Goal: Task Accomplishment & Management: Manage account settings

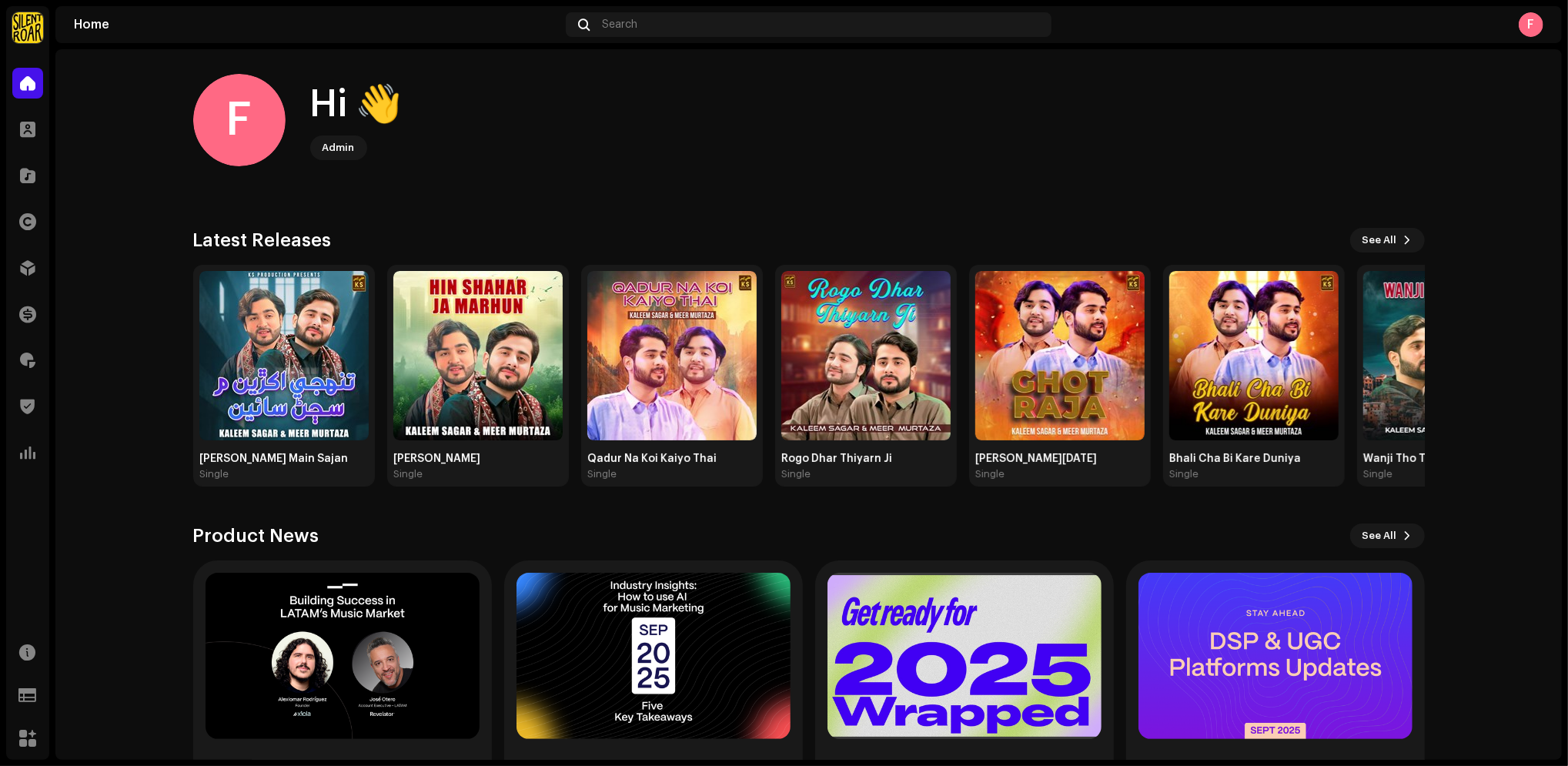
click at [79, 337] on home-home "F Hi 👋 Admin Check out the latest Product Updates for Check Product Updates Lat…" at bounding box center [808, 451] width 1506 height 803
click at [30, 80] on span at bounding box center [28, 83] width 16 height 12
click at [18, 226] on div at bounding box center [28, 222] width 31 height 31
click at [17, 230] on div at bounding box center [28, 222] width 31 height 31
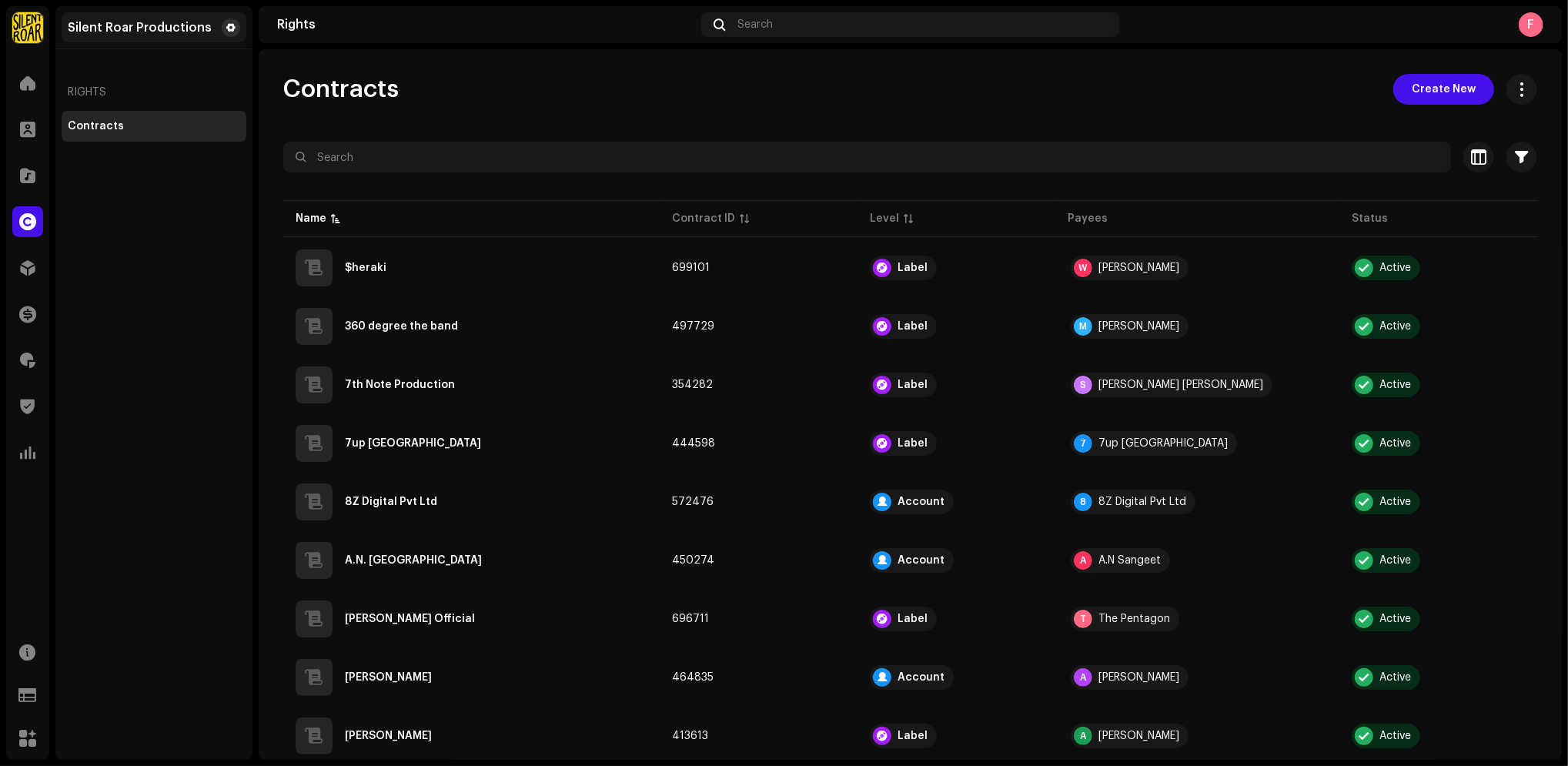
click at [238, 25] on button at bounding box center [231, 28] width 19 height 19
click at [230, 25] on span at bounding box center [231, 28] width 9 height 12
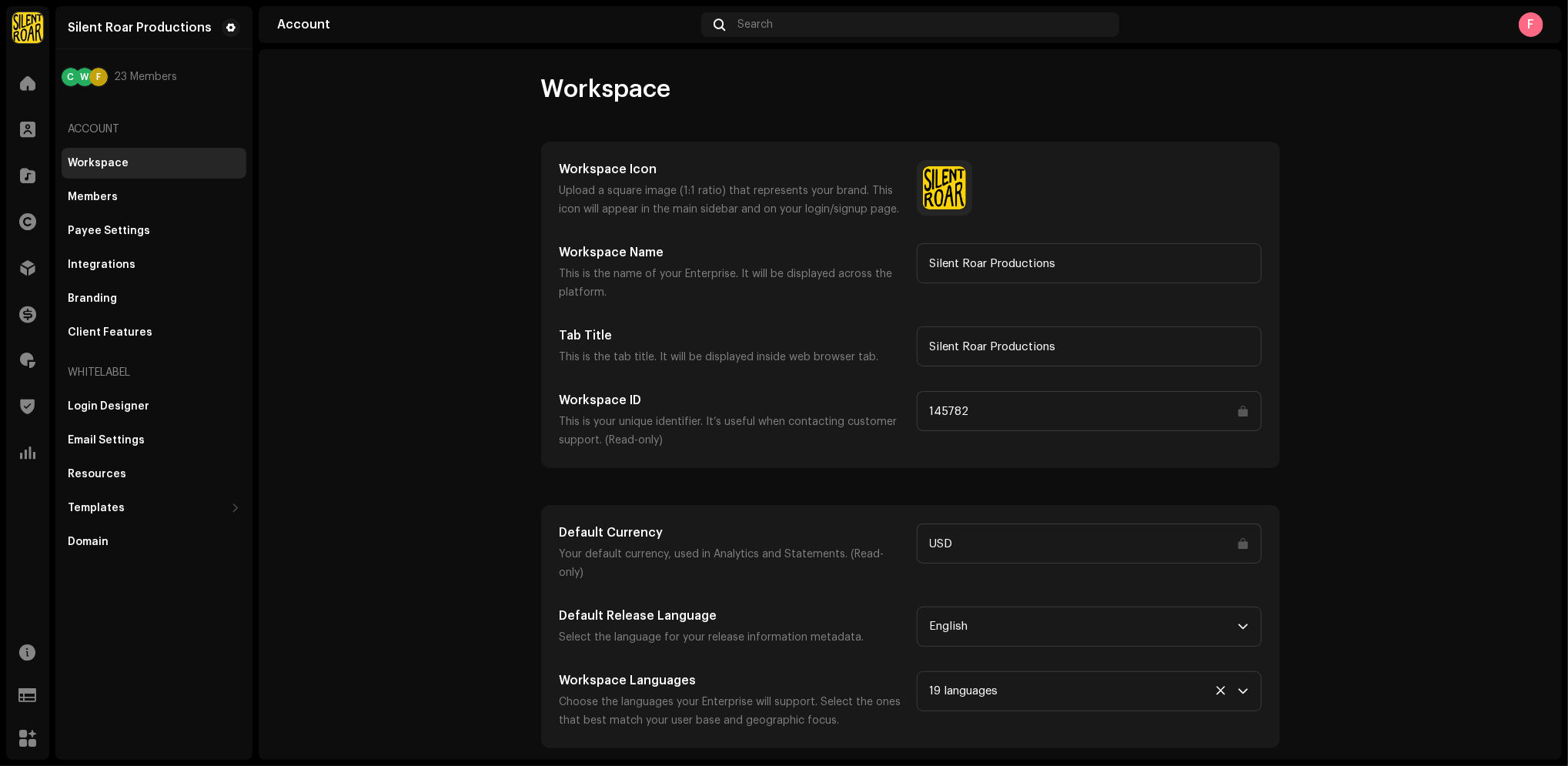
click at [415, 431] on account-workspace "Workspace Workspace Icon Upload a square image (1:1 ratio) that represents your…" at bounding box center [910, 411] width 1303 height 674
click at [129, 324] on div "Client Features" at bounding box center [153, 332] width 185 height 31
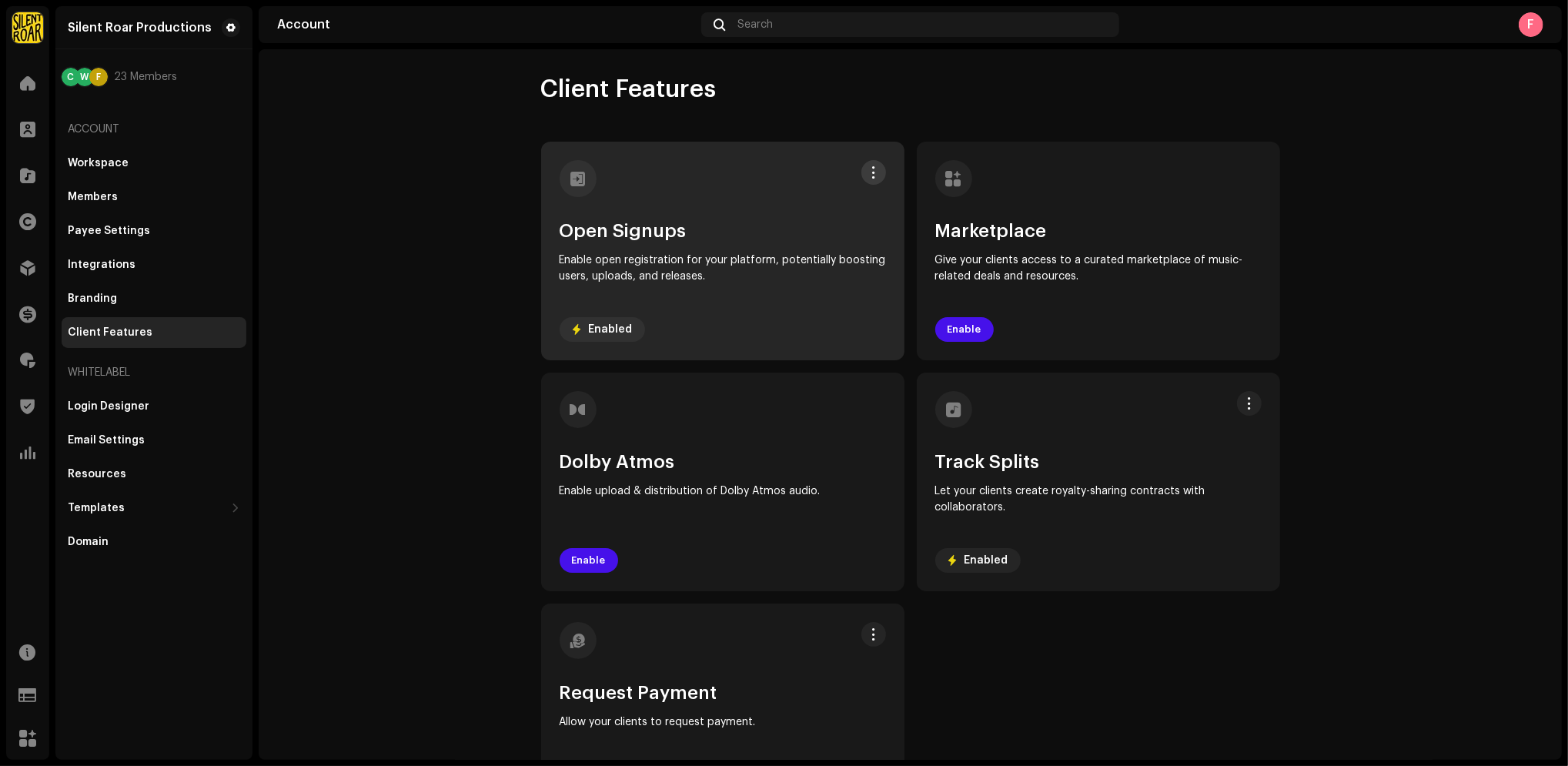
click at [867, 170] on span at bounding box center [873, 173] width 12 height 12
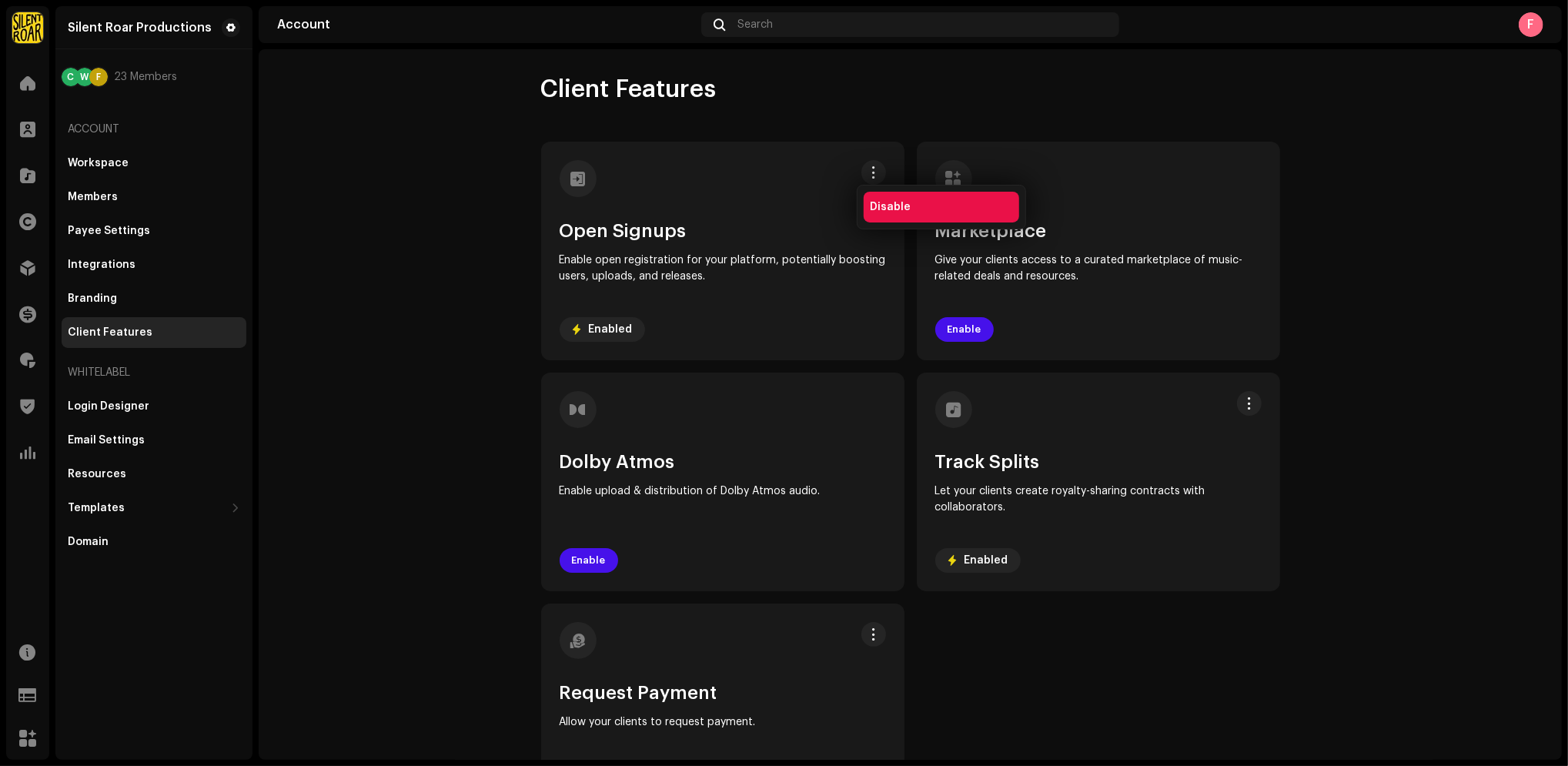
click at [891, 206] on span "Disable" at bounding box center [890, 207] width 40 height 12
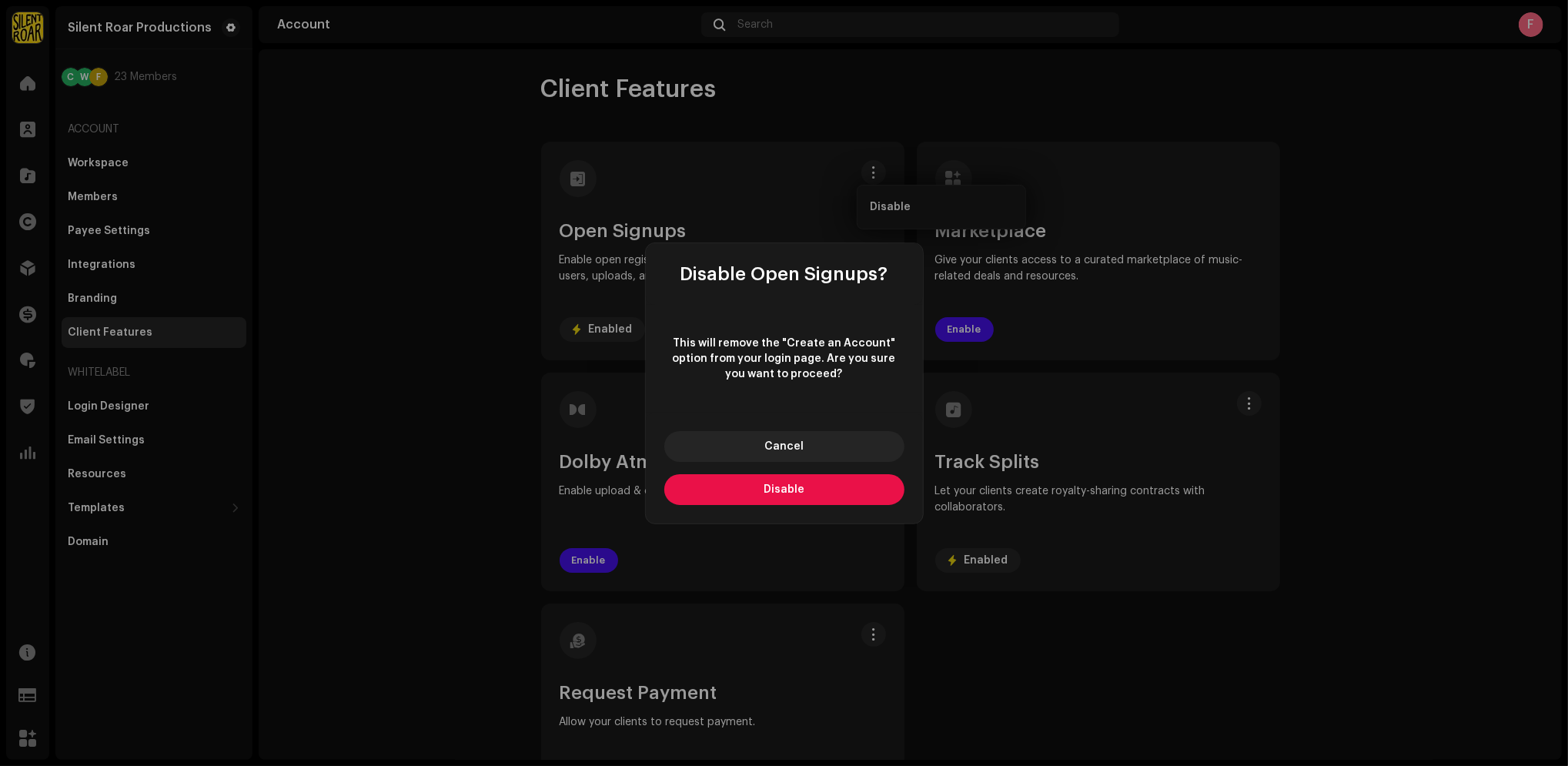
click at [803, 490] on button "Disable" at bounding box center [784, 490] width 241 height 31
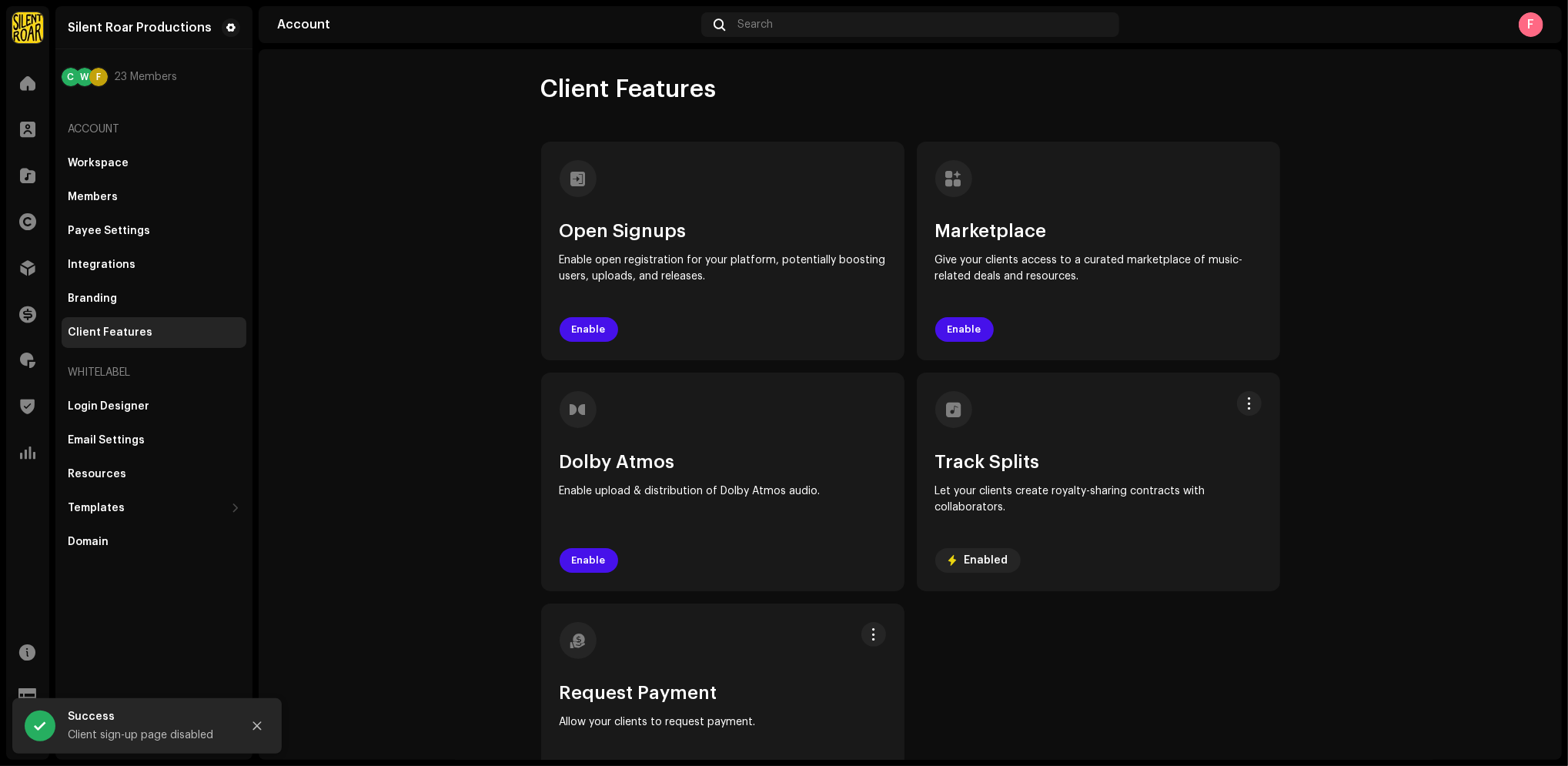
click at [368, 433] on account-client-features "Client Features Open Signups Enable open registration for your platform, potent…" at bounding box center [910, 448] width 1303 height 748
click at [224, 22] on button at bounding box center [231, 28] width 19 height 19
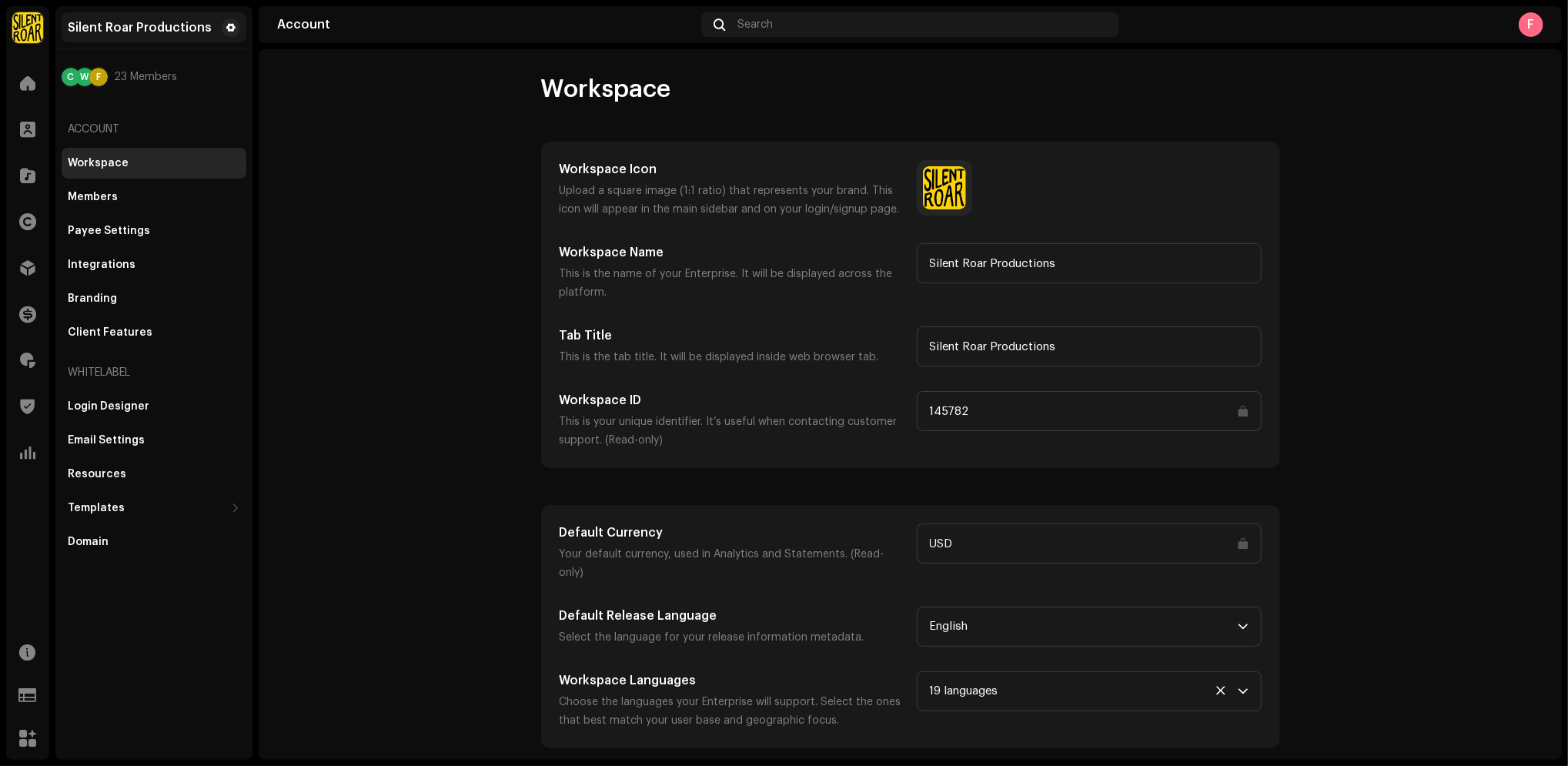
click at [240, 16] on div "Silent Roar Productions" at bounding box center [153, 27] width 185 height 30
click at [232, 26] on span at bounding box center [231, 28] width 9 height 12
click at [28, 90] on span at bounding box center [28, 83] width 16 height 12
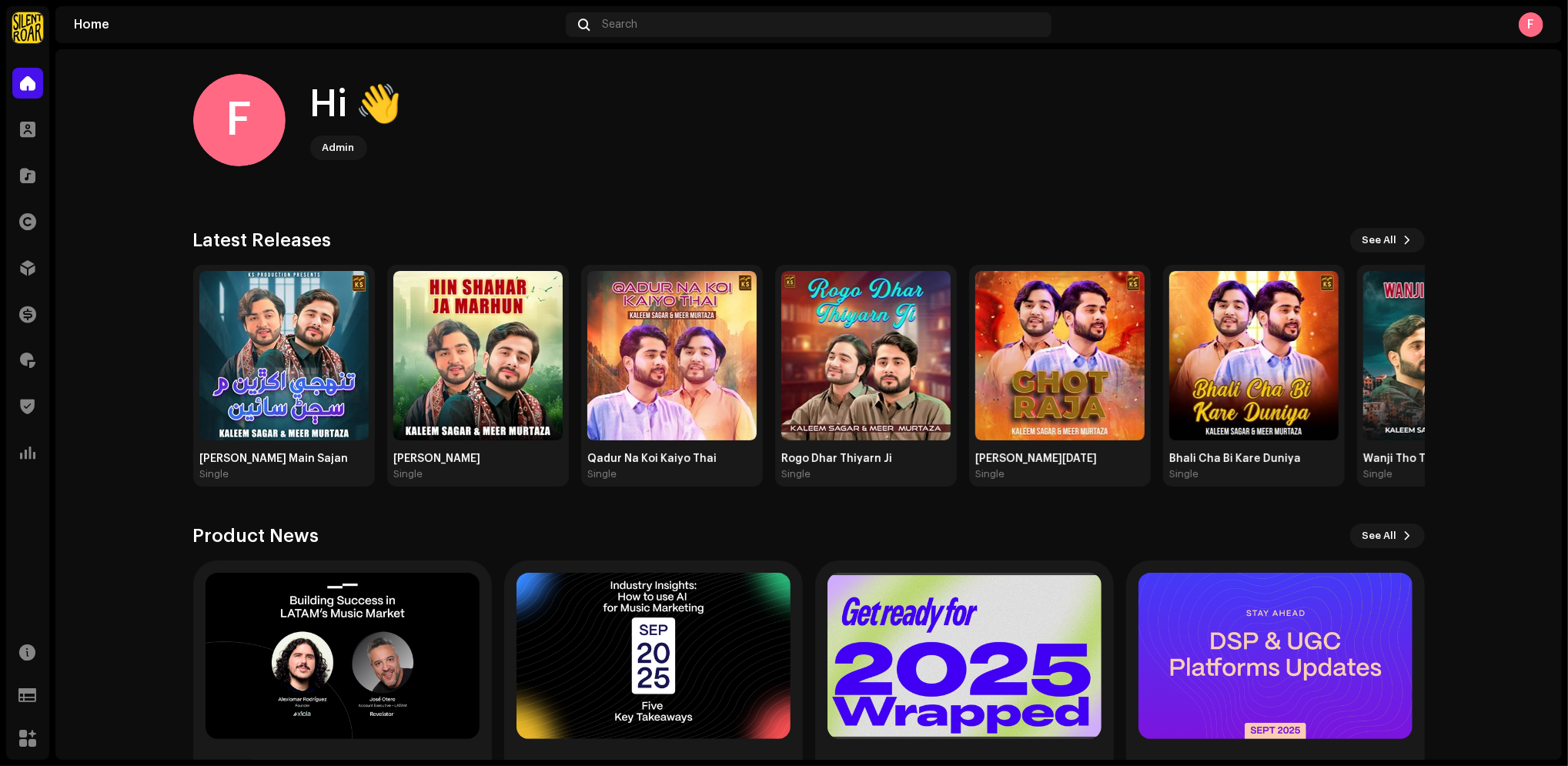
click at [618, 159] on div "F Hi 👋 Admin" at bounding box center [809, 120] width 1232 height 93
click at [29, 177] on span at bounding box center [28, 176] width 16 height 12
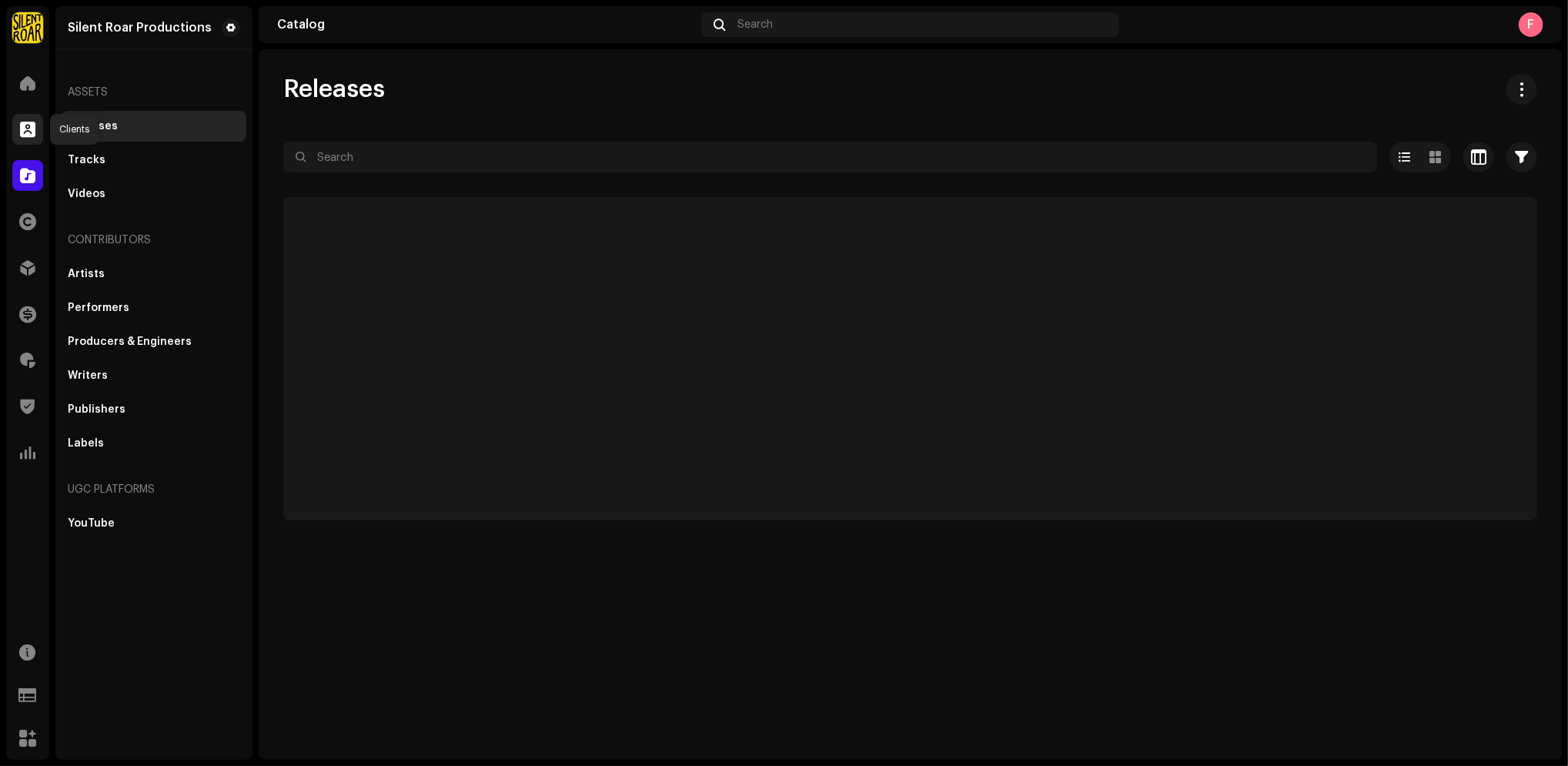
click at [33, 132] on span at bounding box center [28, 129] width 16 height 12
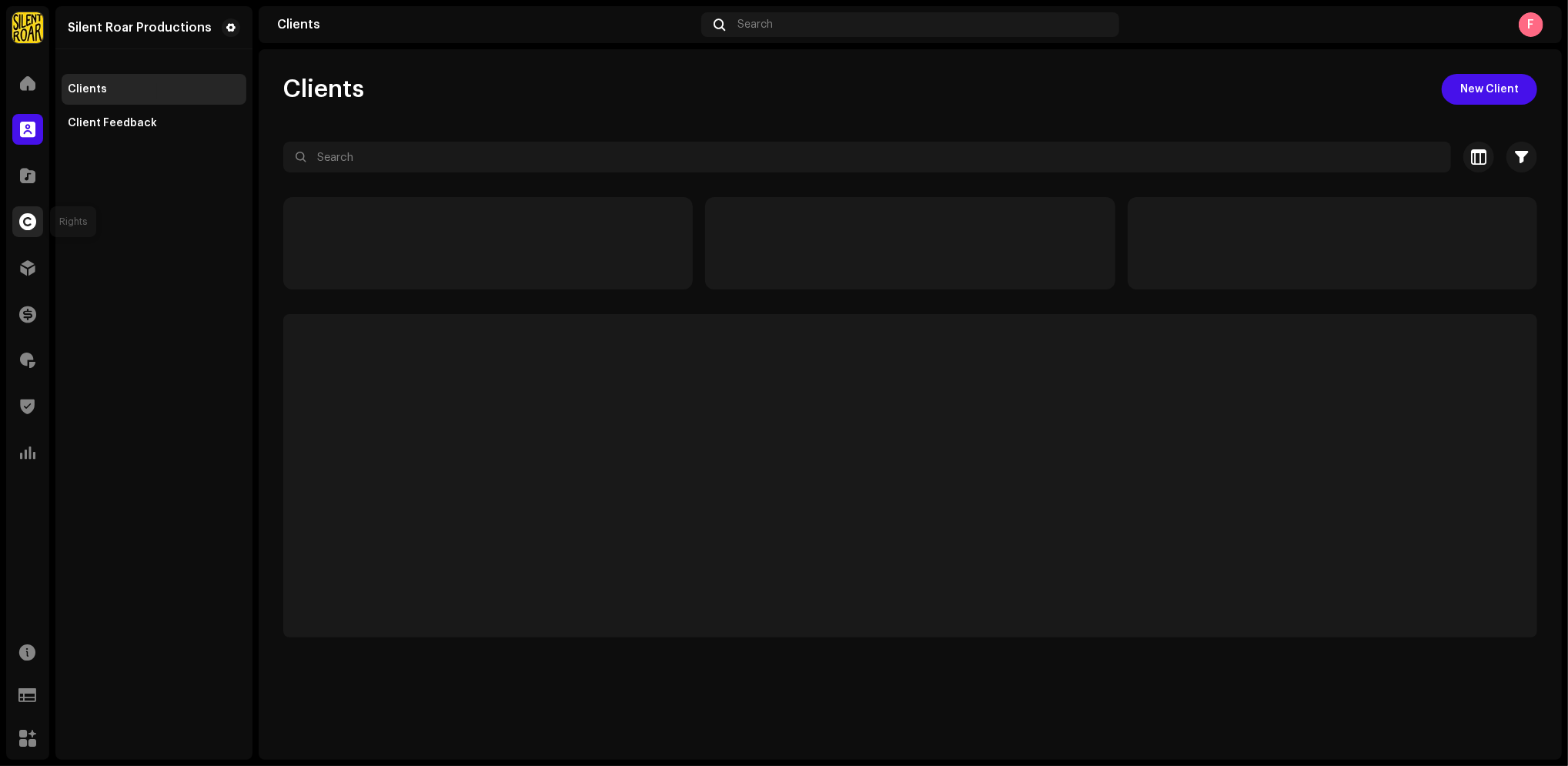
click at [31, 224] on span at bounding box center [28, 222] width 17 height 12
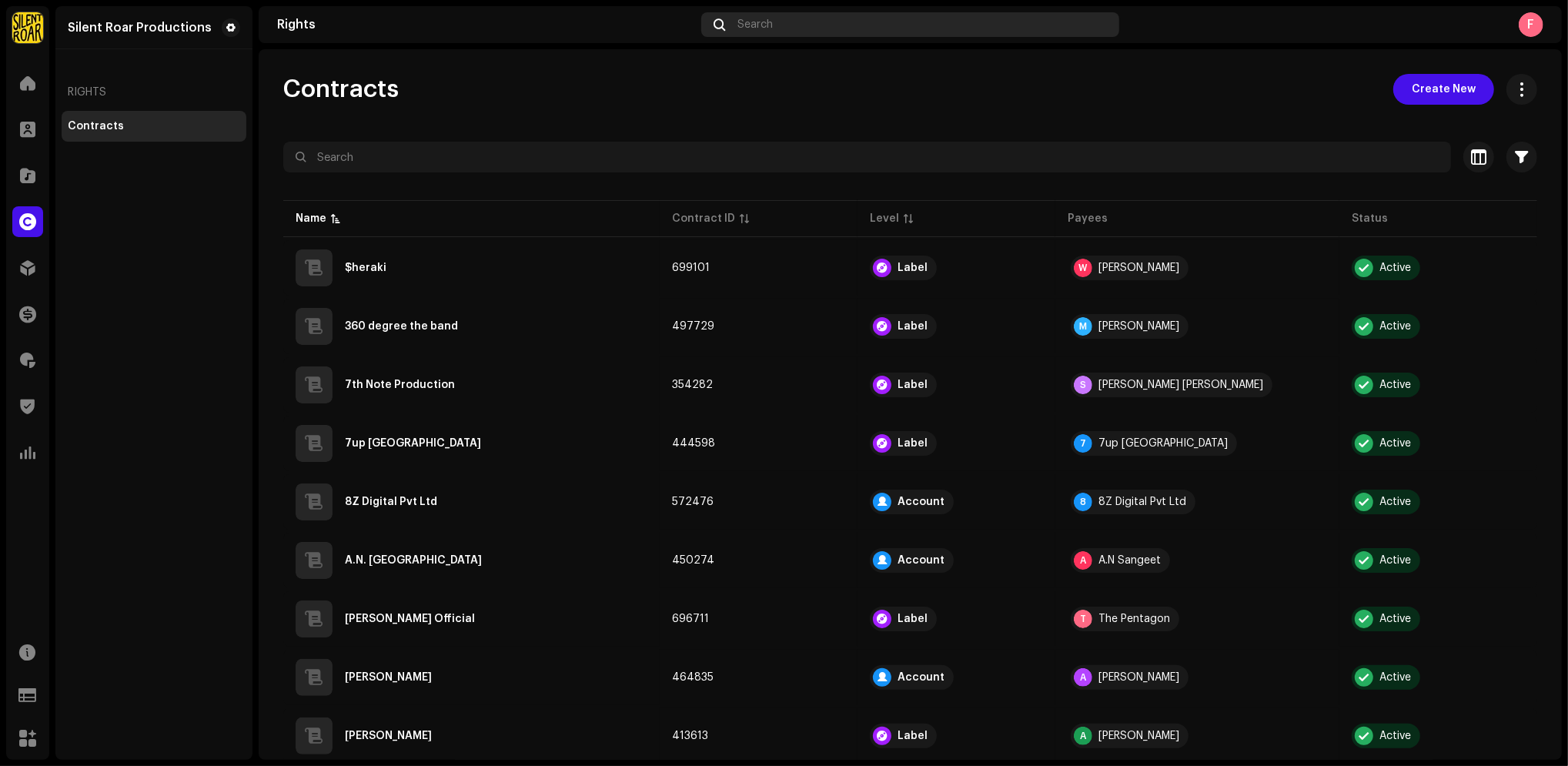
click at [791, 16] on div "Search" at bounding box center [910, 25] width 418 height 25
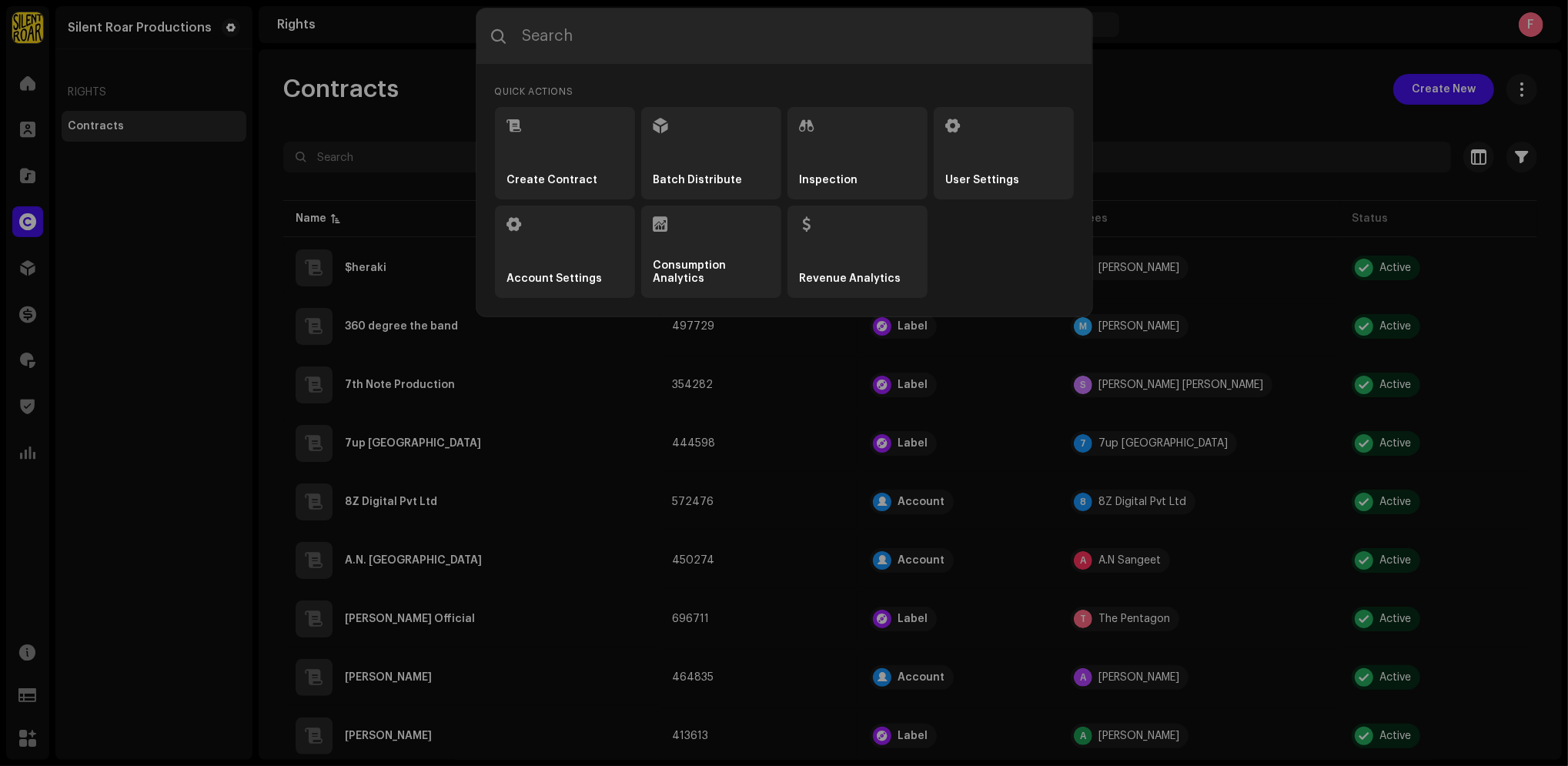
click at [362, 150] on div "Quick Actions Create Contract Batch Distribute Inspection User Settings Account…" at bounding box center [784, 383] width 1568 height 766
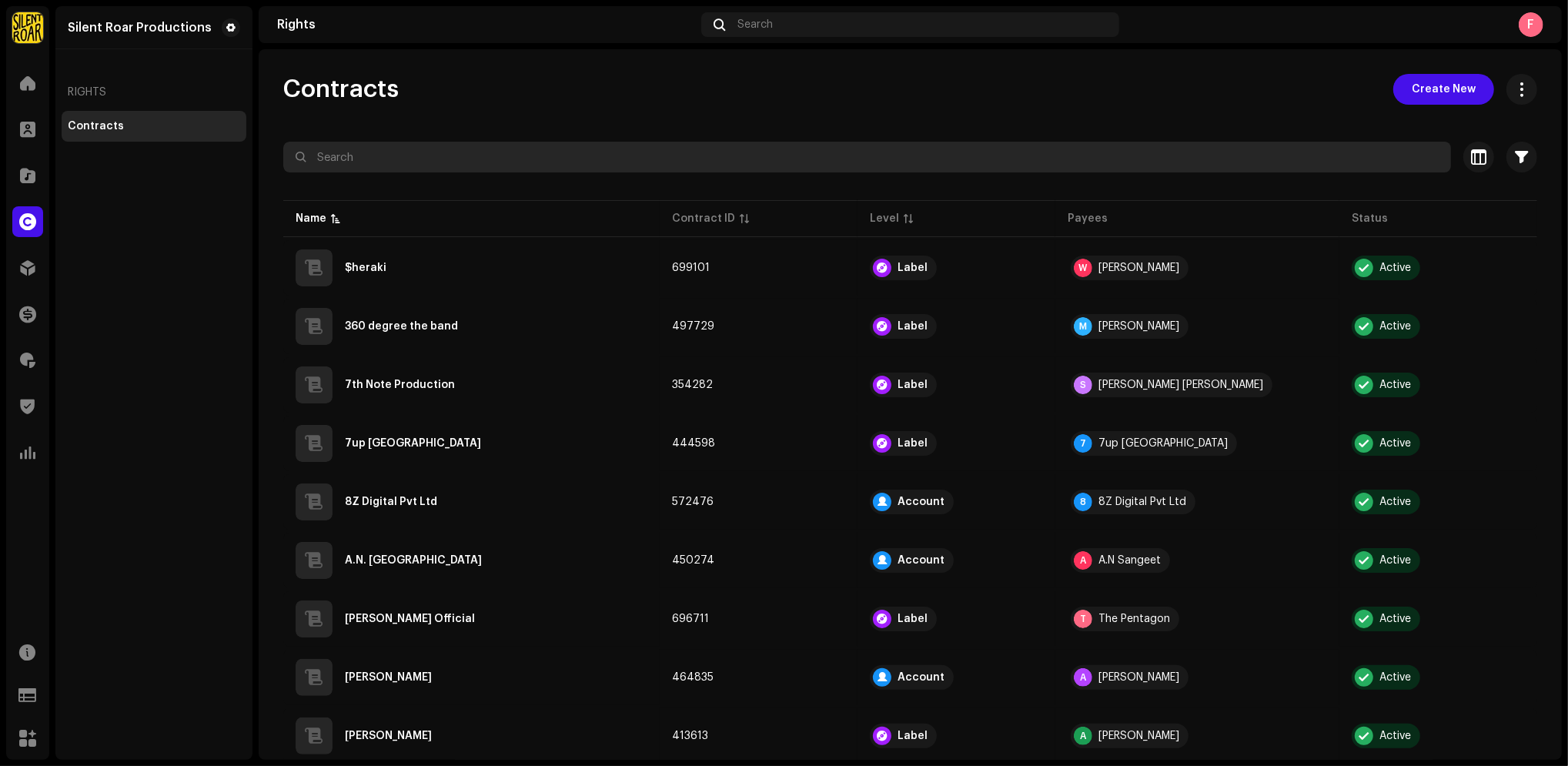
click at [359, 152] on input "text" at bounding box center [867, 157] width 1168 height 31
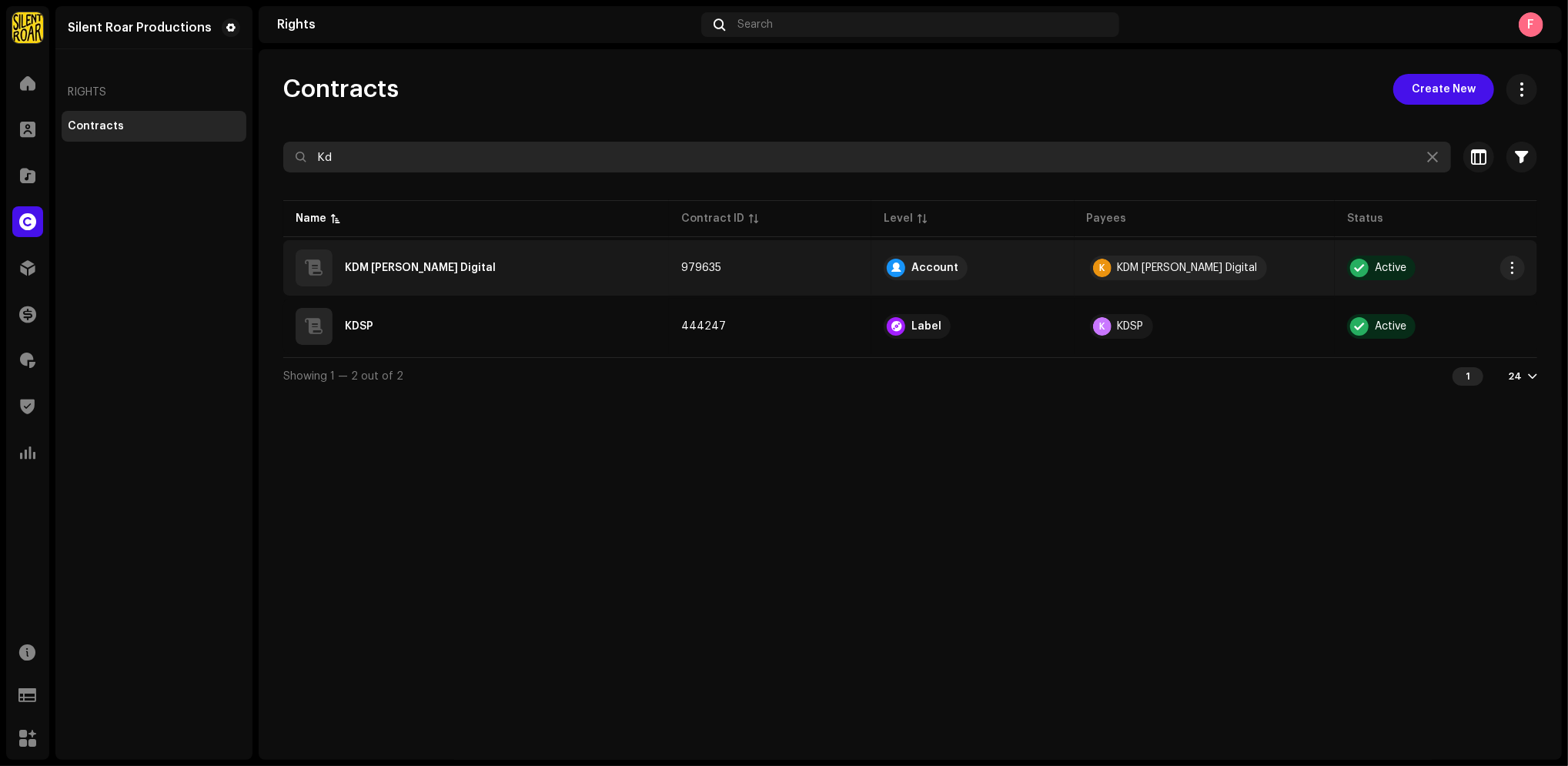
type input "Kd"
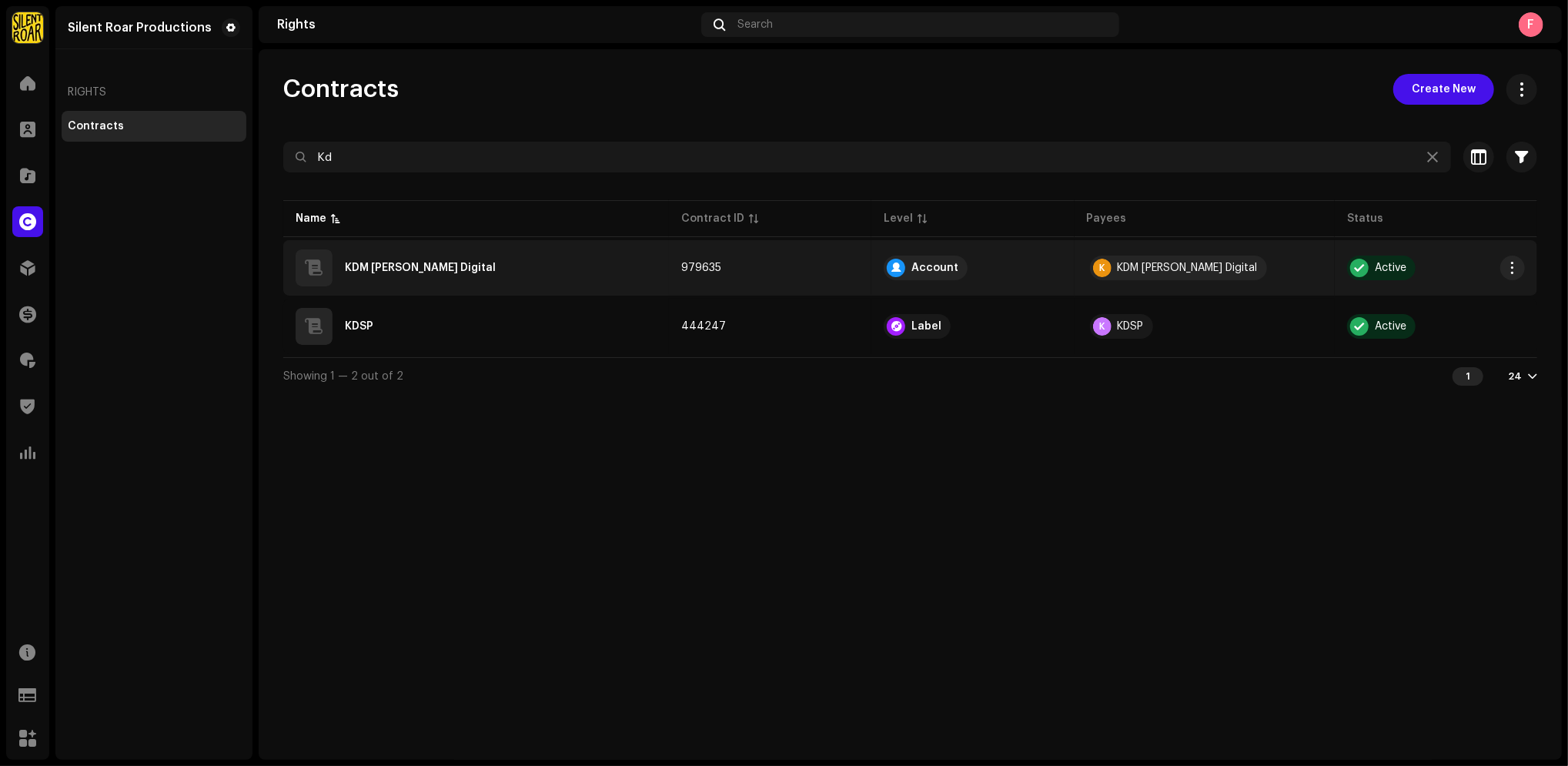
click at [669, 265] on td "KDM [PERSON_NAME] Digital" at bounding box center [476, 268] width 385 height 55
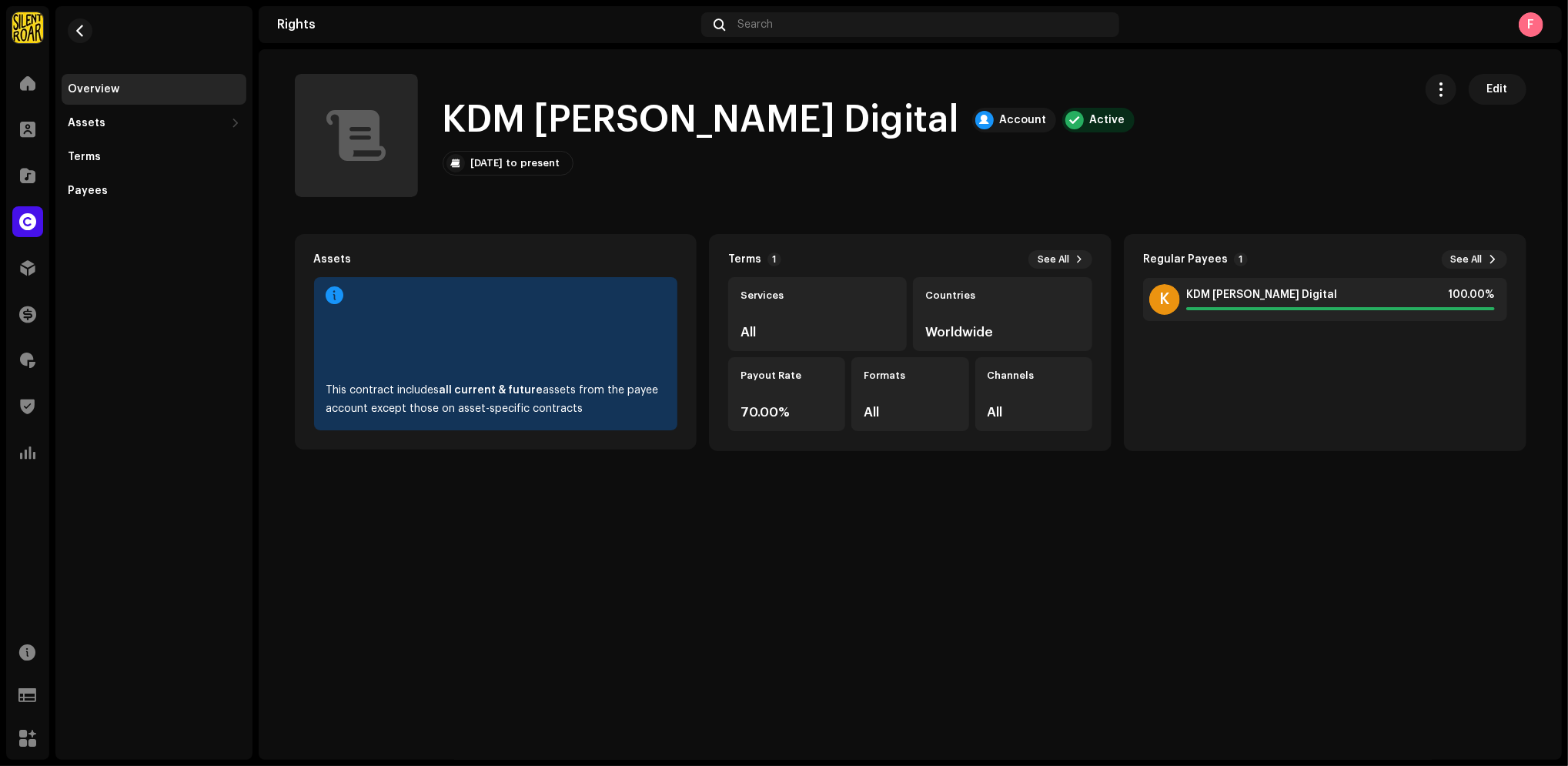
click at [1116, 143] on div "KDM Sawariya Digital Account Active Oct 9, 2025 to present Edit" at bounding box center [848, 135] width 1106 height 123
click at [1491, 93] on span "Edit" at bounding box center [1497, 90] width 21 height 31
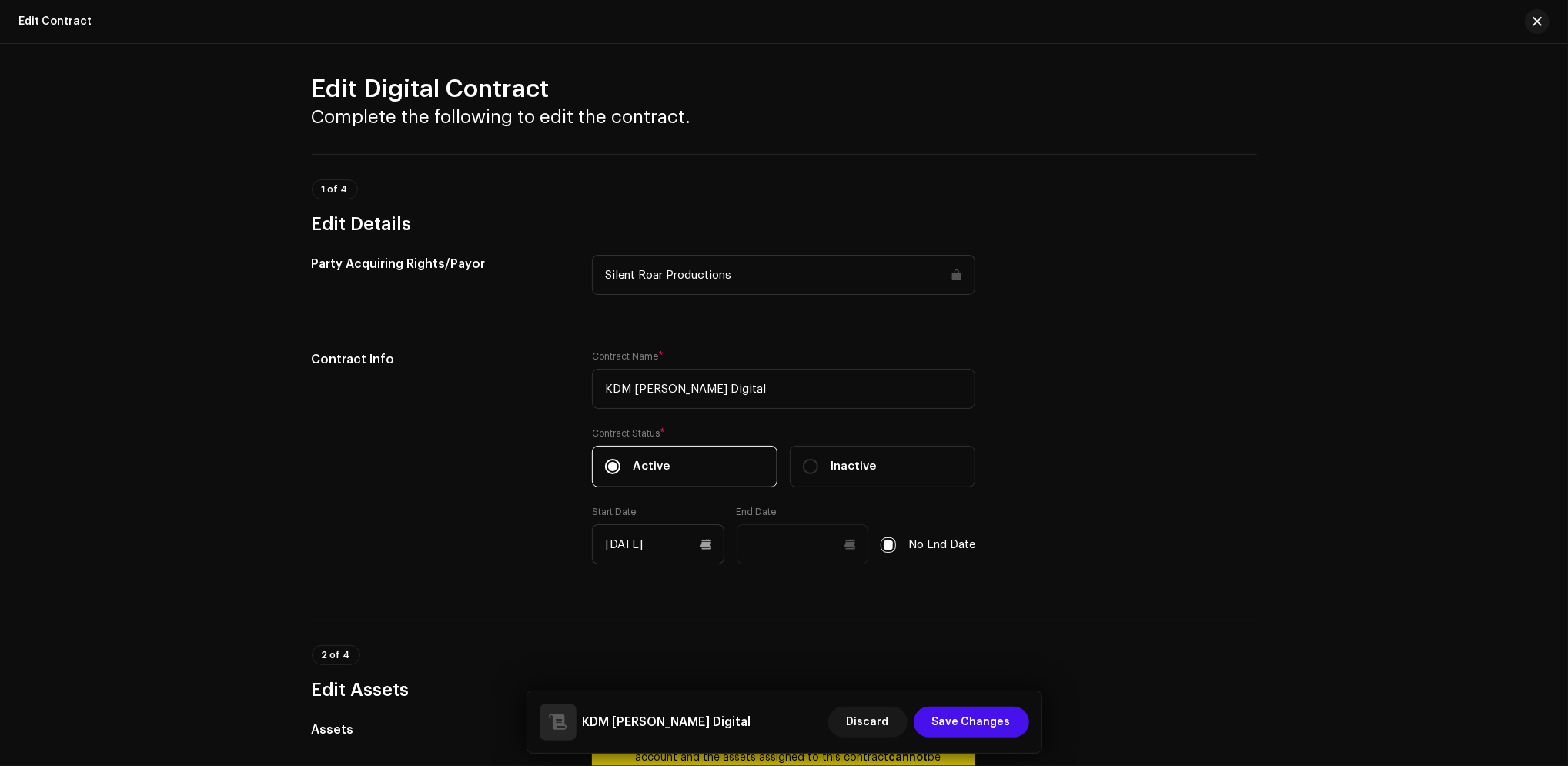
scroll to position [205, 0]
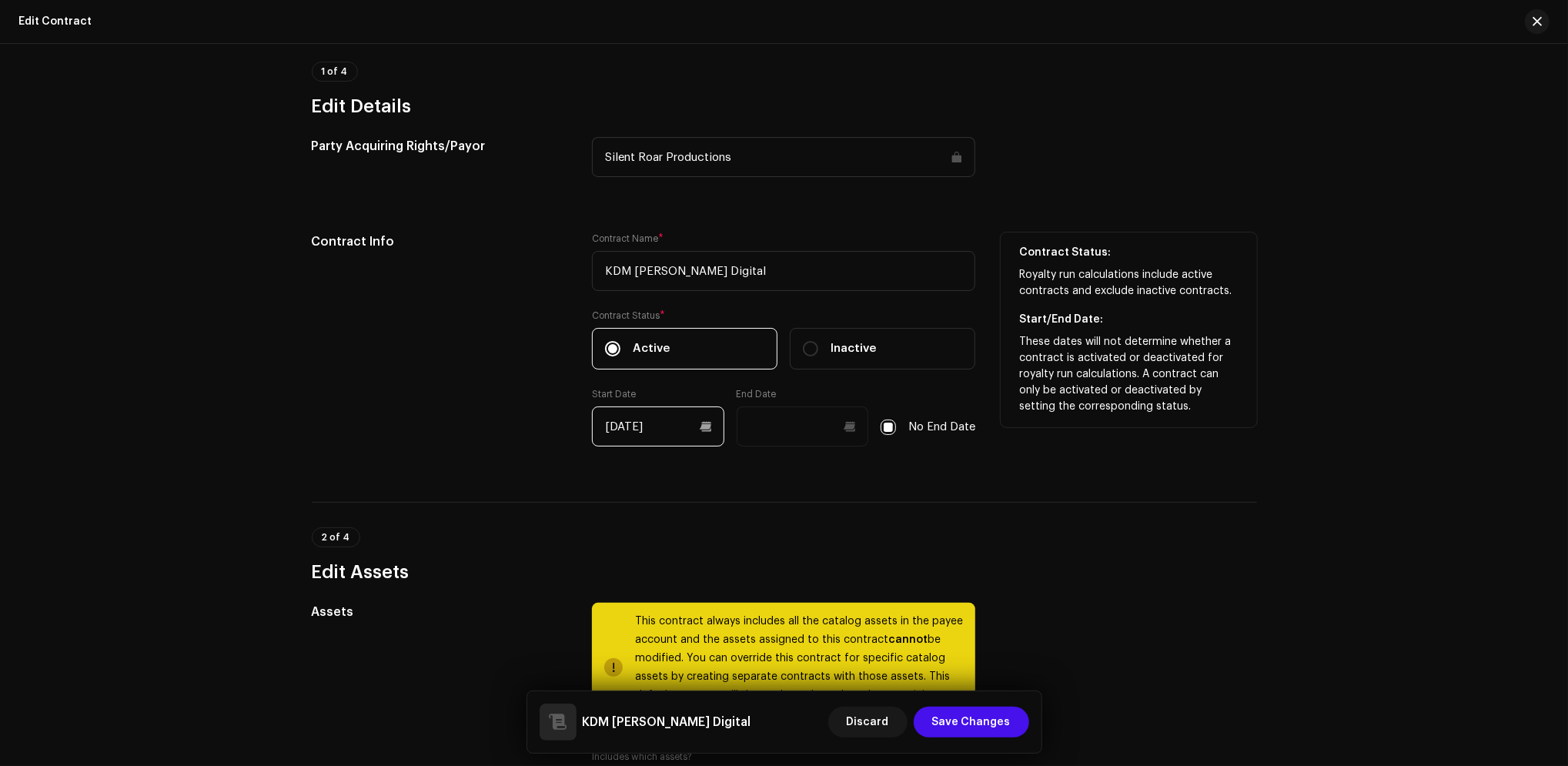
click at [701, 432] on input "10/09/2025" at bounding box center [658, 426] width 132 height 40
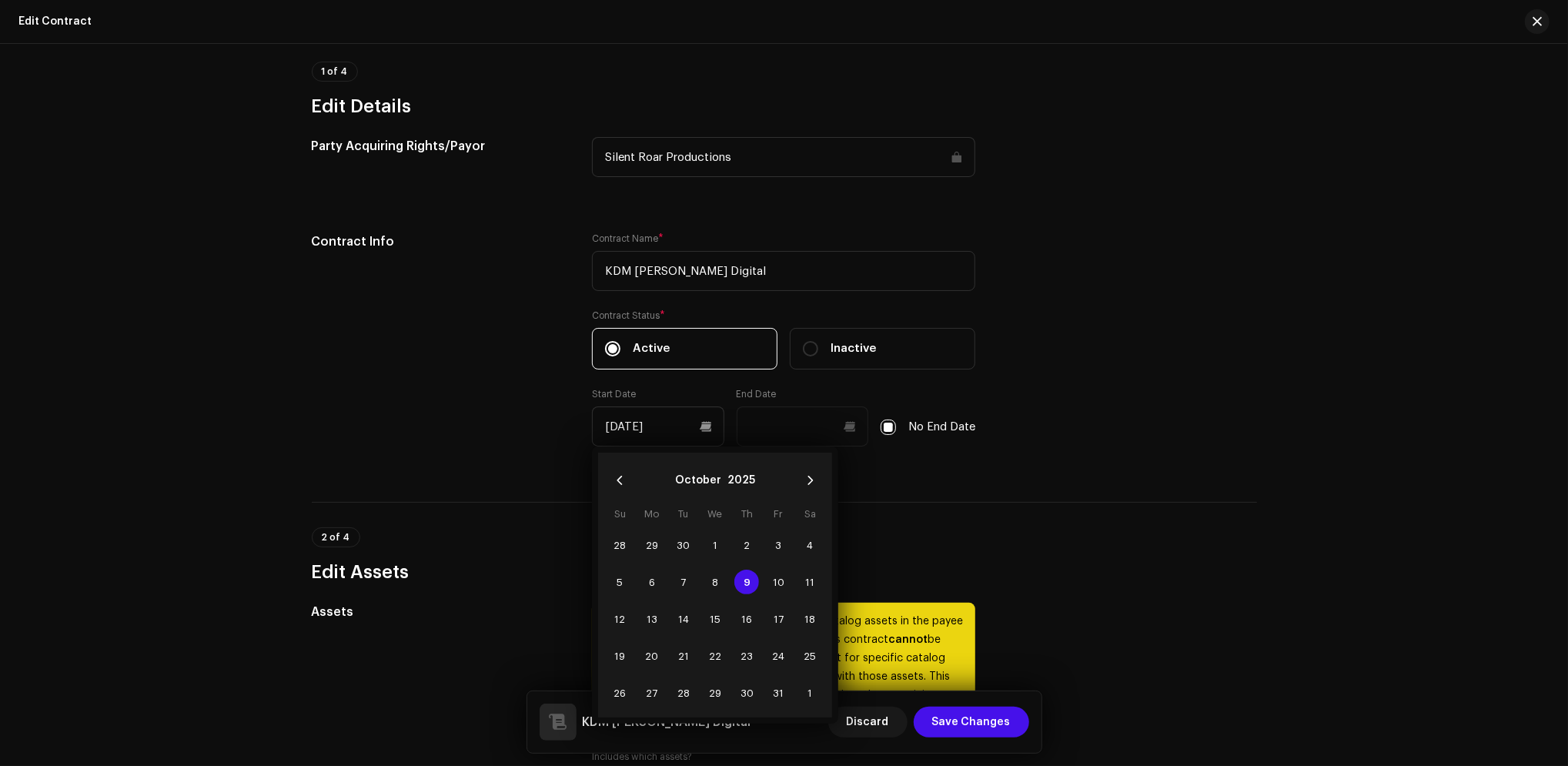
click at [452, 499] on div "This is the distribution payee's default contract. A default contract is create…" at bounding box center [785, 684] width 995 height 1641
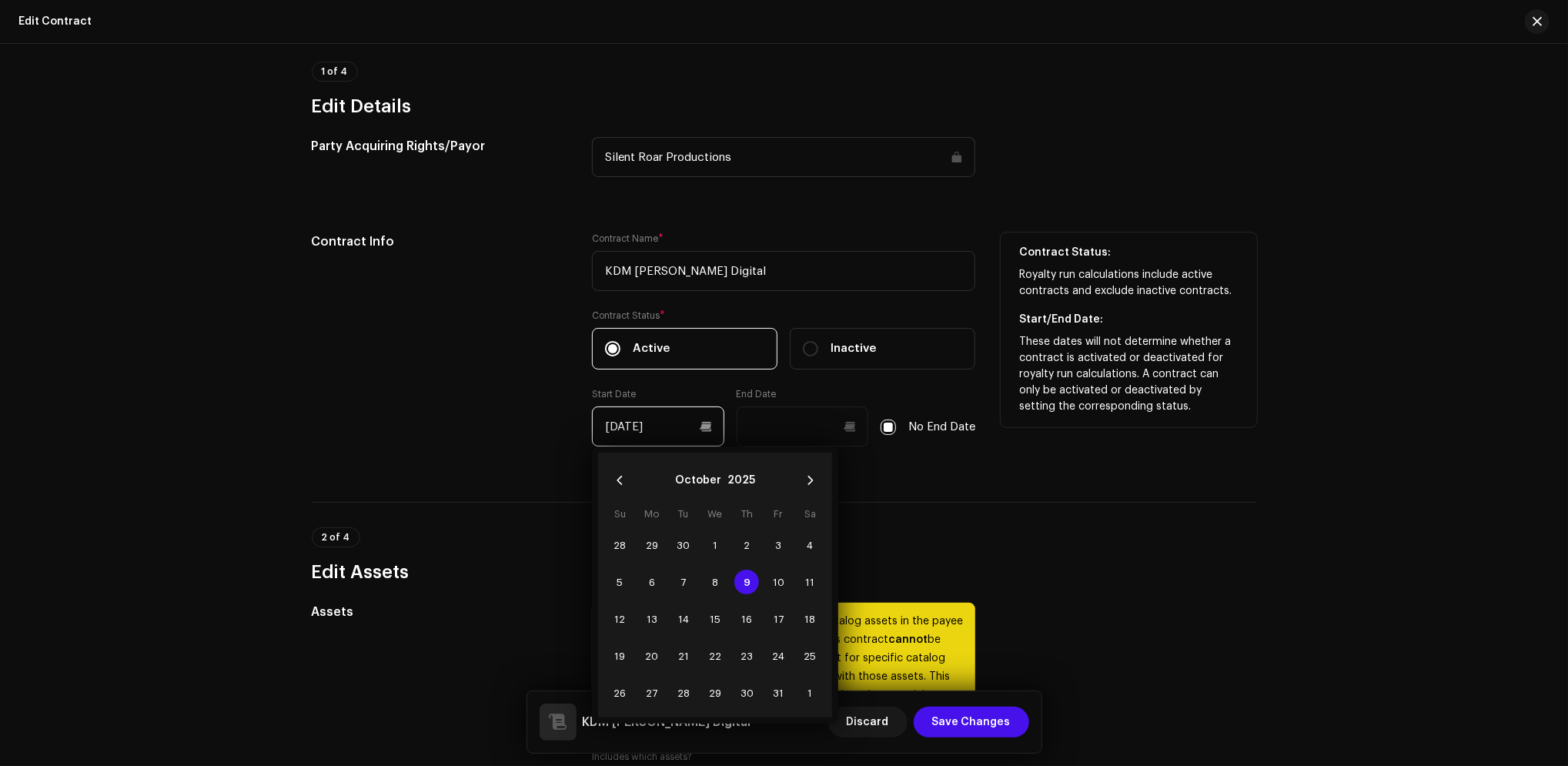
click at [704, 435] on input "10/09/2025" at bounding box center [658, 426] width 132 height 40
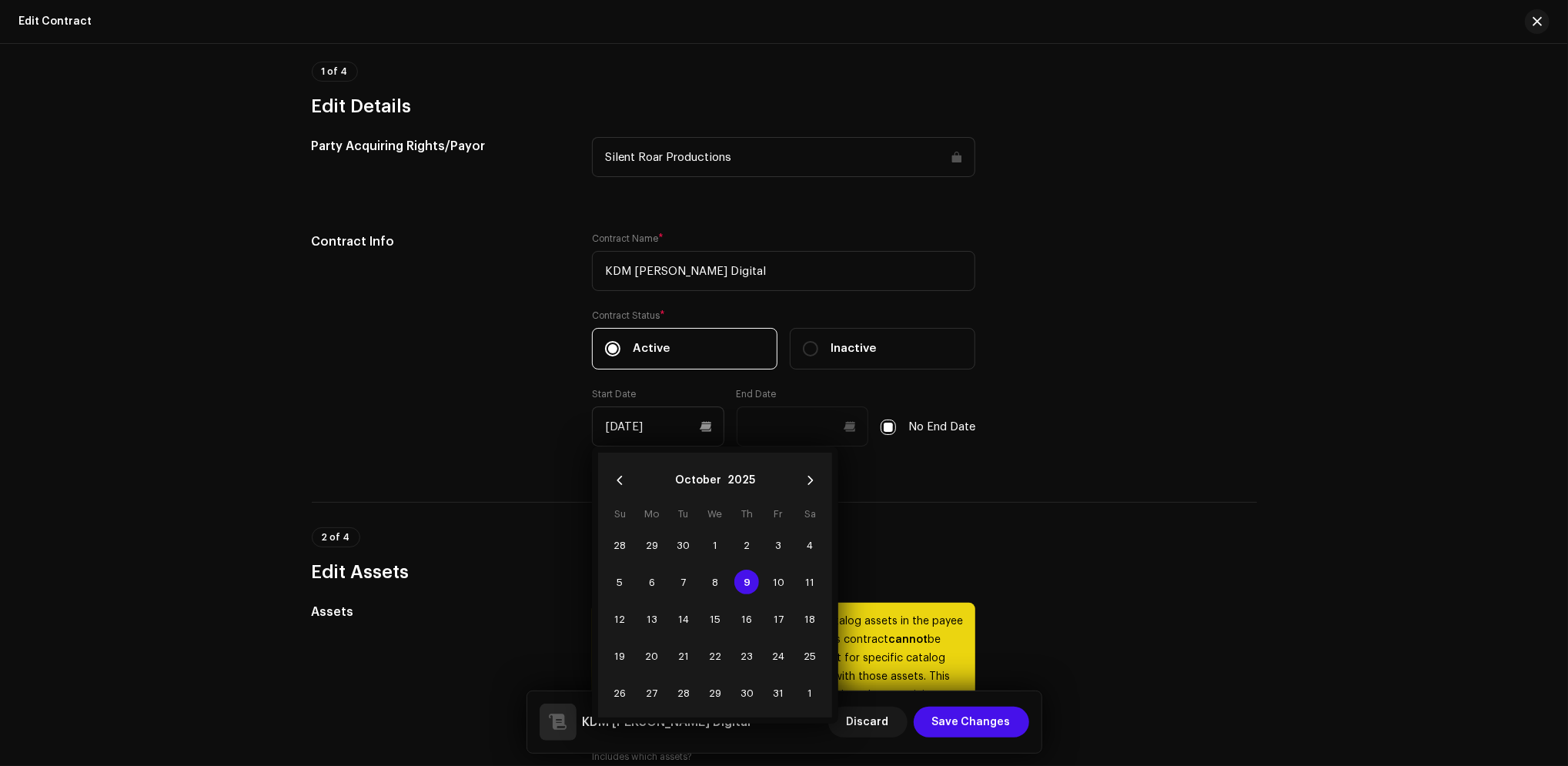
click at [1003, 574] on h3 "Edit Assets" at bounding box center [784, 572] width 945 height 25
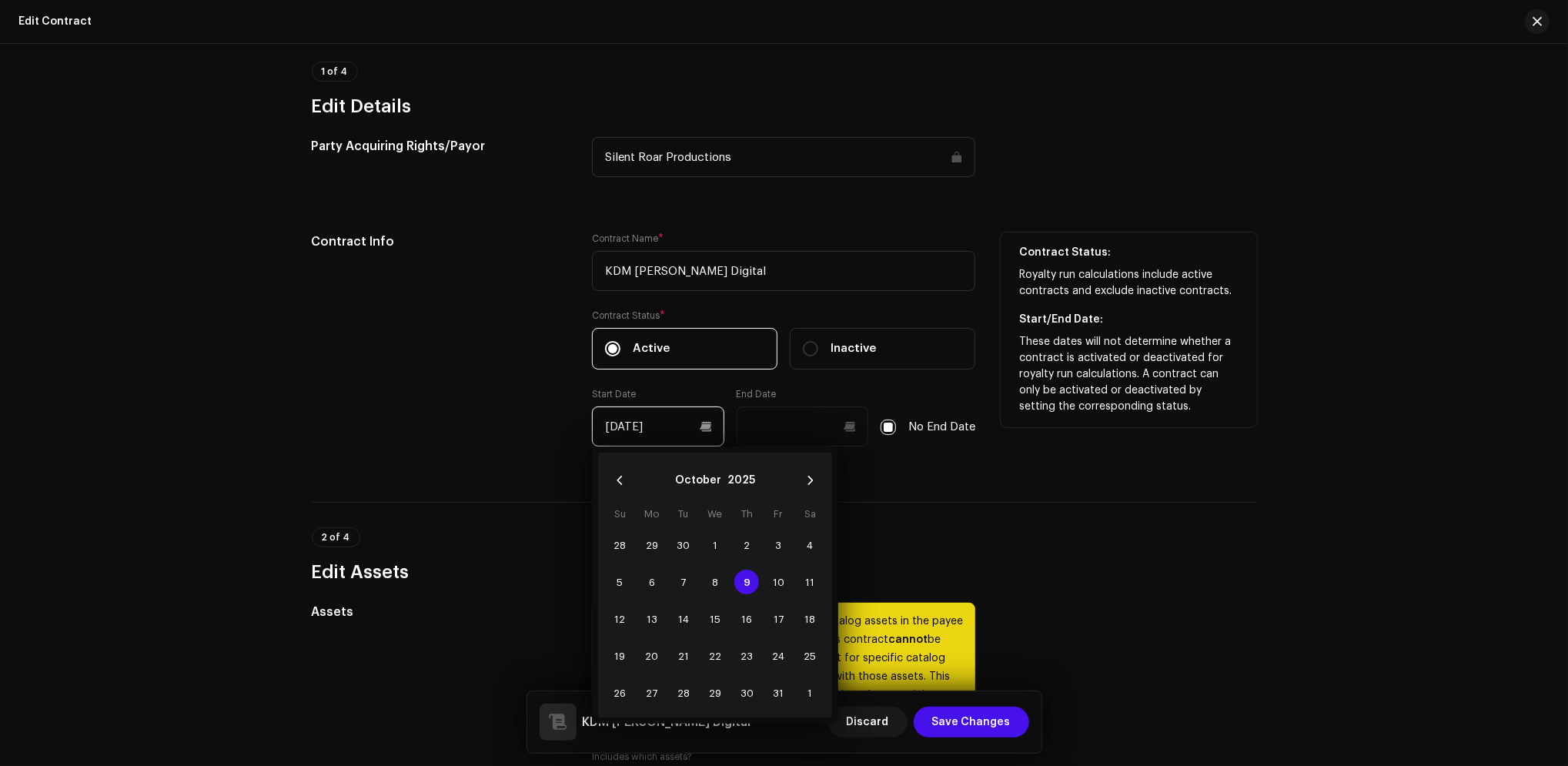
click at [704, 435] on input "10/09/2025" at bounding box center [658, 426] width 132 height 40
click at [648, 587] on span "6" at bounding box center [652, 582] width 25 height 25
type input "10/06/2025"
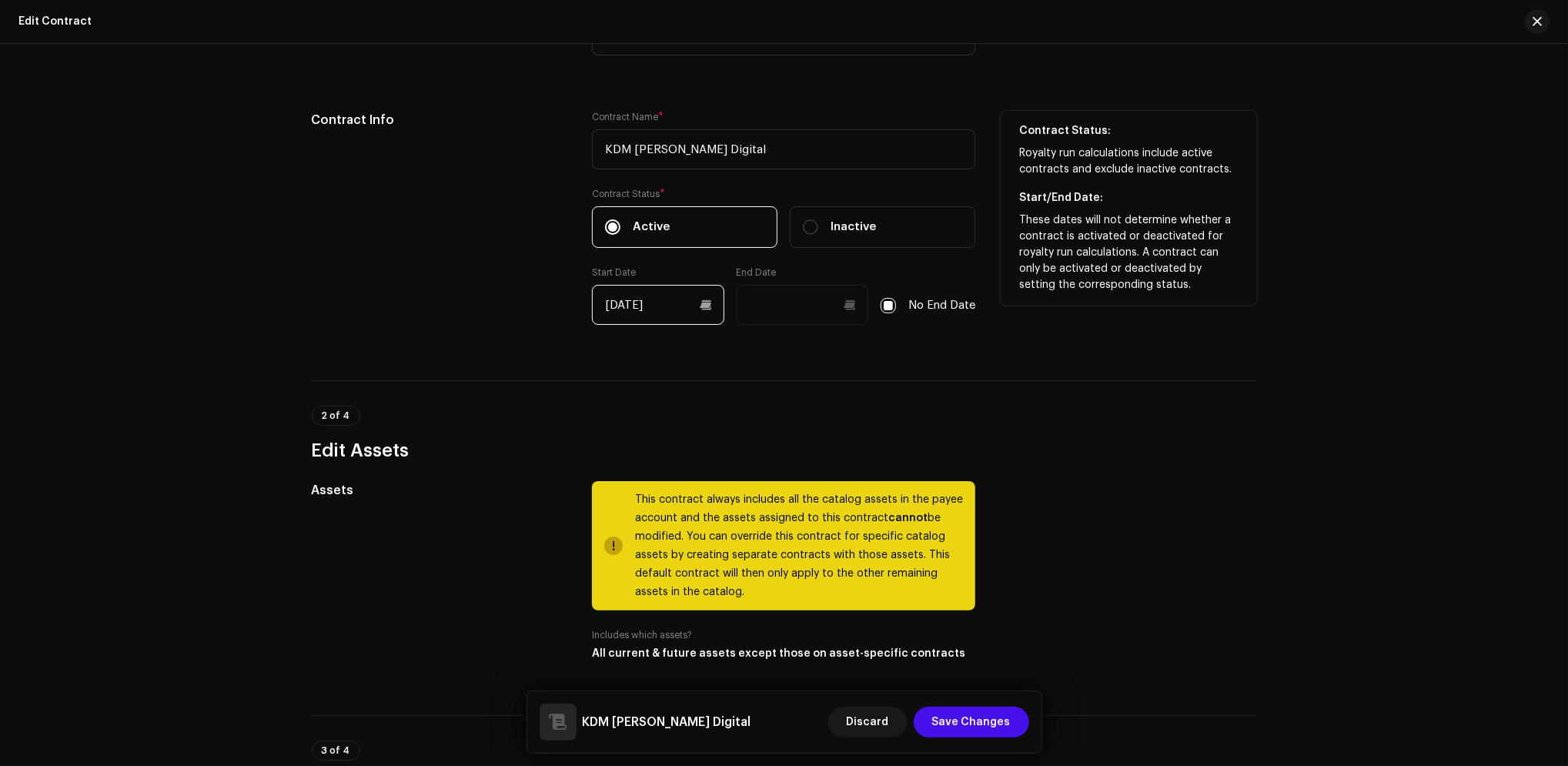
scroll to position [513, 0]
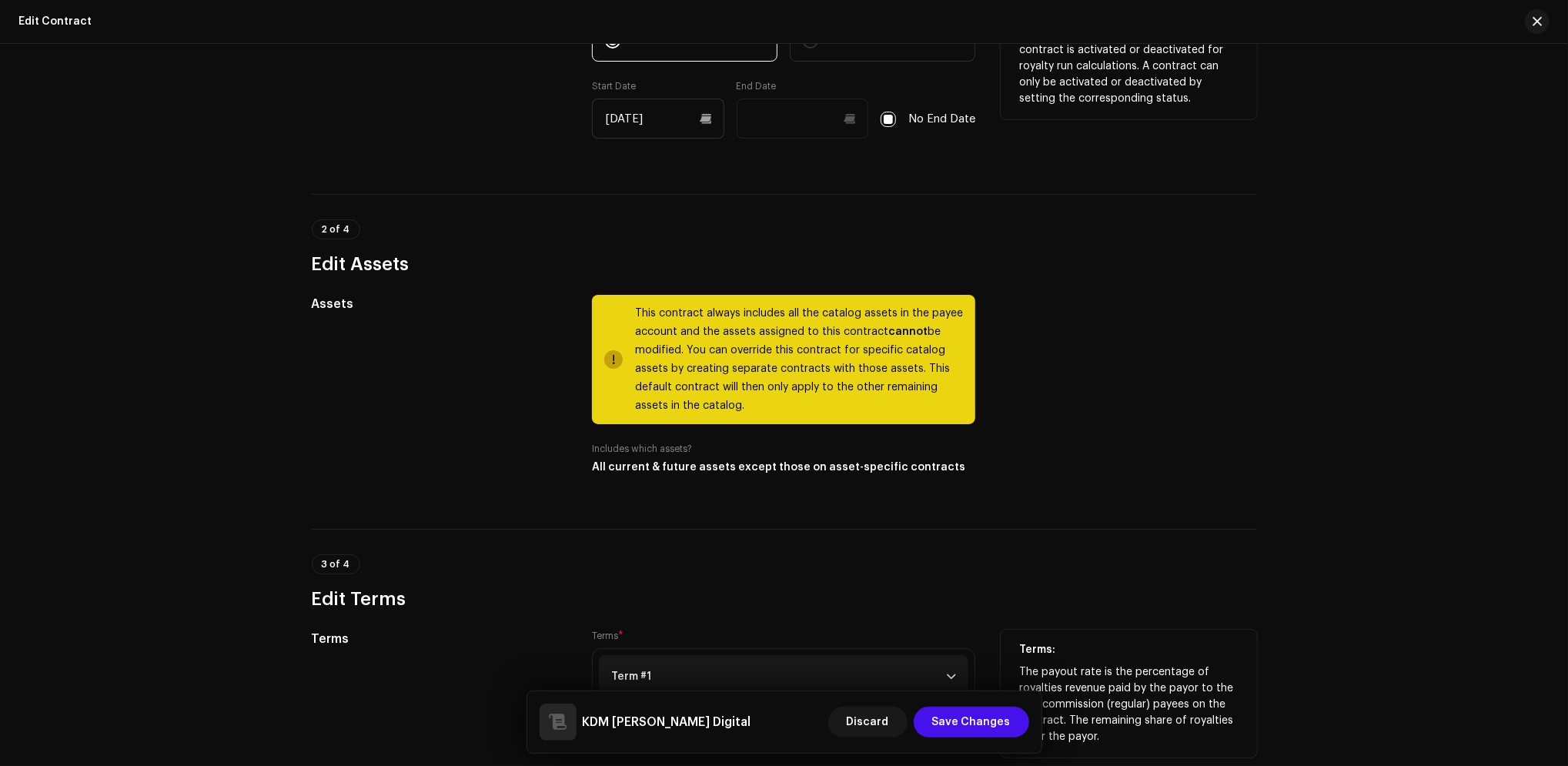
click at [943, 673] on p-accordion-header "Term #1" at bounding box center [783, 676] width 370 height 43
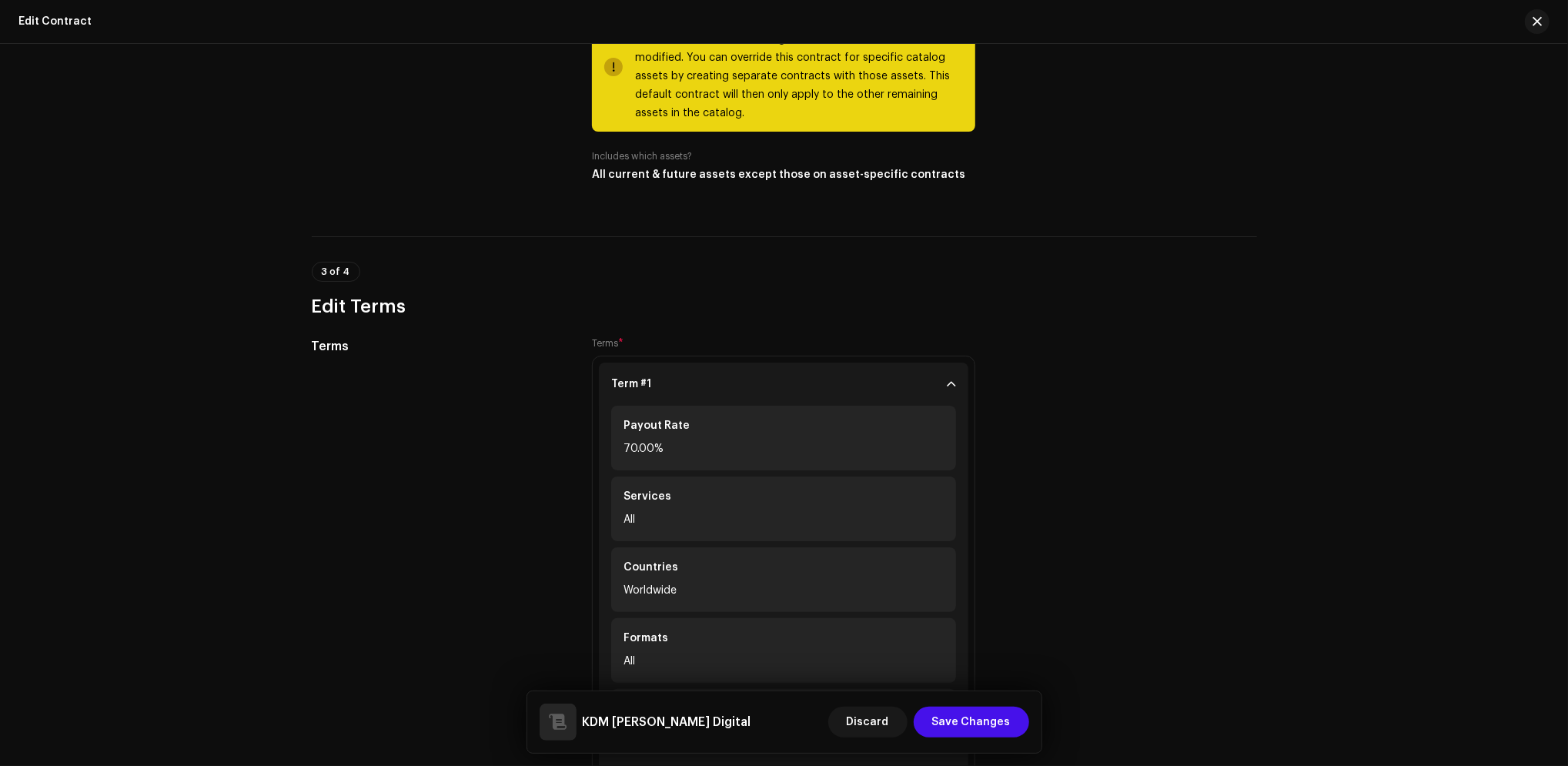
scroll to position [924, 0]
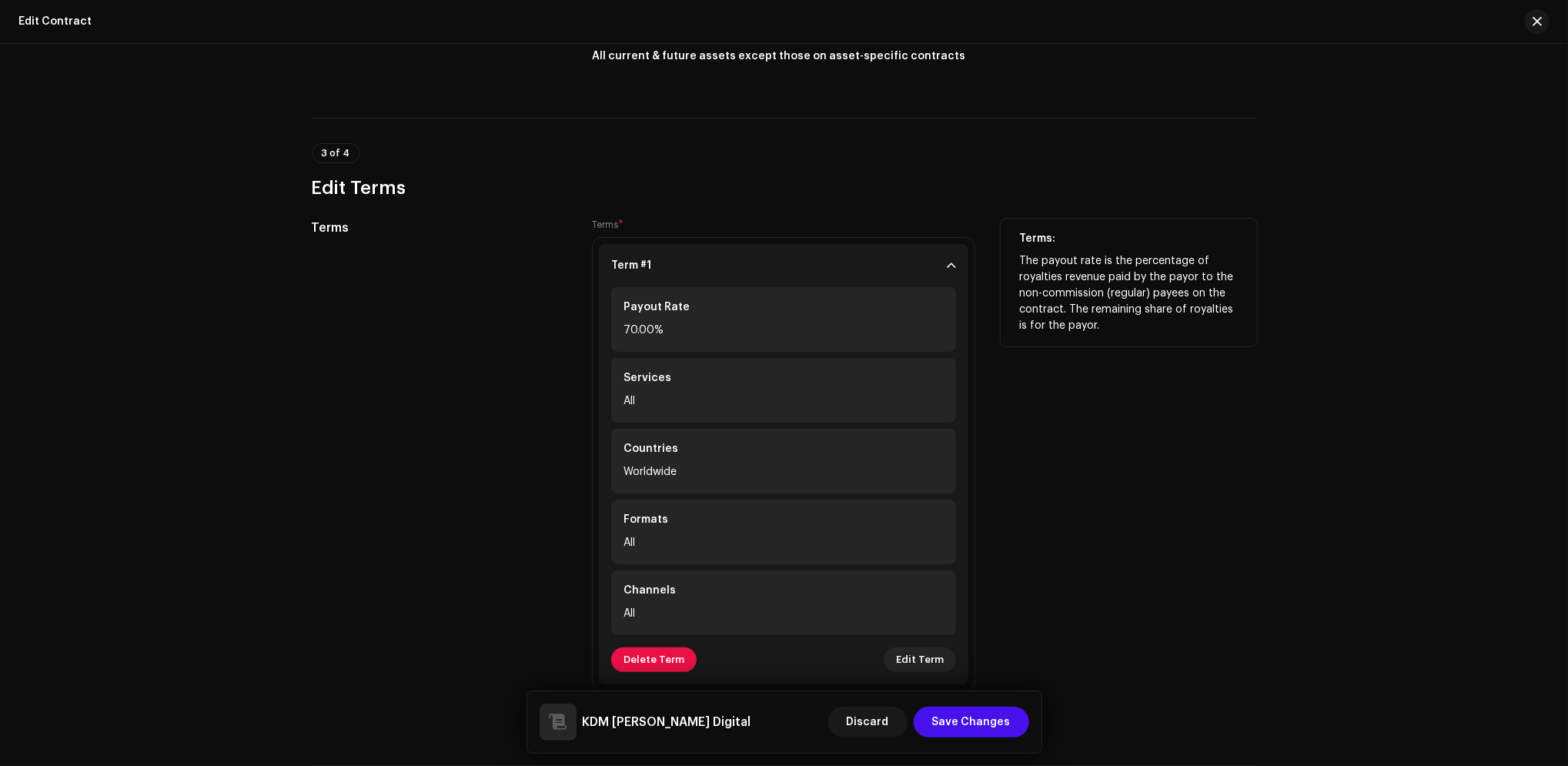
click at [776, 307] on div "Payout Rate" at bounding box center [783, 307] width 320 height 16
click at [659, 339] on div "70.00%" at bounding box center [783, 330] width 320 height 19
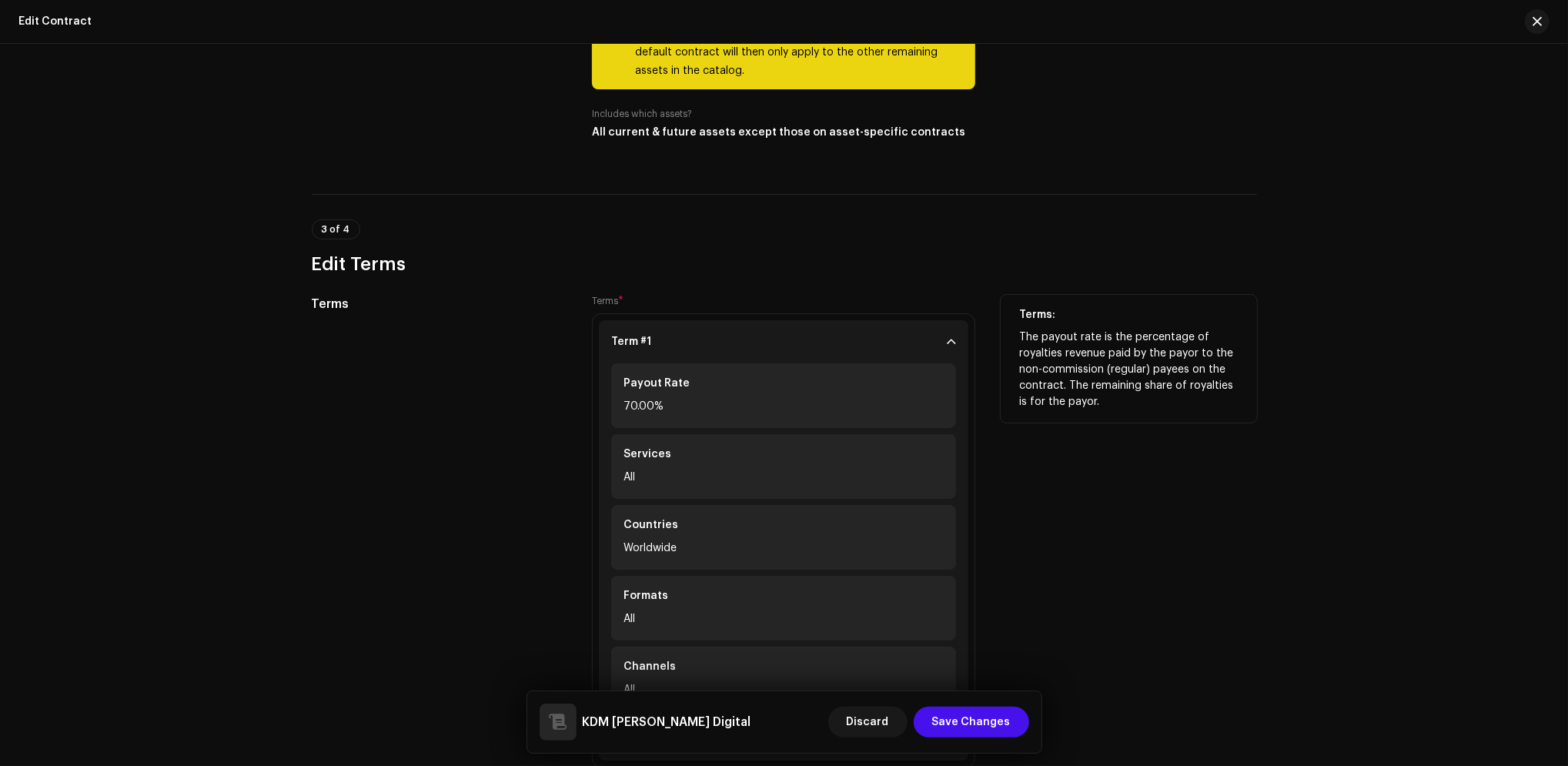
scroll to position [841, 0]
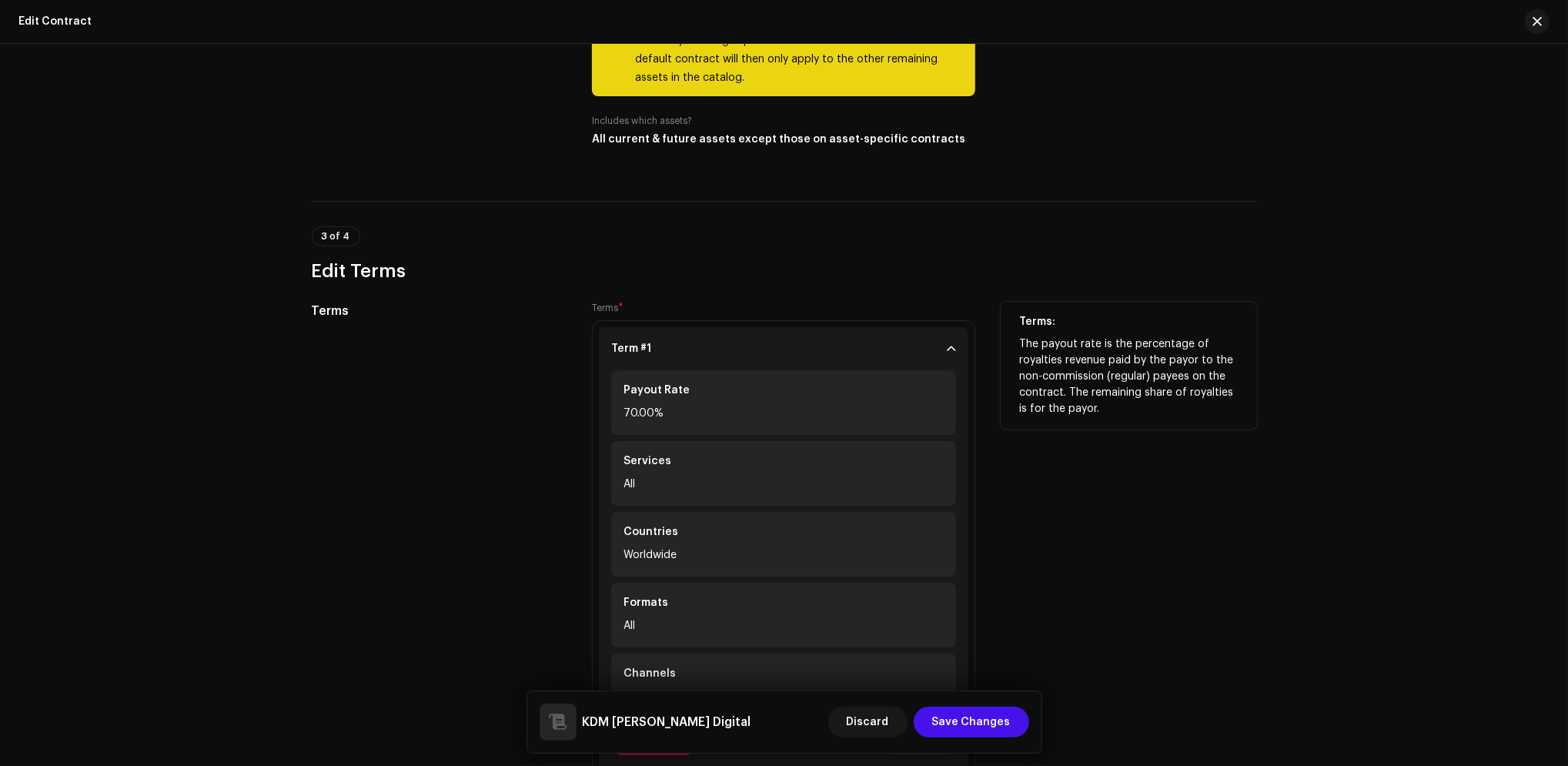
click at [677, 395] on div "Payout Rate" at bounding box center [783, 390] width 320 height 16
click at [1155, 612] on div "Terms: The payout rate is the percentage of royalties revenue paid by the payor…" at bounding box center [1128, 557] width 256 height 510
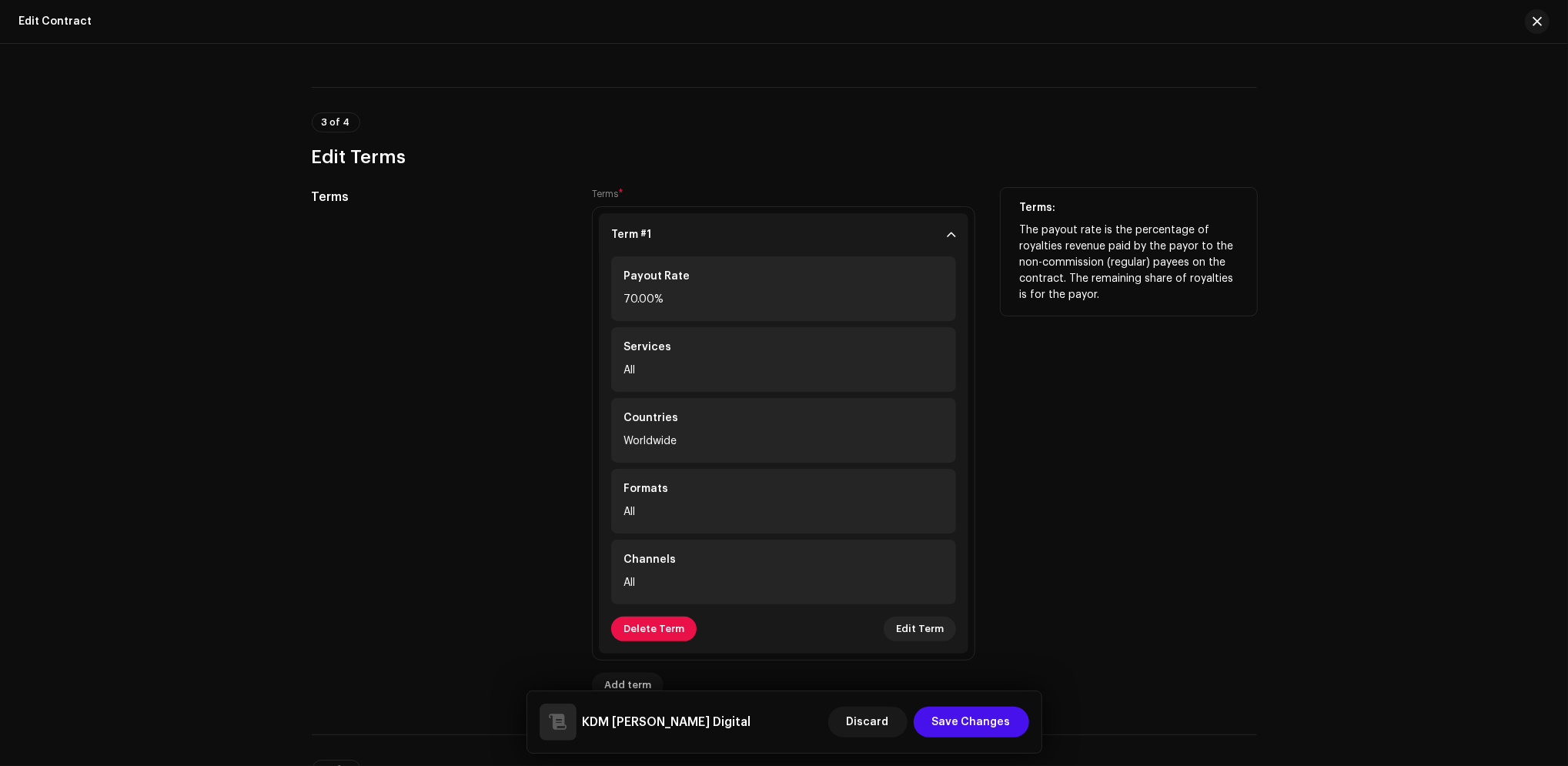
scroll to position [943, 0]
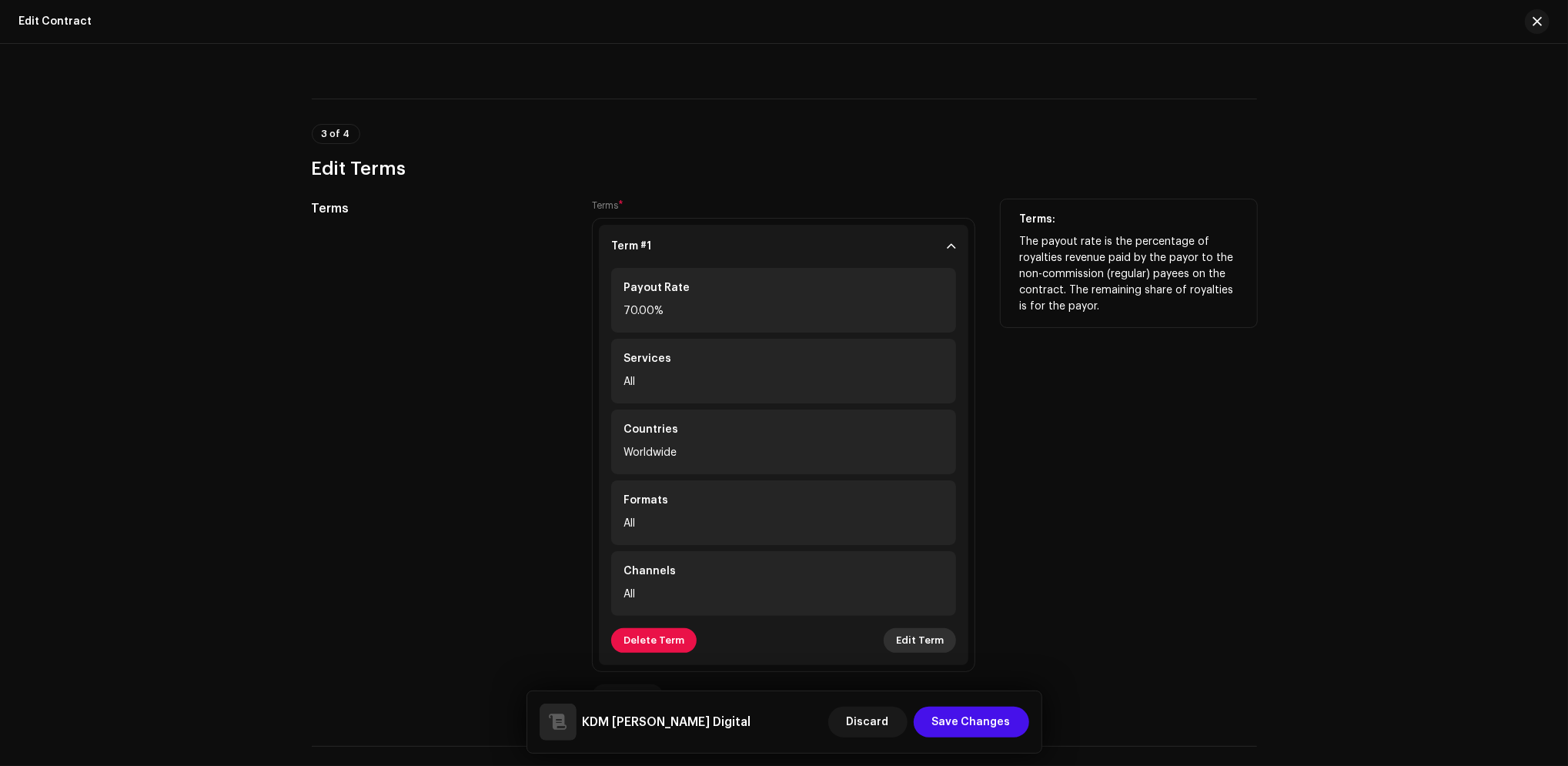
click at [924, 648] on span "Edit Term" at bounding box center [919, 641] width 47 height 31
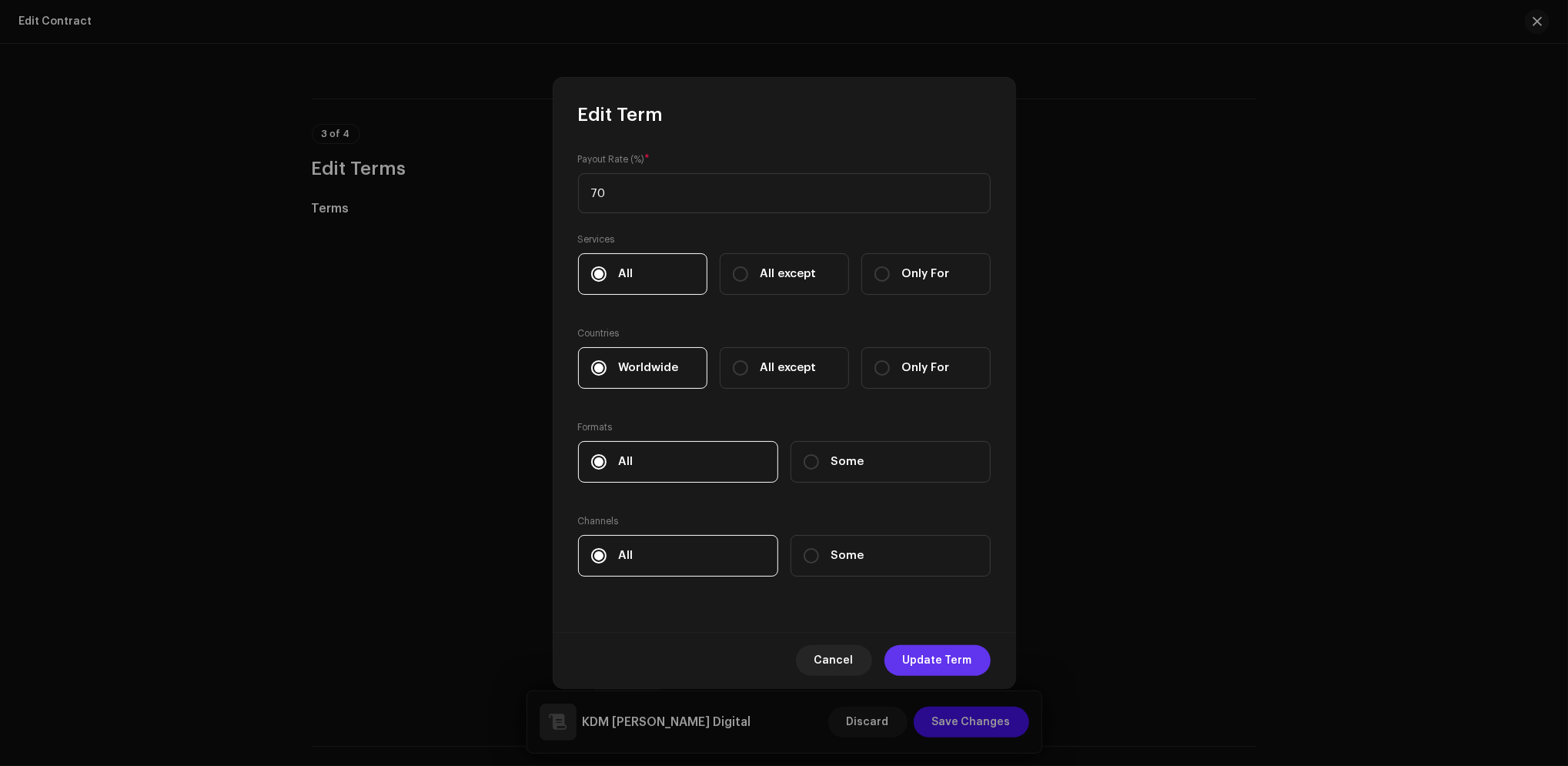
click at [950, 662] on span "Update Term" at bounding box center [937, 661] width 69 height 31
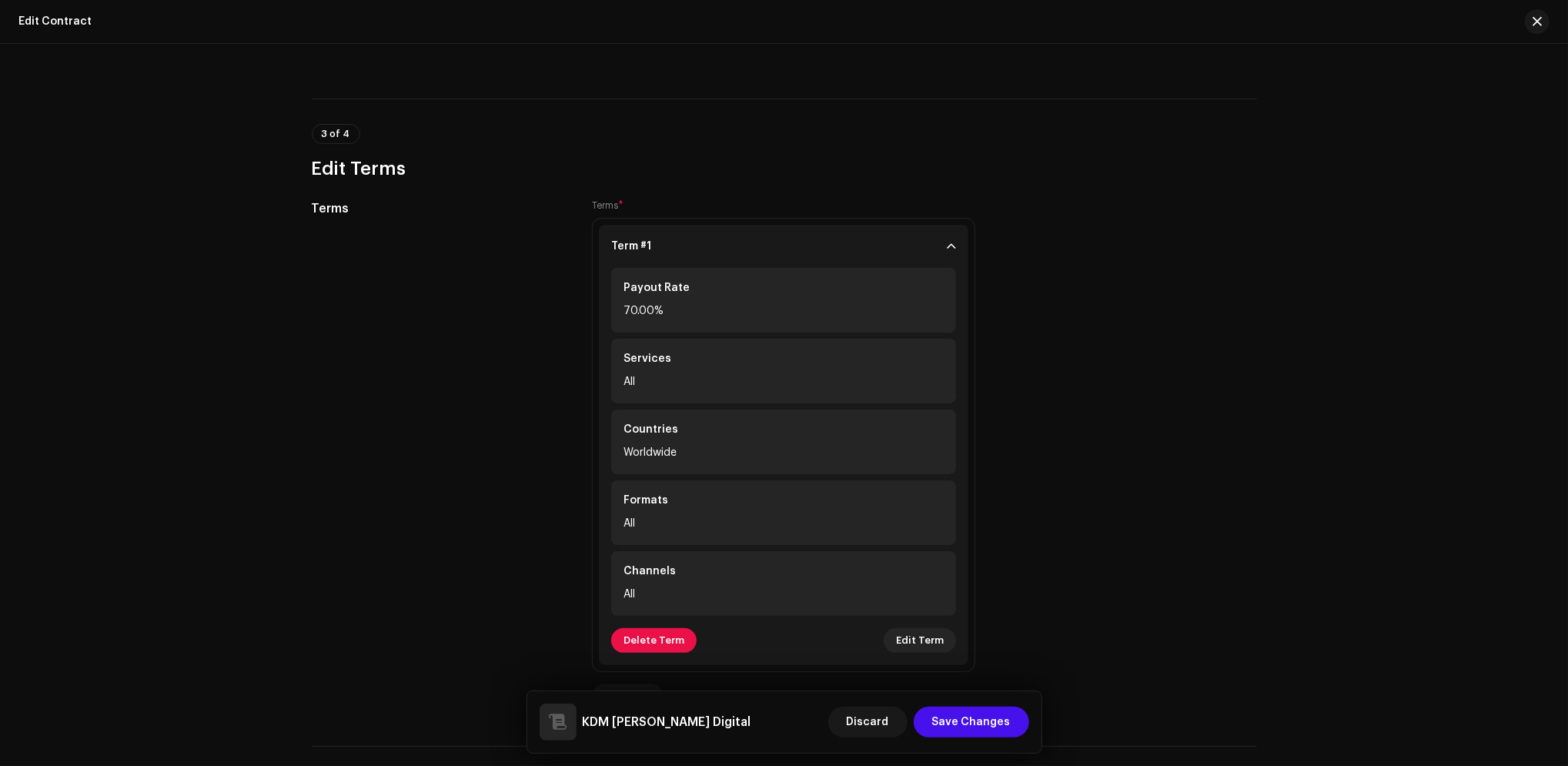
click at [1325, 515] on div "This is the distribution payee's default contract. A default contract is create…" at bounding box center [784, 405] width 1568 height 722
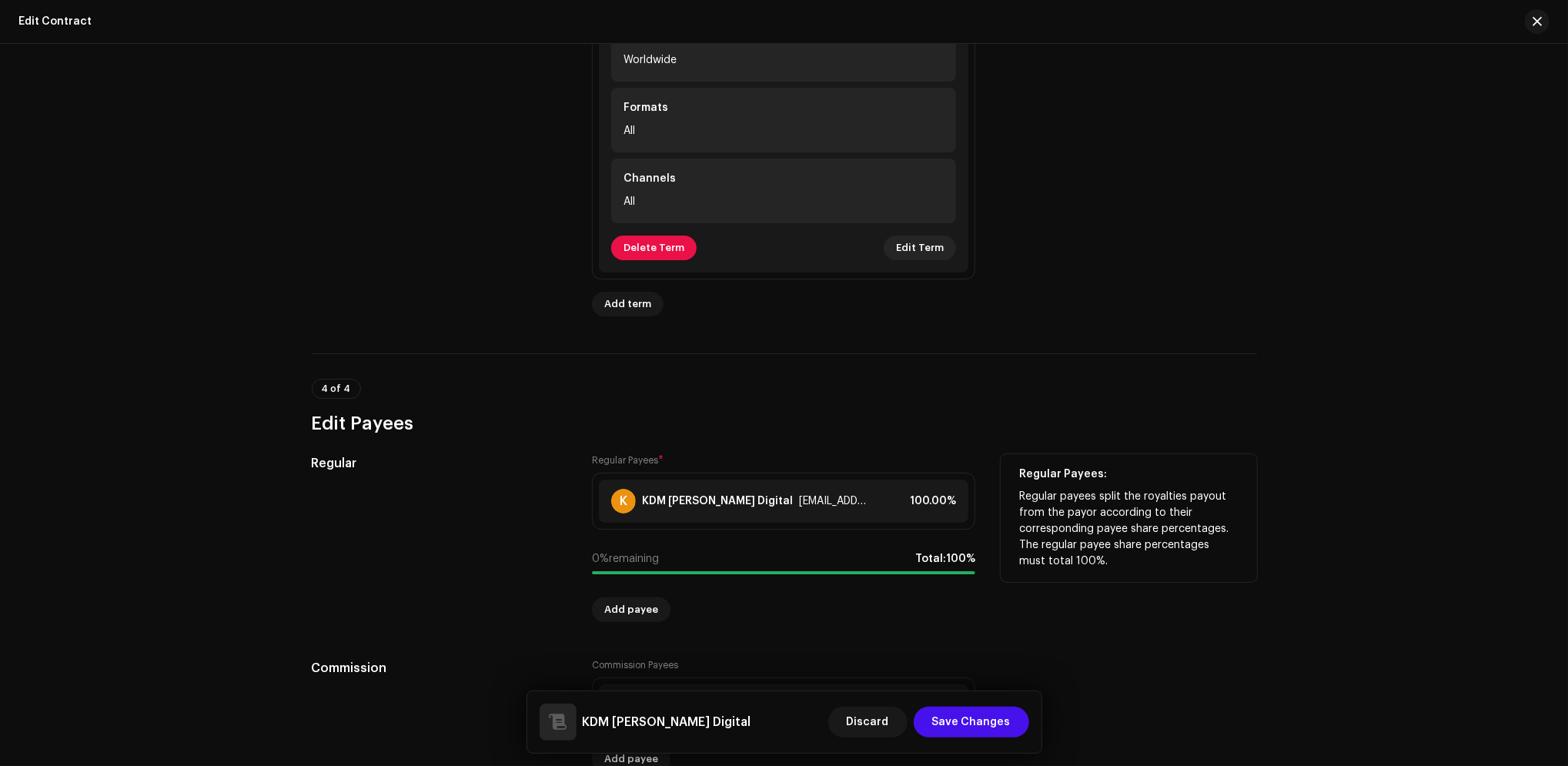
scroll to position [1456, 0]
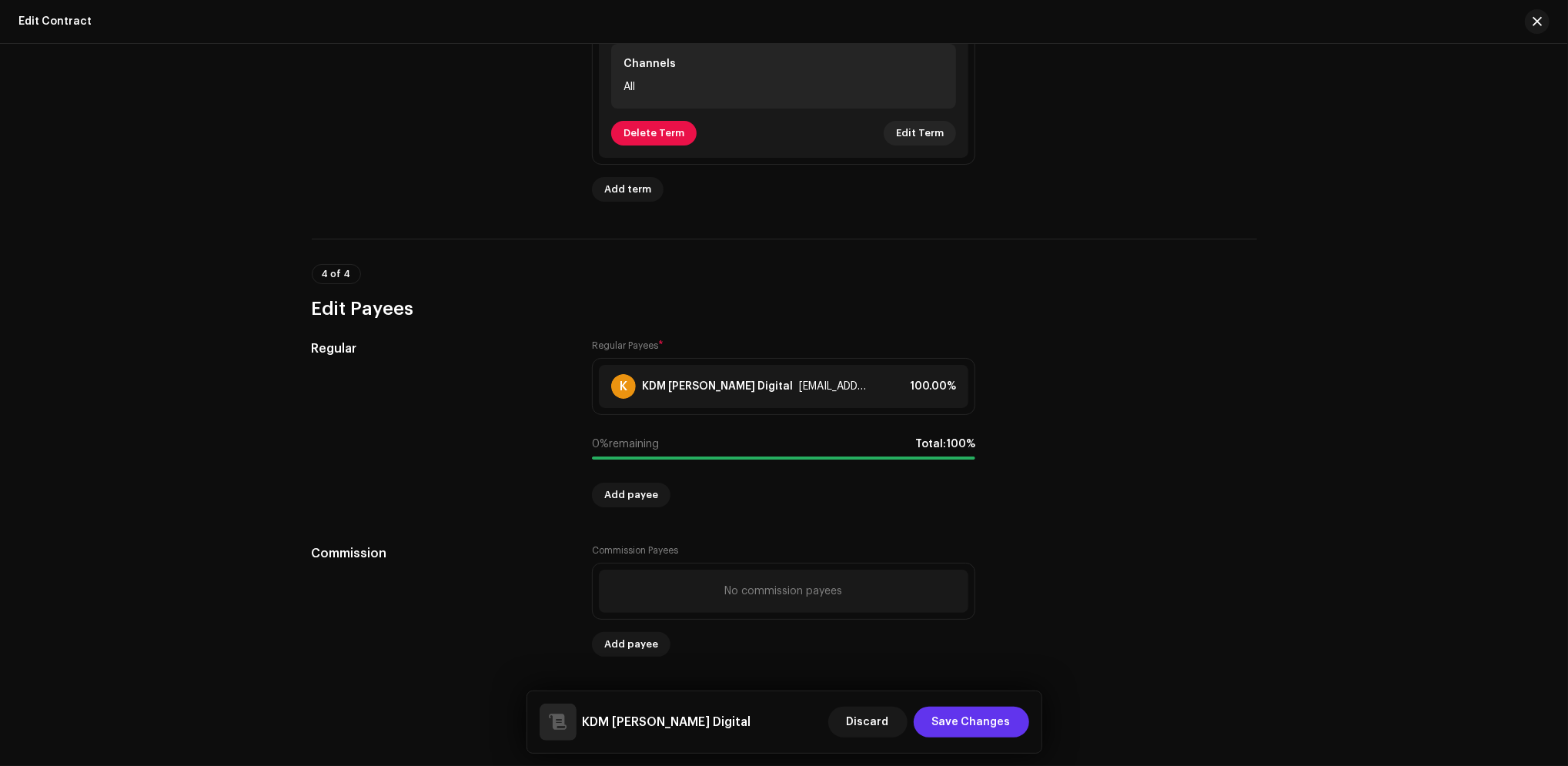
click at [957, 723] on span "Save Changes" at bounding box center [971, 722] width 79 height 31
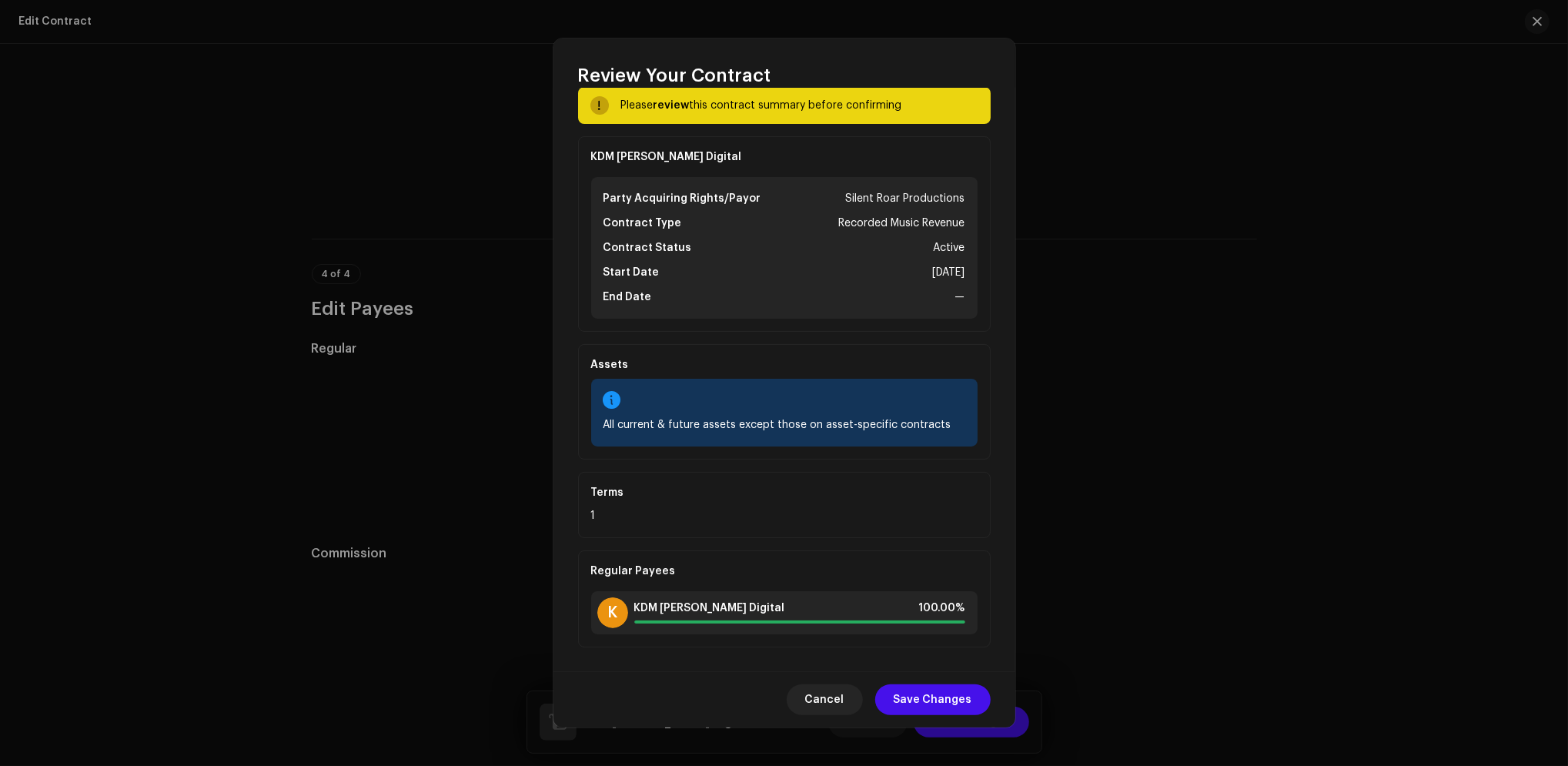
scroll to position [0, 0]
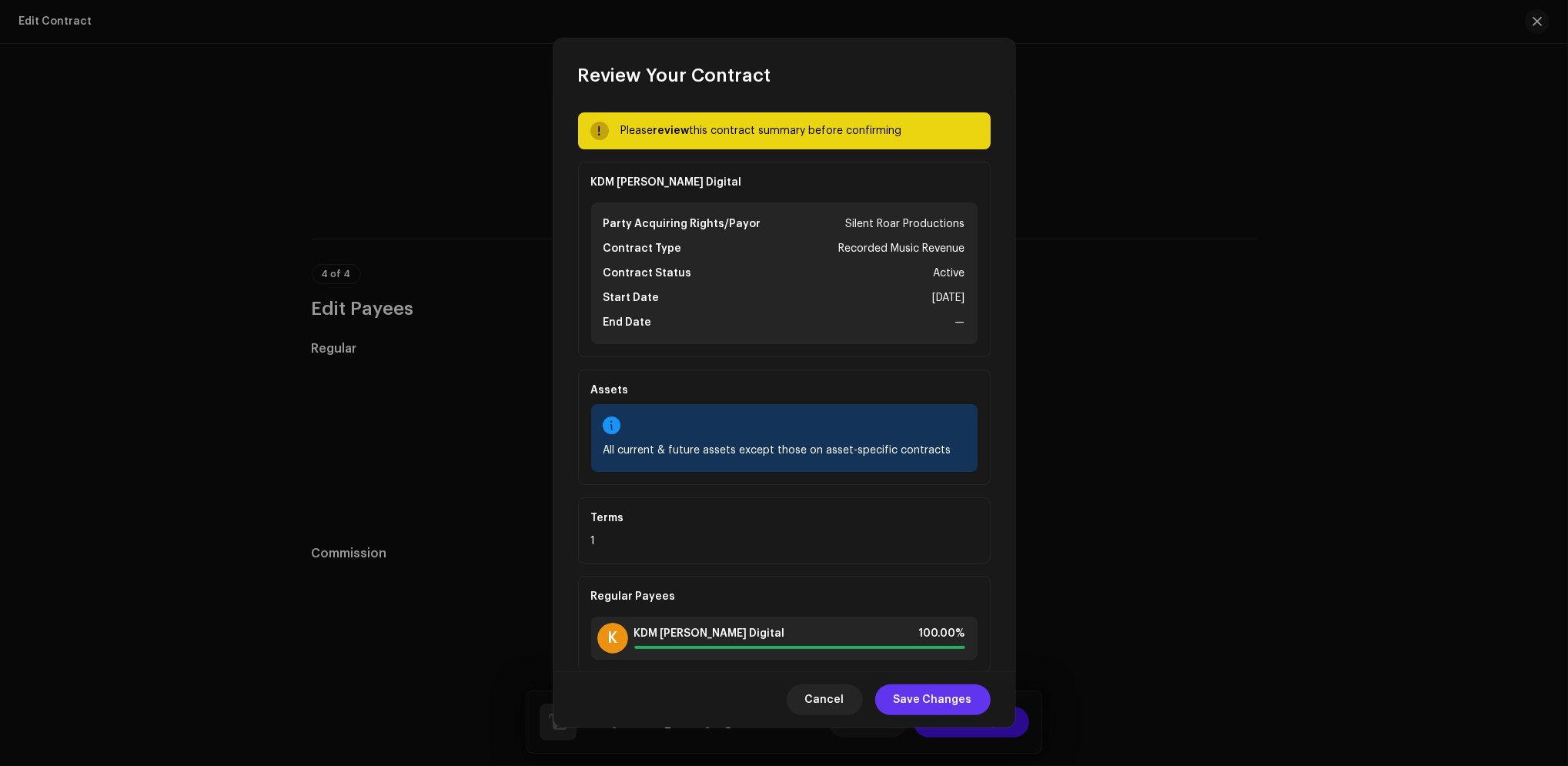
click at [969, 710] on span "Save Changes" at bounding box center [933, 700] width 79 height 31
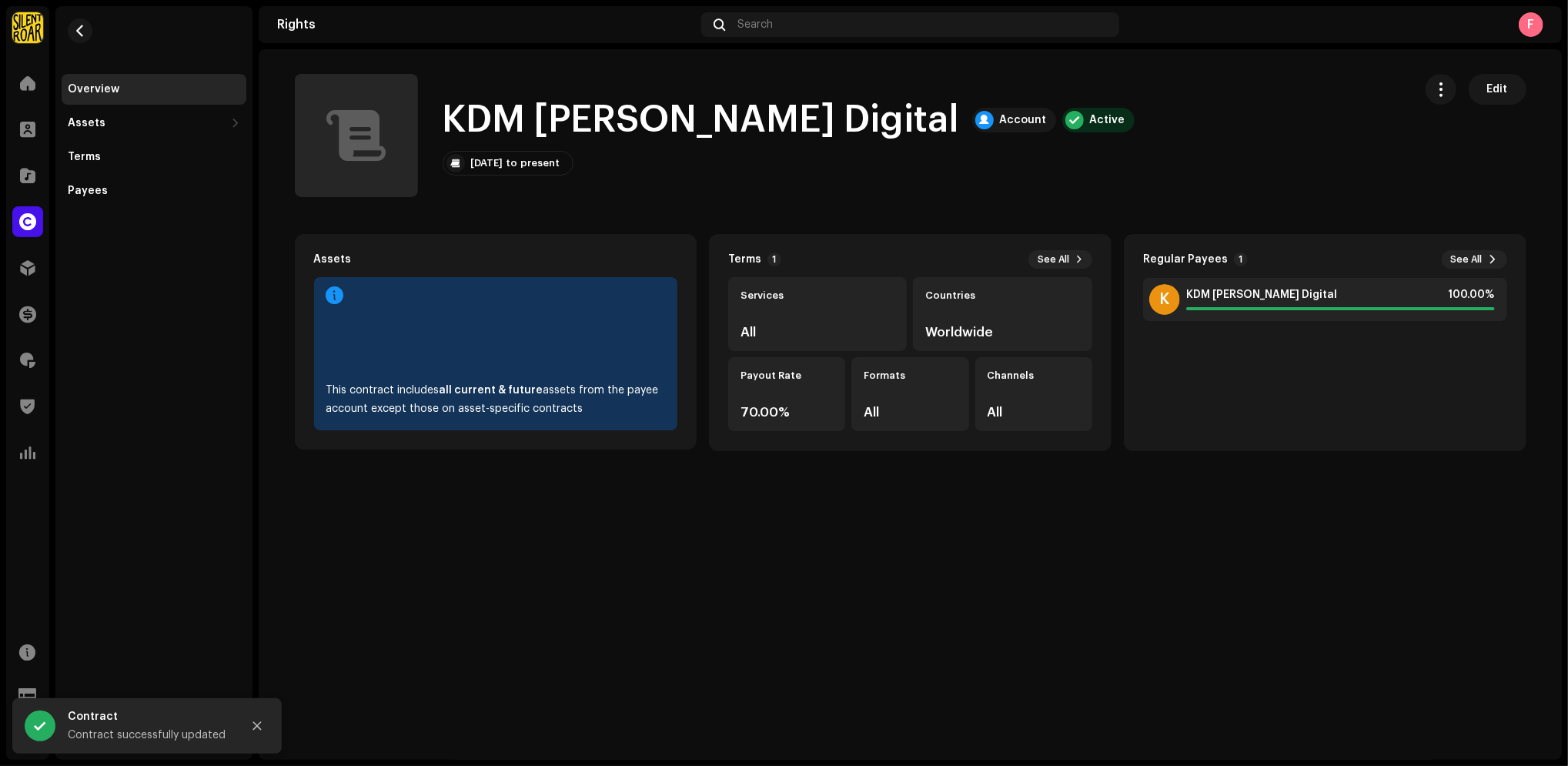
click at [1533, 23] on div "F" at bounding box center [1531, 25] width 25 height 25
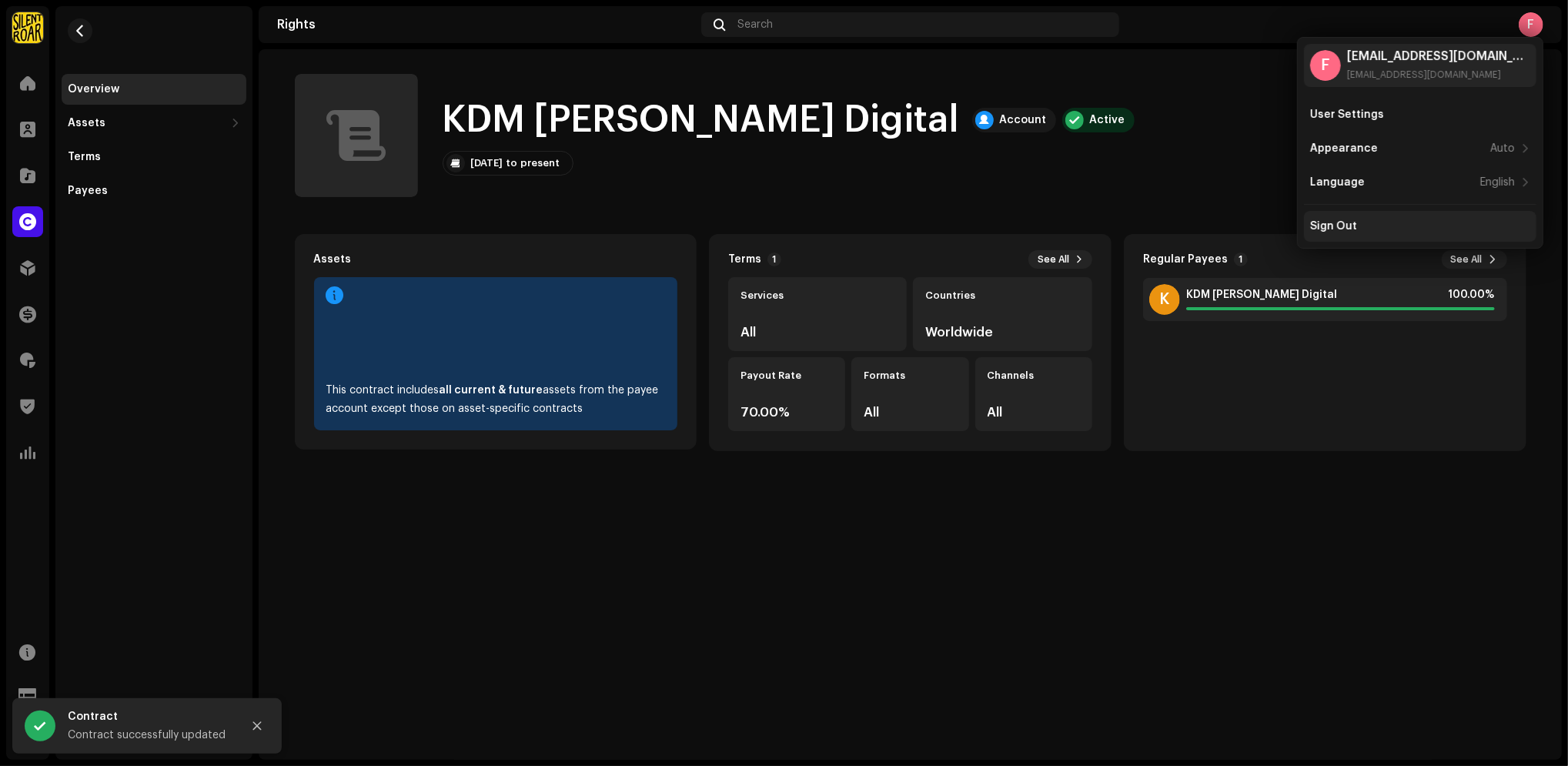
click at [1363, 213] on div "Sign Out" at bounding box center [1420, 227] width 233 height 31
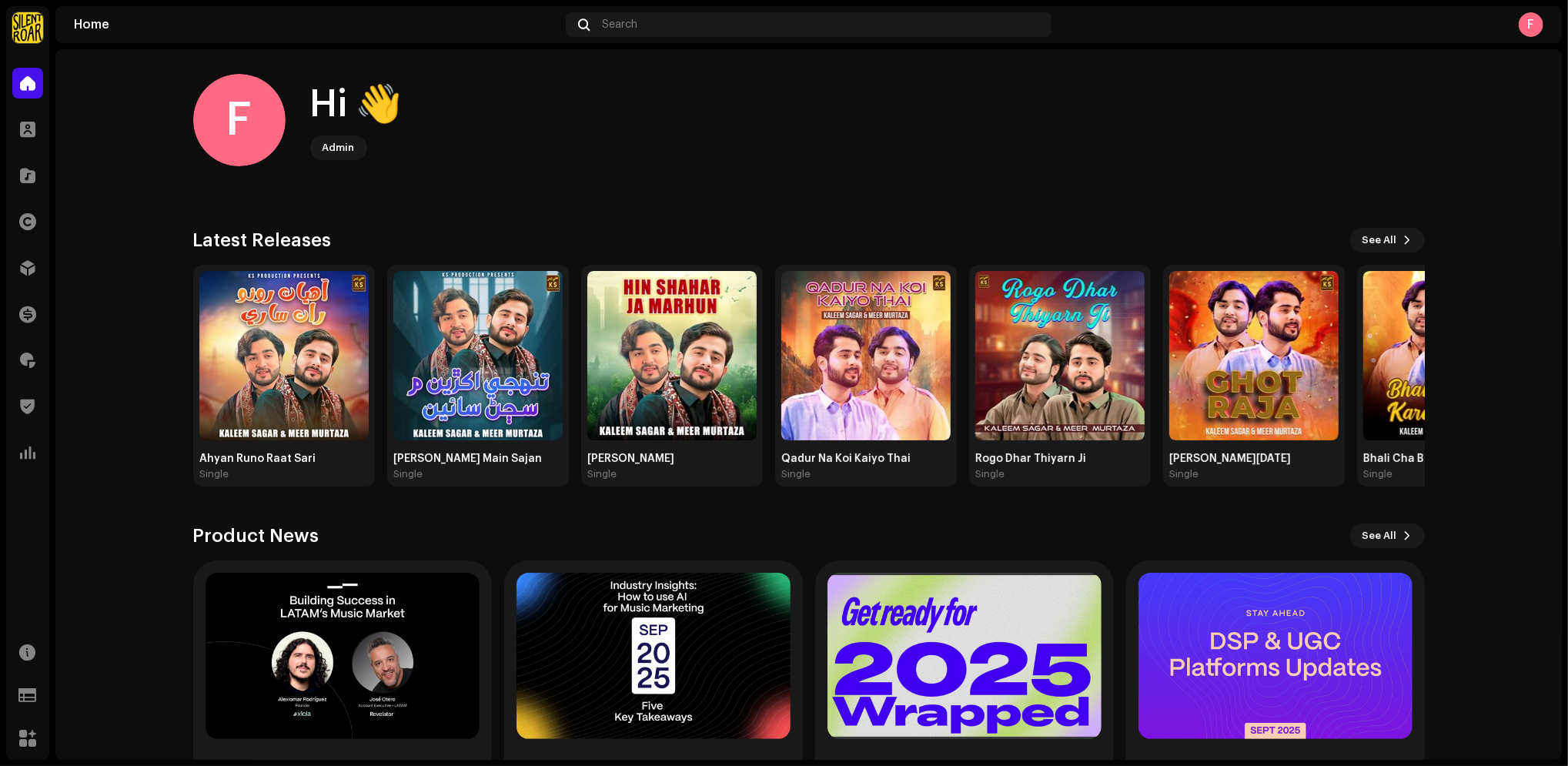
click at [29, 31] on img at bounding box center [28, 28] width 31 height 31
click at [251, 33] on span at bounding box center [255, 35] width 9 height 12
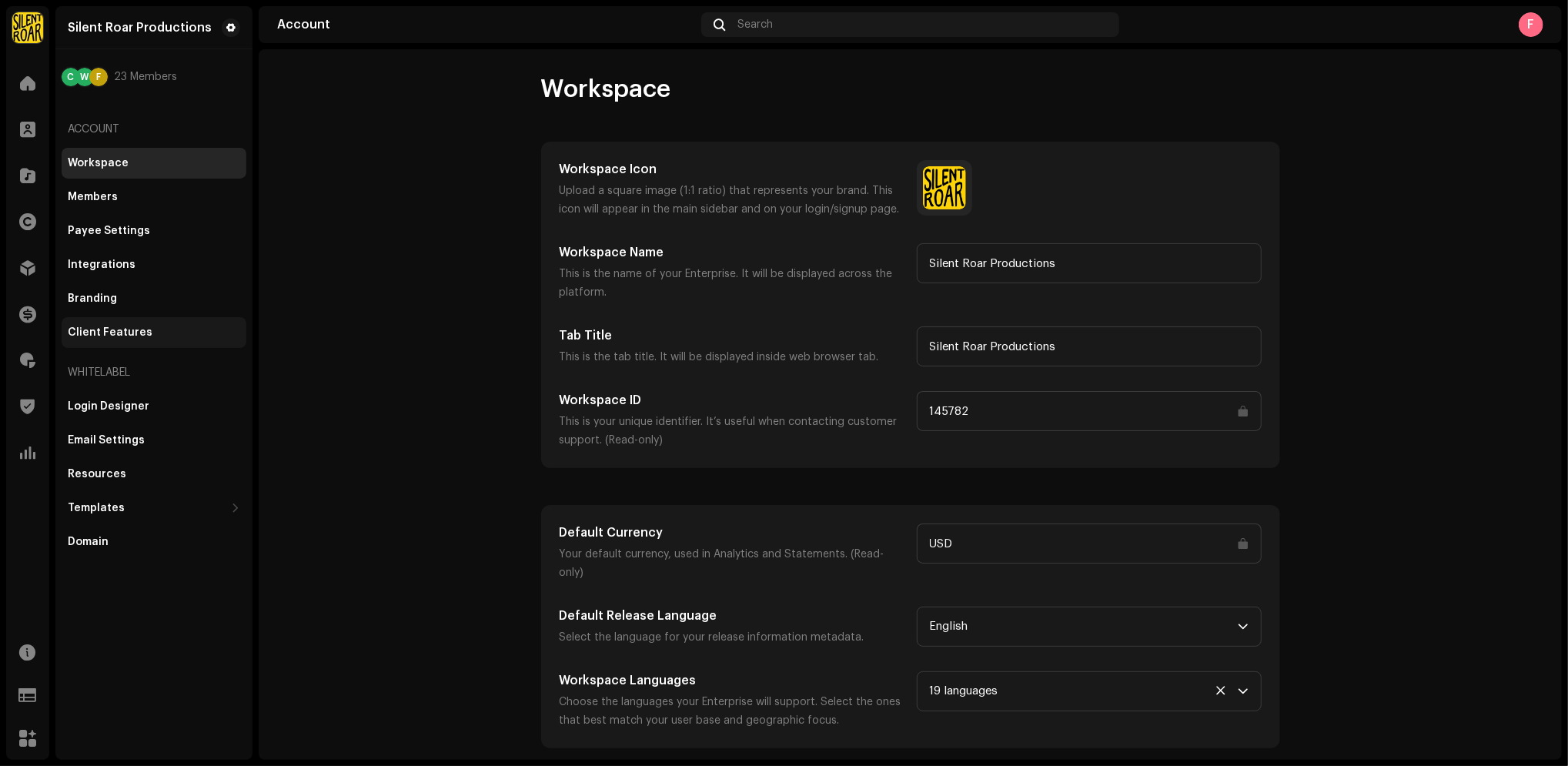
click at [127, 332] on div "Client Features" at bounding box center [110, 332] width 85 height 12
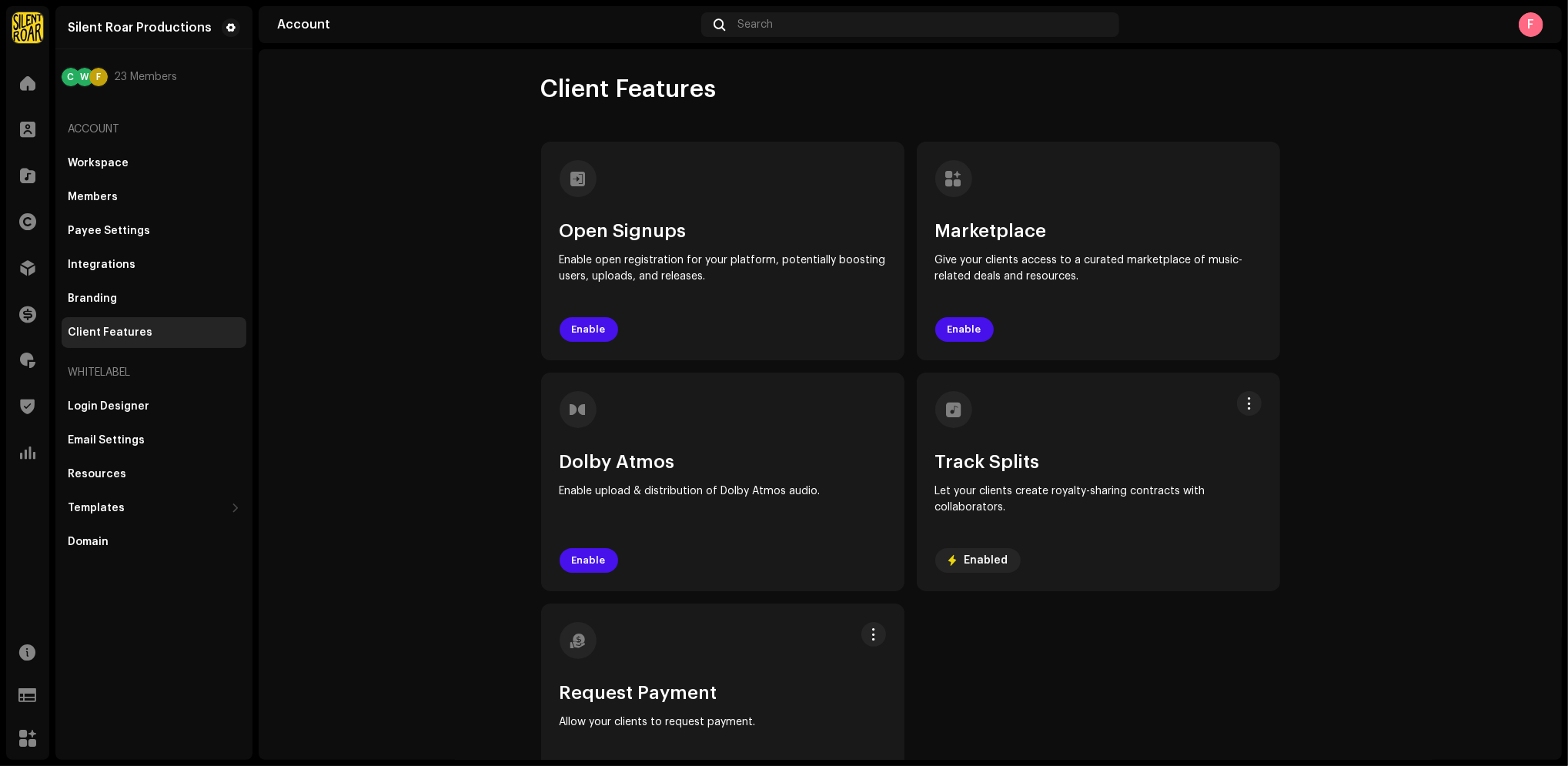
click at [362, 265] on account-client-features "Client Features Open Signups Enable open registration for your platform, potent…" at bounding box center [910, 448] width 1303 height 748
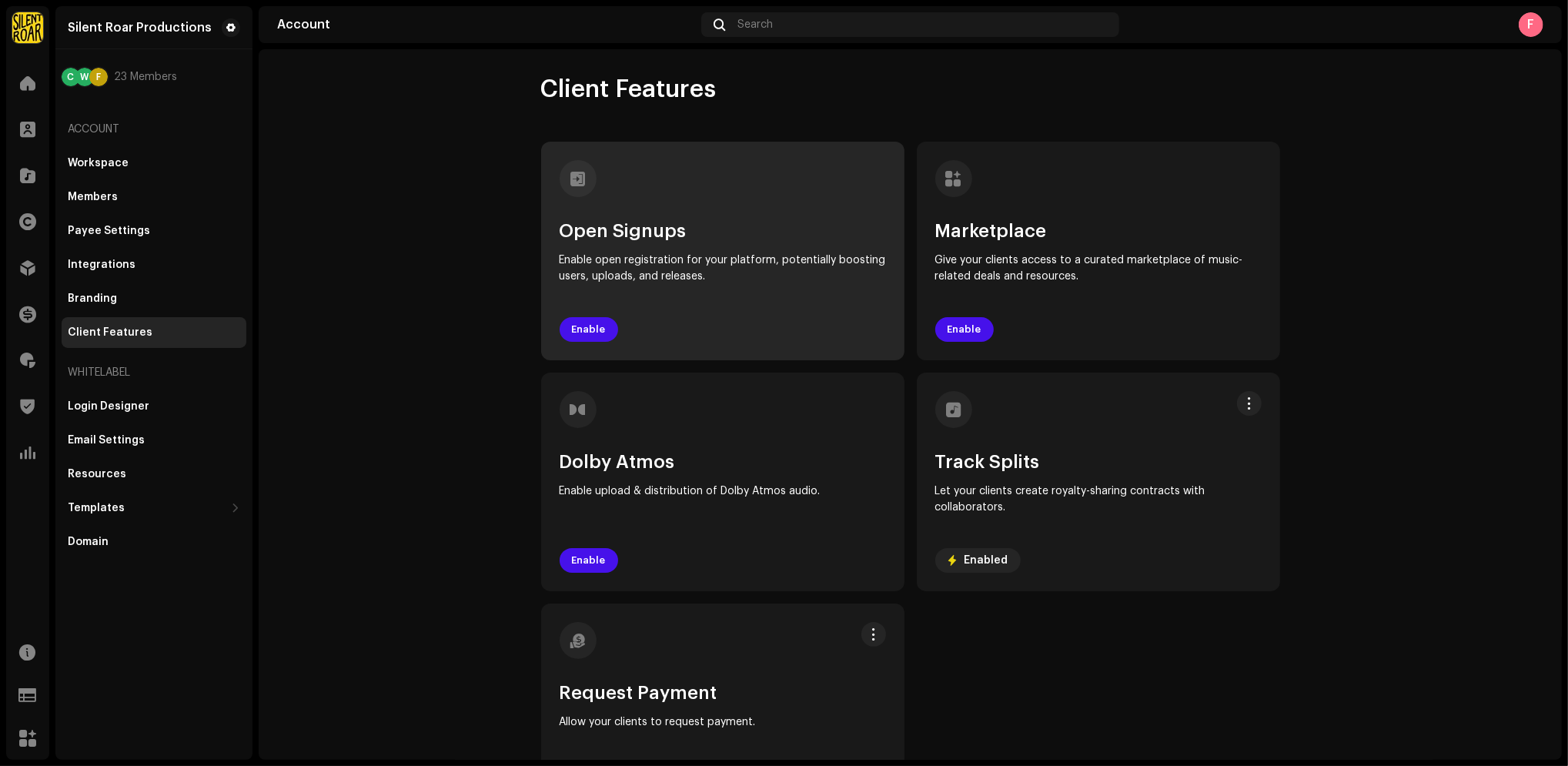
click at [722, 164] on div at bounding box center [722, 178] width 326 height 37
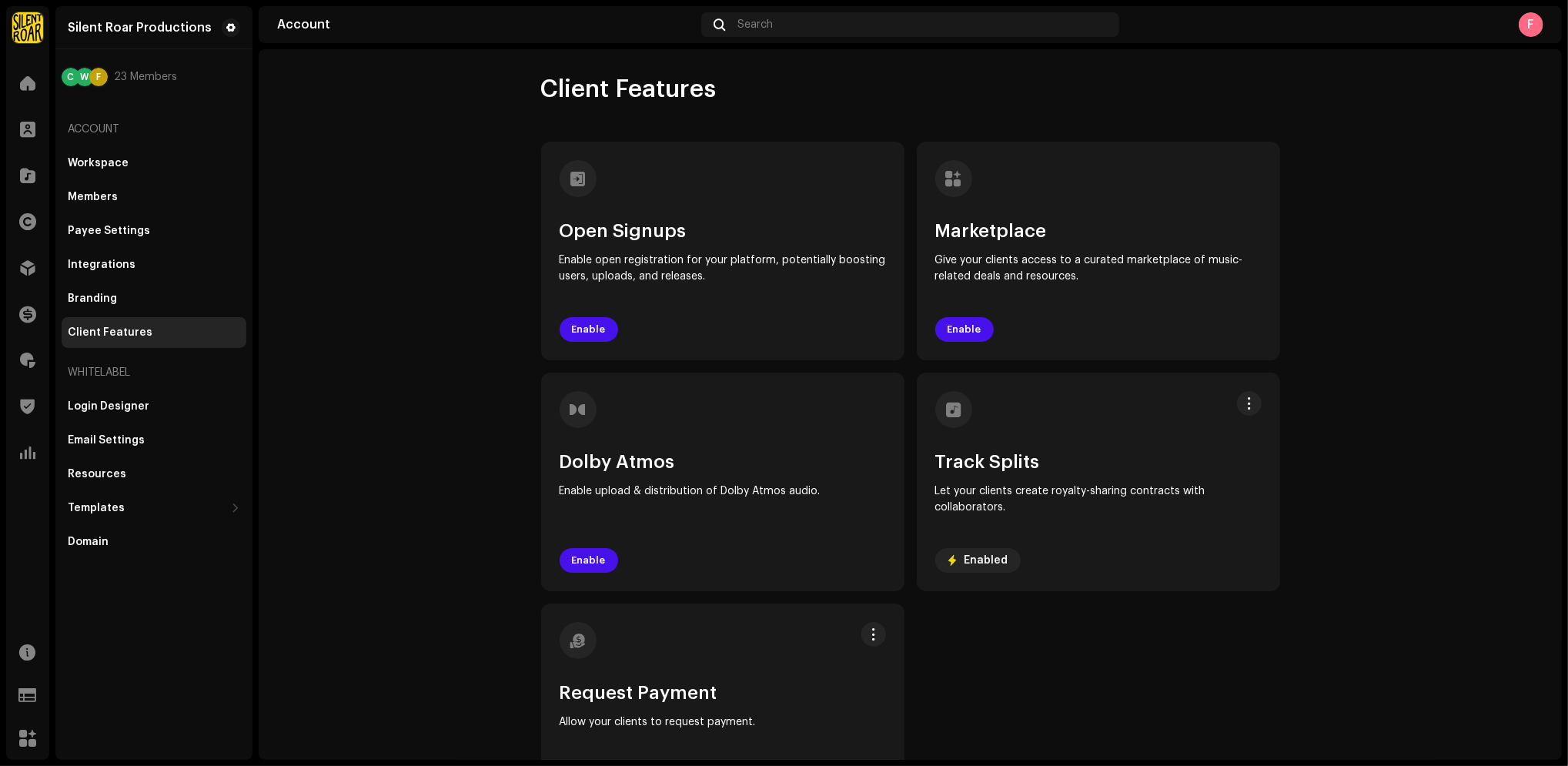
click at [379, 213] on account-client-features "Client Features Open Signups Enable open registration for your platform, potent…" at bounding box center [910, 448] width 1303 height 748
click at [331, 302] on account-client-features "Client Features Open Signups Enable open registration for your platform, potent…" at bounding box center [910, 448] width 1303 height 748
drag, startPoint x: 315, startPoint y: 279, endPoint x: 304, endPoint y: 255, distance: 26.4
click at [315, 276] on account-client-features "Client Features Open Signups Enable open registration for your platform, potent…" at bounding box center [910, 448] width 1303 height 748
click at [228, 29] on span at bounding box center [231, 28] width 9 height 12
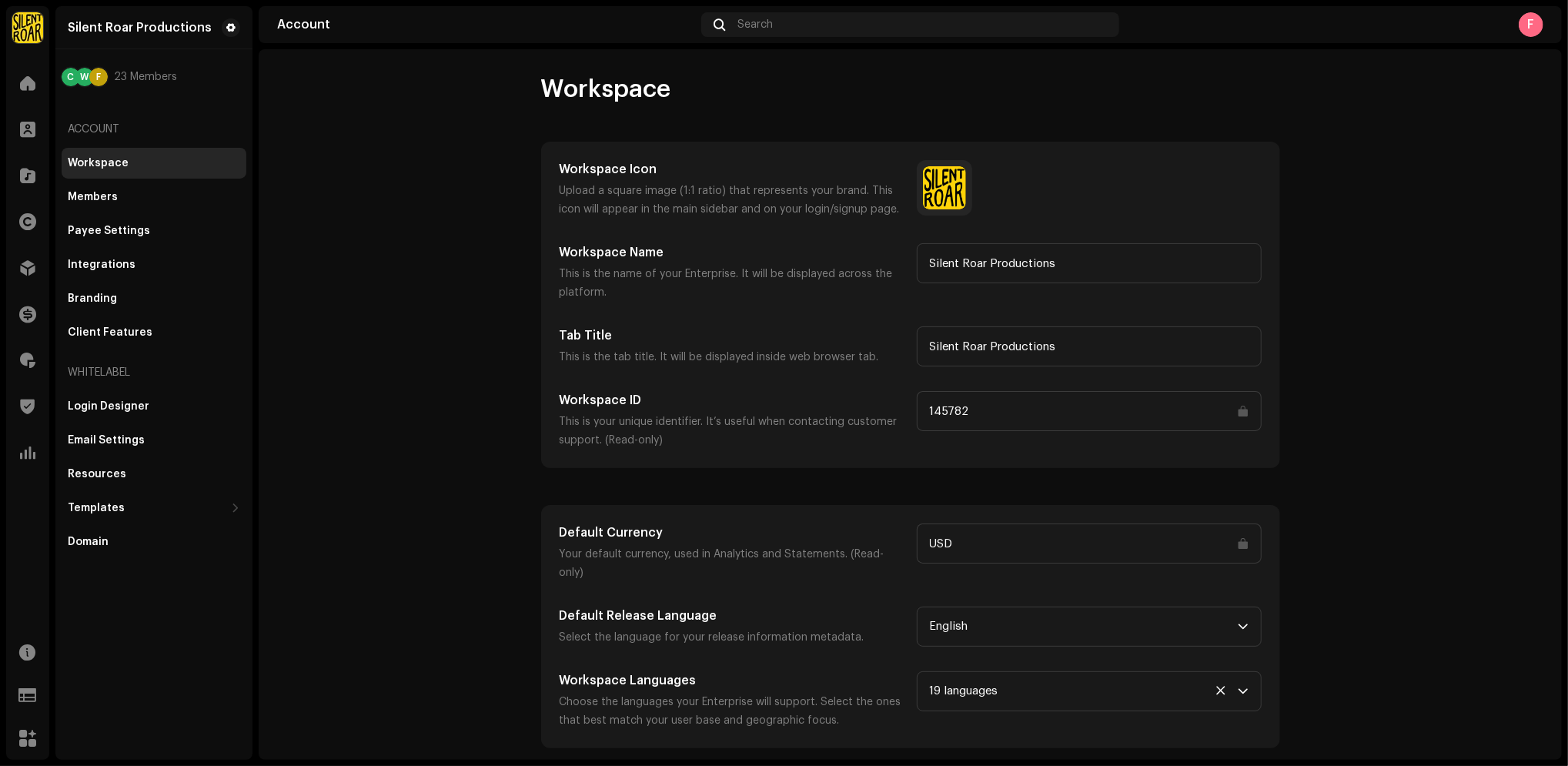
drag, startPoint x: 377, startPoint y: 367, endPoint x: 322, endPoint y: 284, distance: 99.6
click at [372, 367] on account-workspace "Workspace Workspace Icon Upload a square image (1:1 ratio) that represents your…" at bounding box center [910, 411] width 1303 height 674
click at [76, 76] on div "W" at bounding box center [85, 77] width 19 height 19
click at [34, 95] on div at bounding box center [28, 83] width 31 height 31
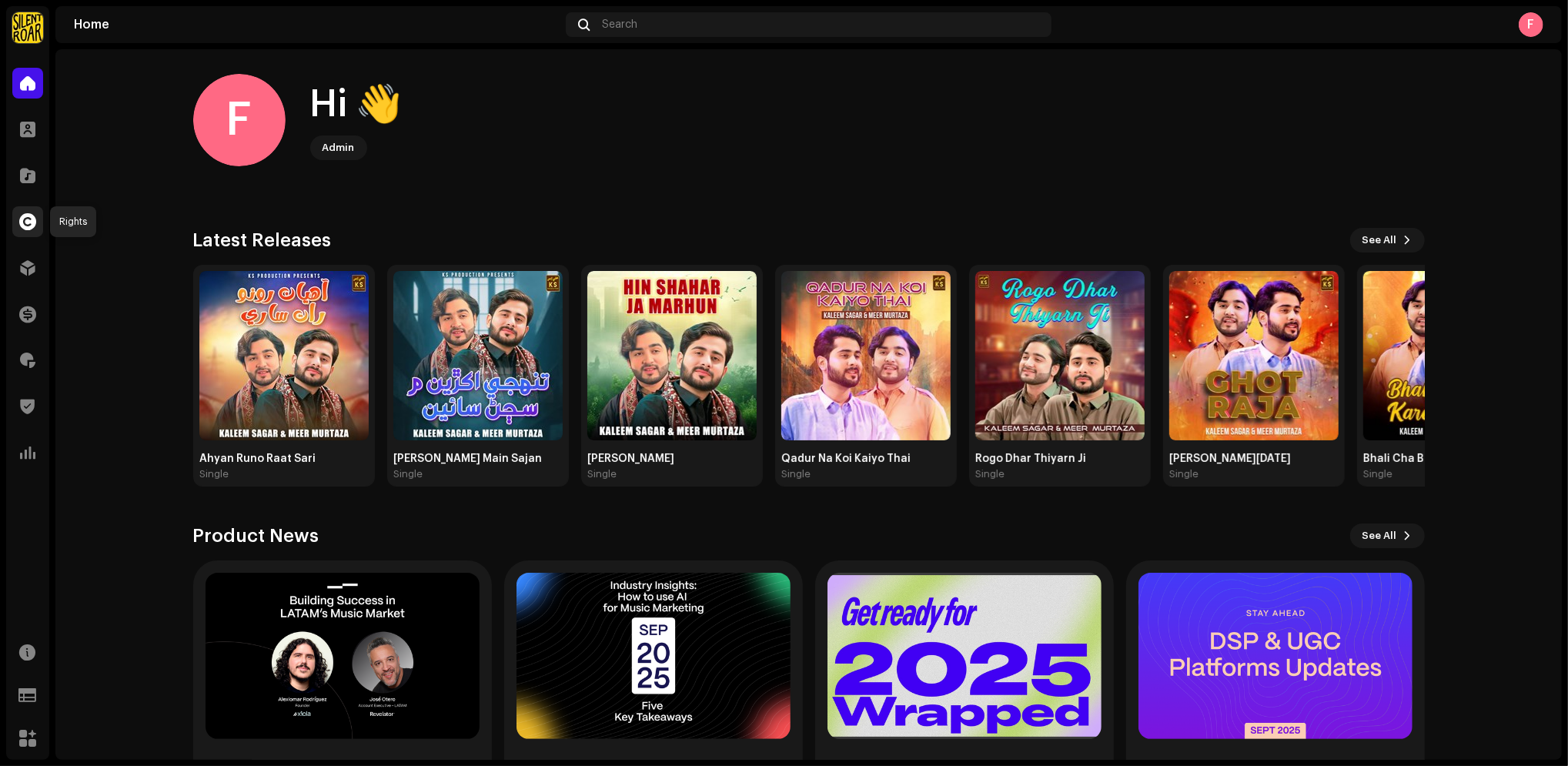
click at [29, 226] on span at bounding box center [28, 222] width 17 height 12
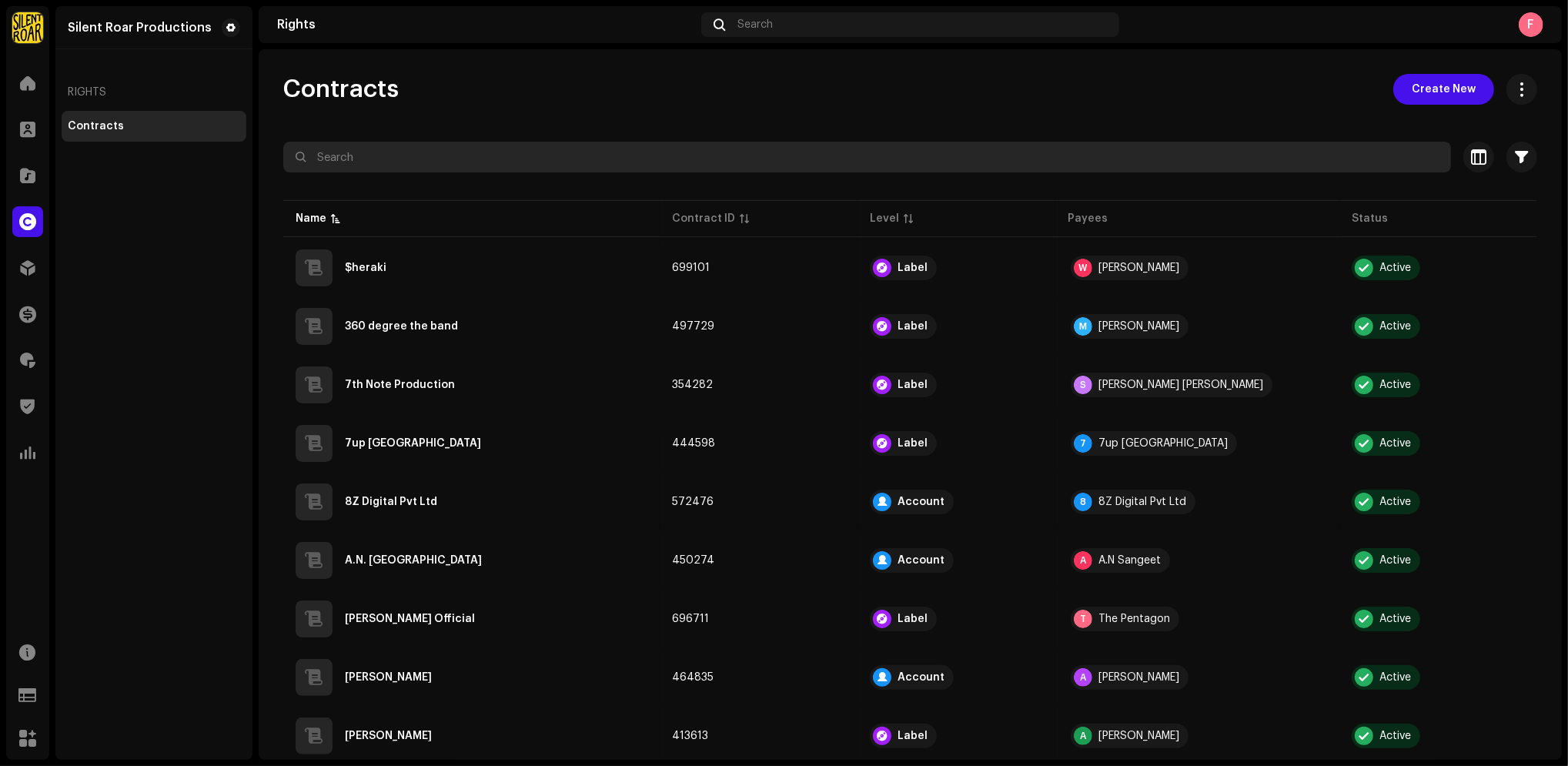
click at [478, 155] on input "text" at bounding box center [867, 157] width 1168 height 31
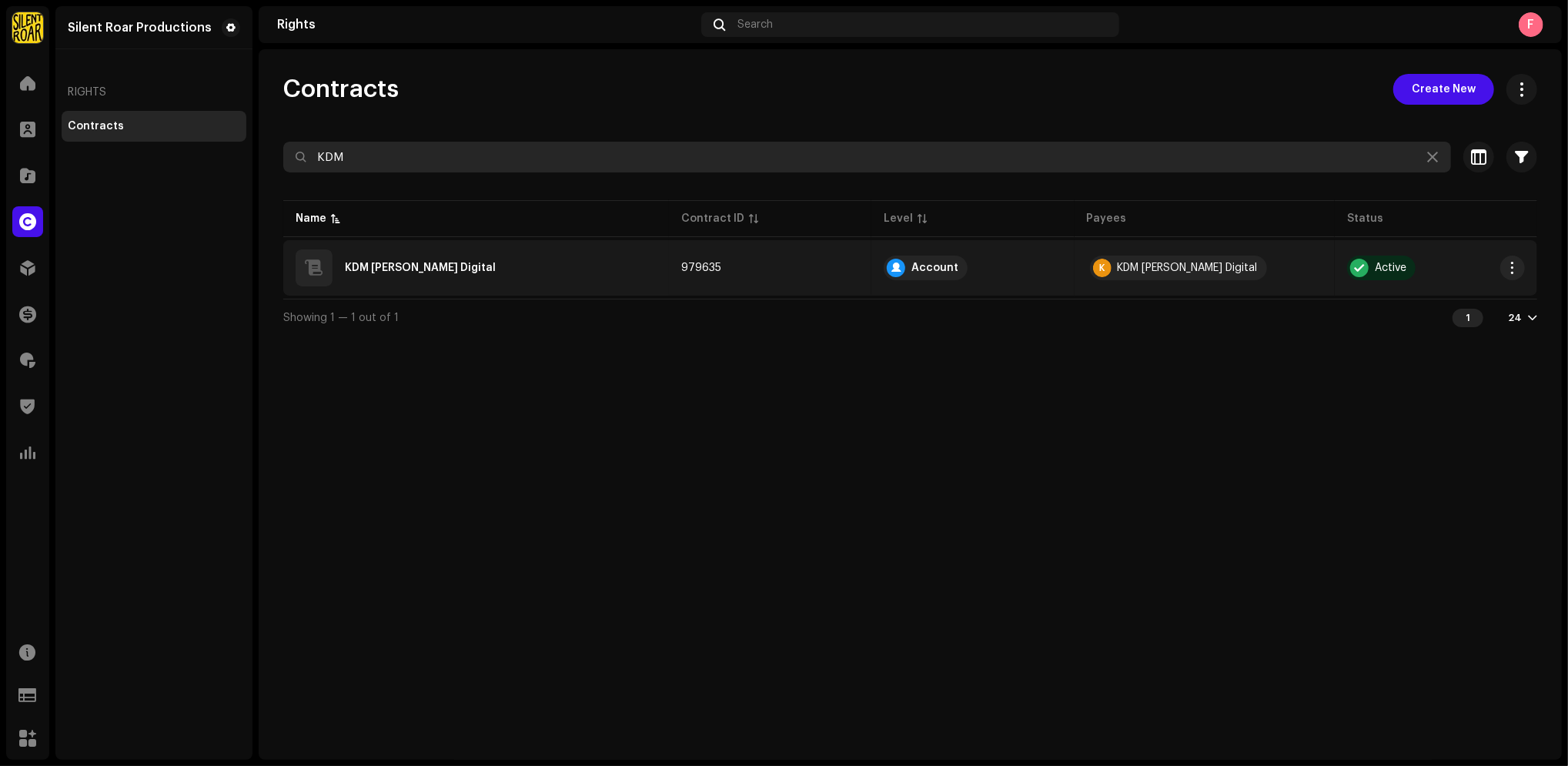
type input "KDM"
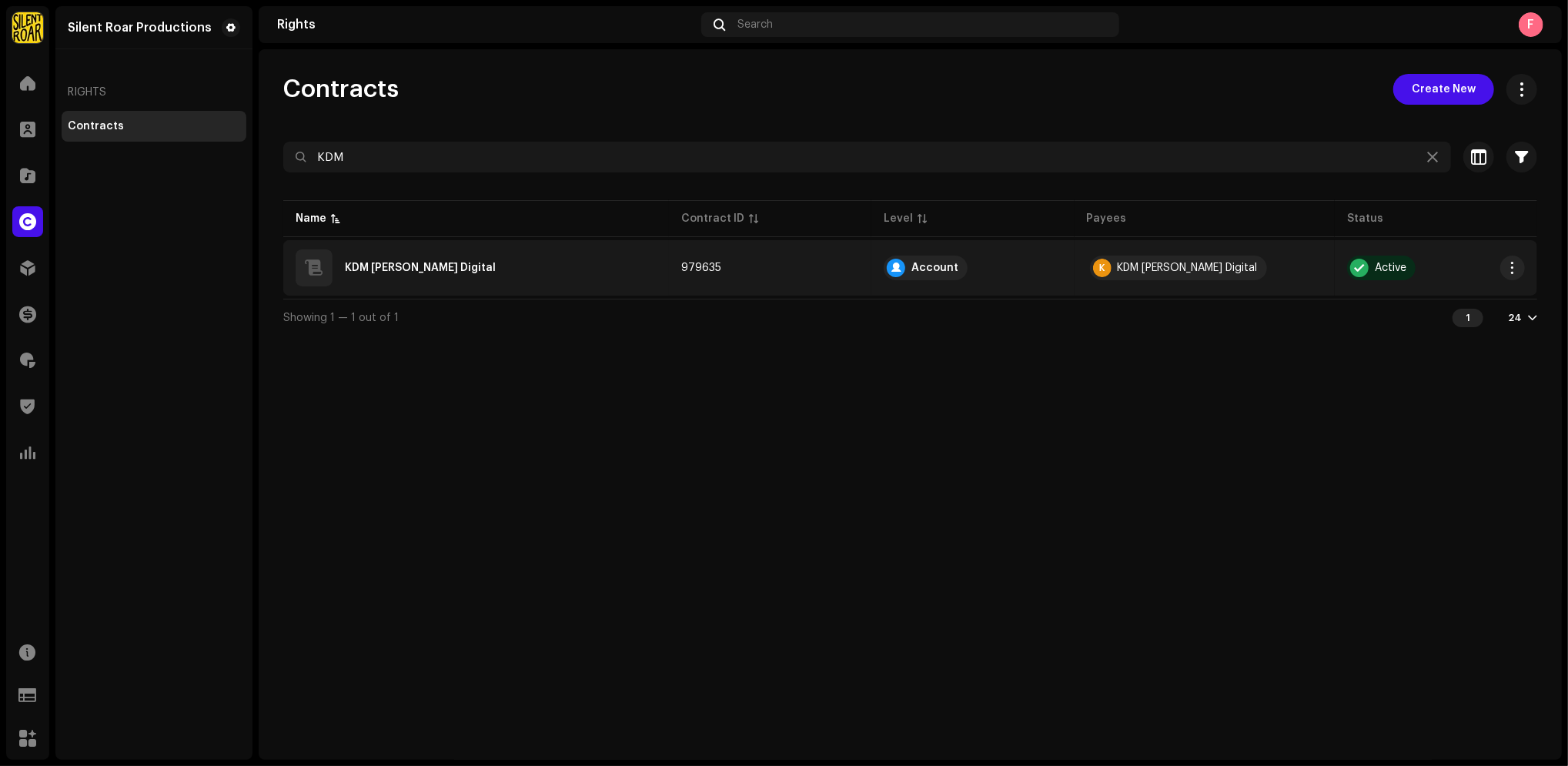
click at [466, 244] on td "KDM [PERSON_NAME] Digital" at bounding box center [476, 268] width 385 height 55
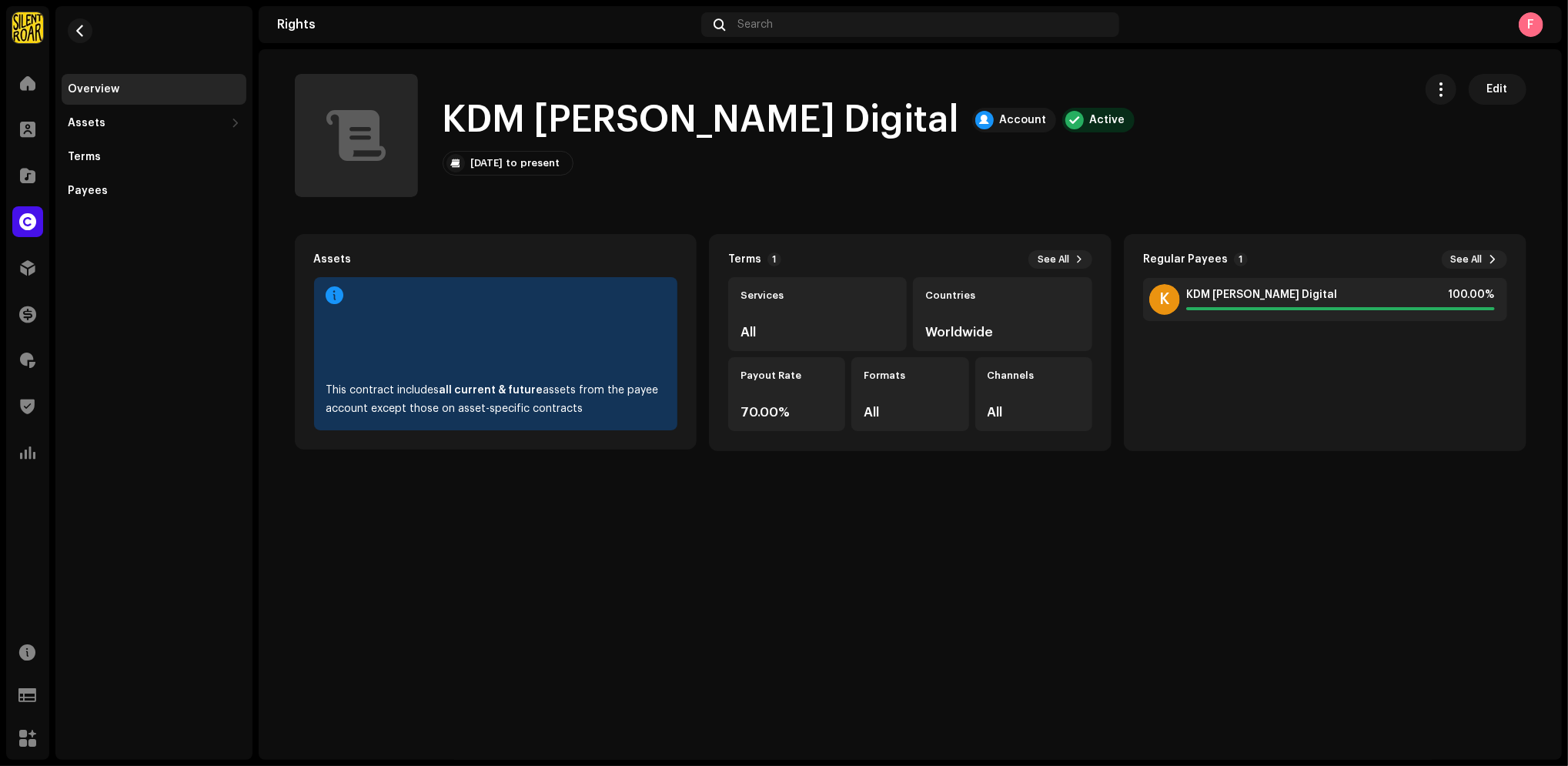
click at [10, 79] on div "Home" at bounding box center [27, 83] width 43 height 43
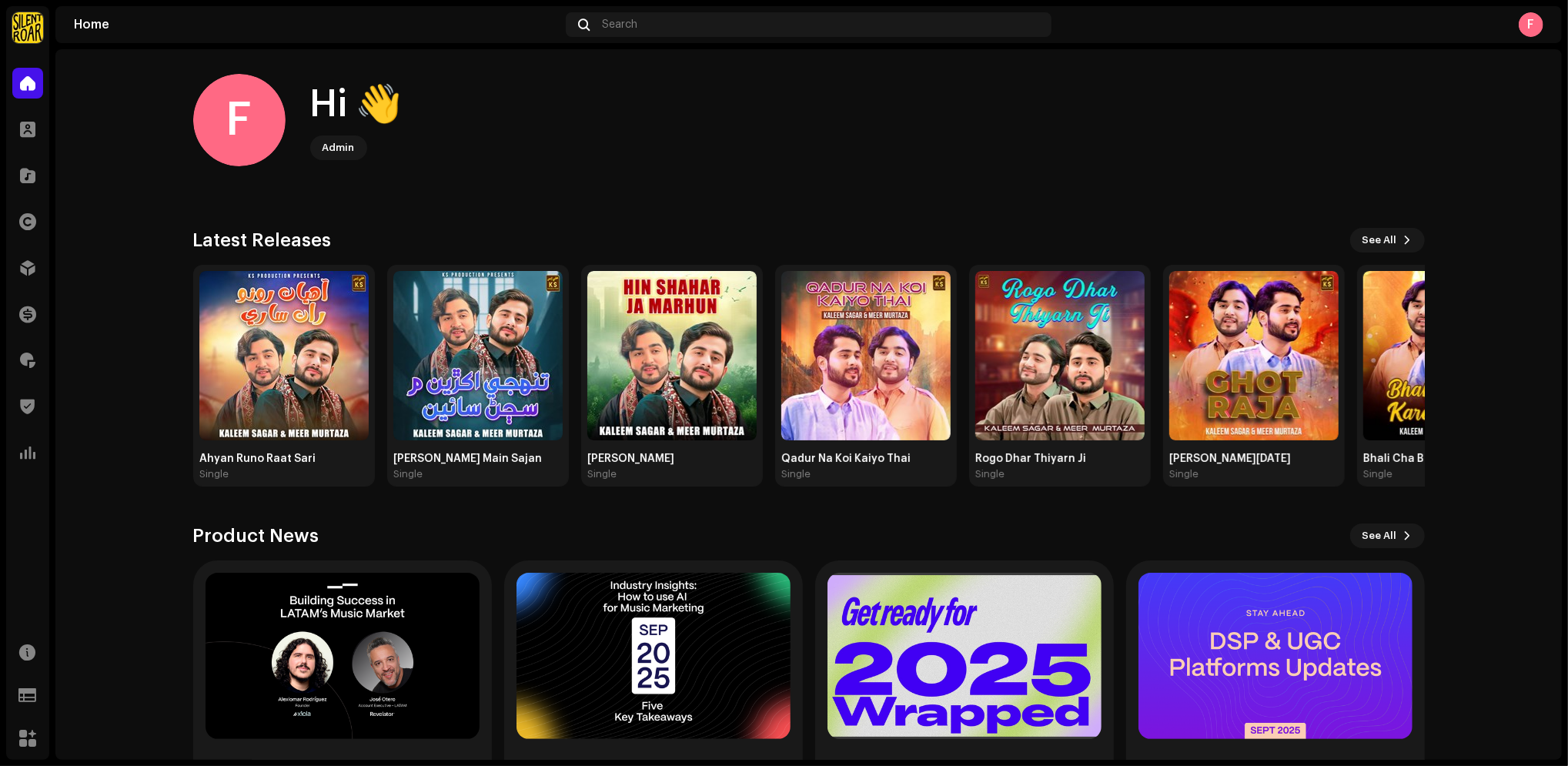
click at [803, 234] on div "Latest Releases See All" at bounding box center [809, 241] width 1232 height 25
click at [37, 85] on div at bounding box center [28, 83] width 31 height 31
click at [1116, 142] on div "F Hi 👋 Admin" at bounding box center [809, 120] width 1232 height 93
click at [1531, 21] on div "F" at bounding box center [1531, 25] width 25 height 25
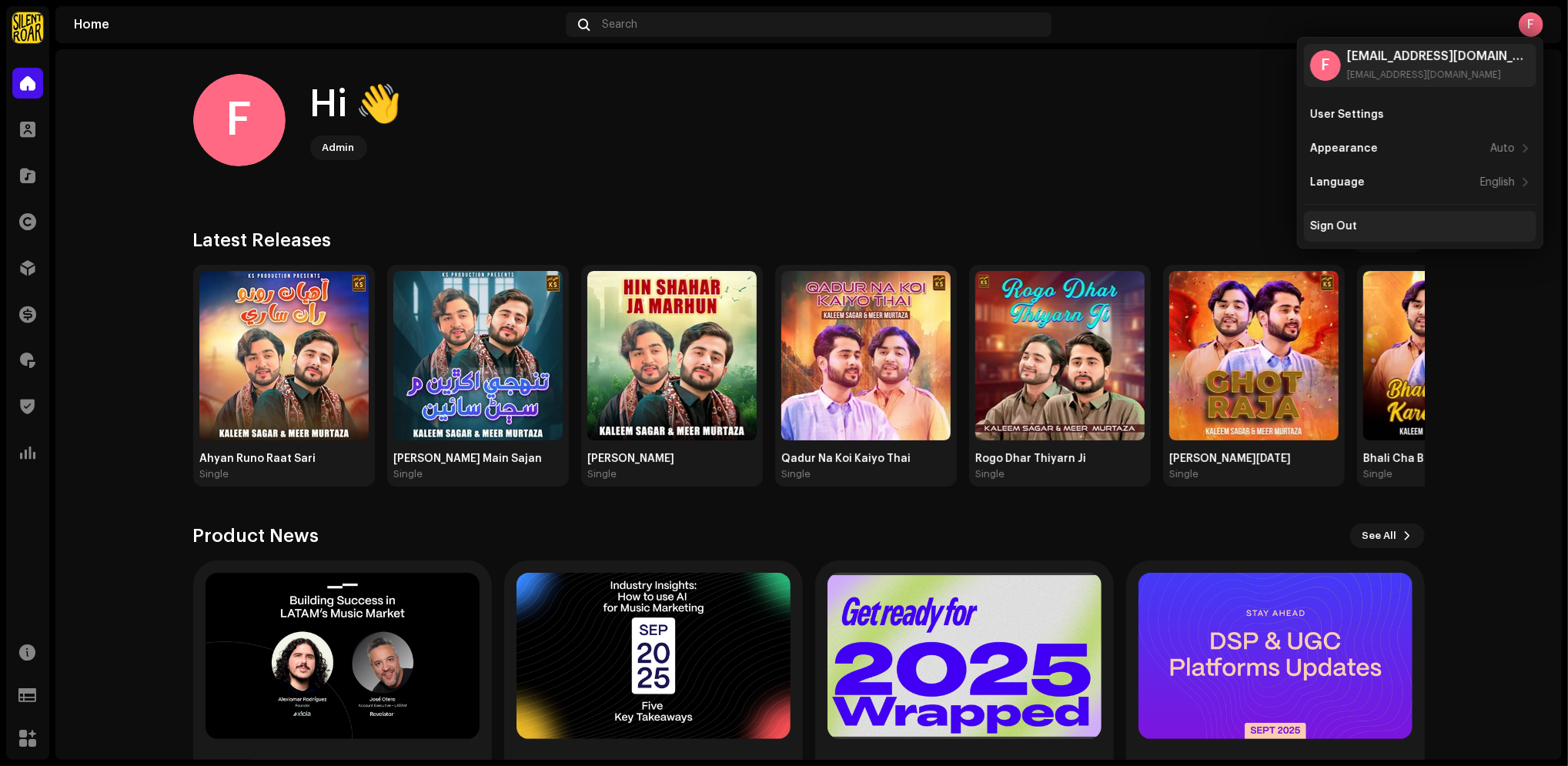
click at [1350, 226] on div "Sign Out" at bounding box center [1334, 227] width 47 height 12
click at [1352, 230] on div "Sign Out" at bounding box center [1334, 227] width 47 height 12
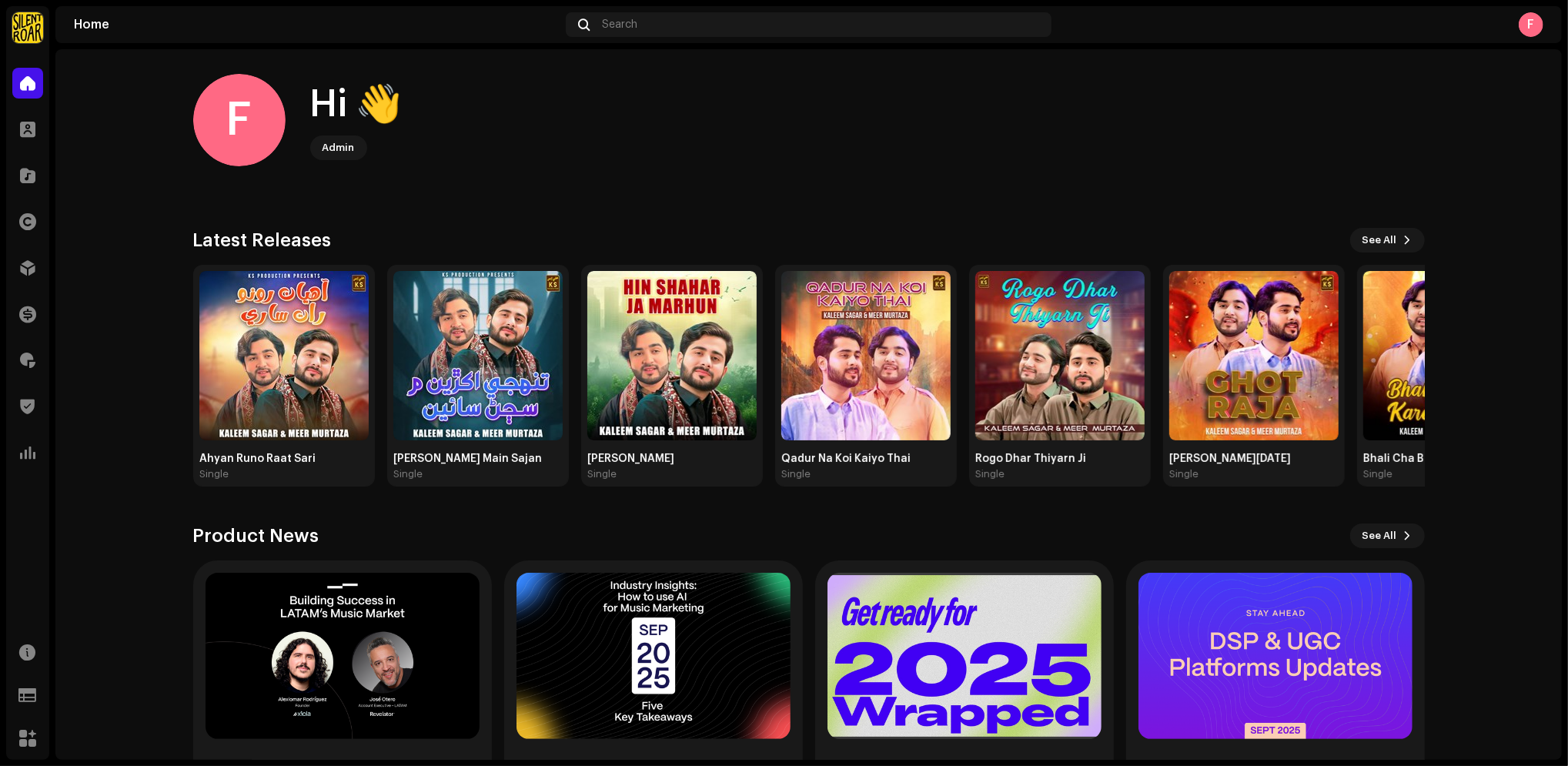
click at [1535, 32] on div "F" at bounding box center [1531, 25] width 25 height 25
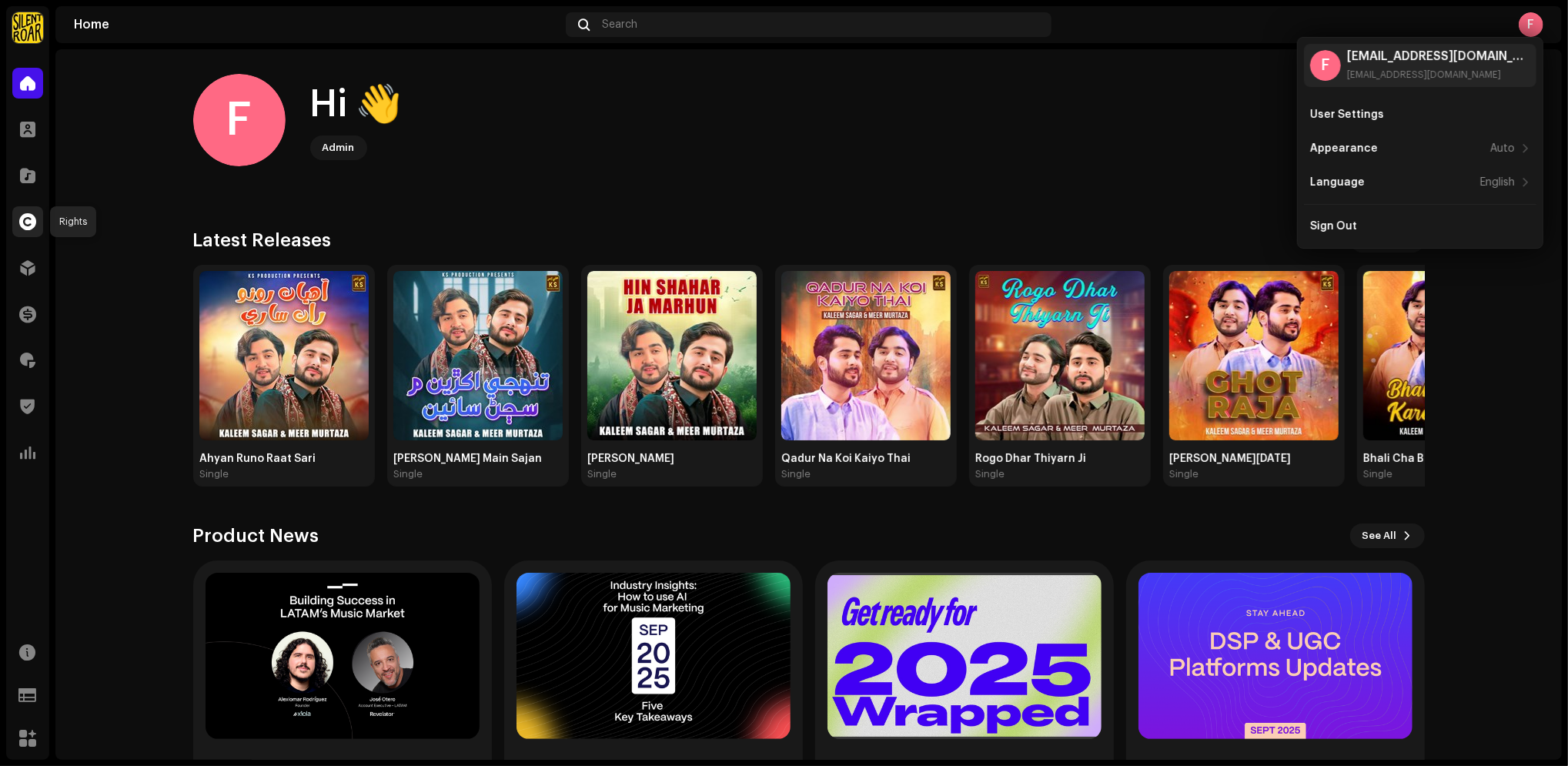
click at [27, 216] on span at bounding box center [28, 222] width 17 height 12
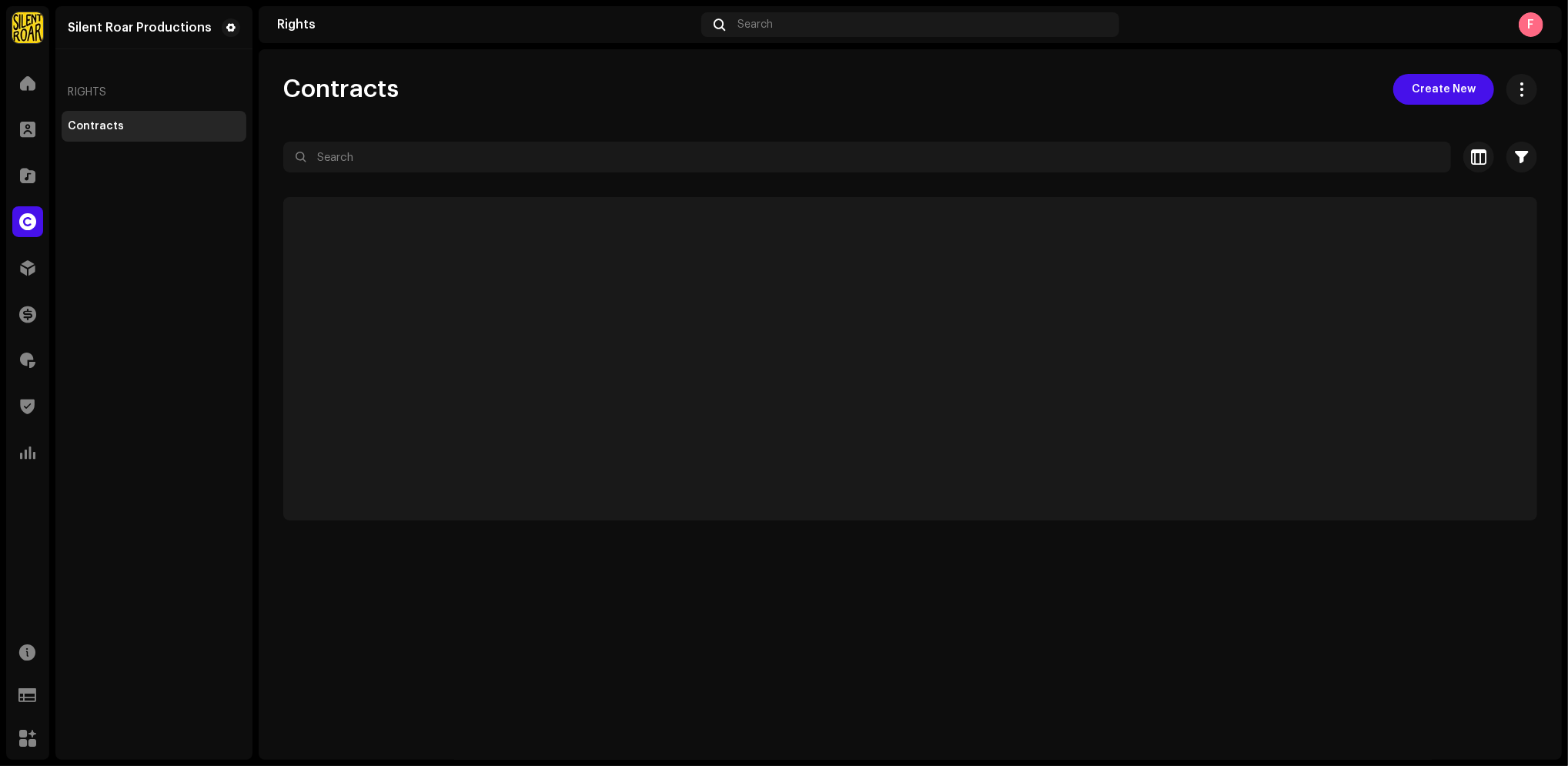
click at [41, 31] on img at bounding box center [28, 28] width 31 height 31
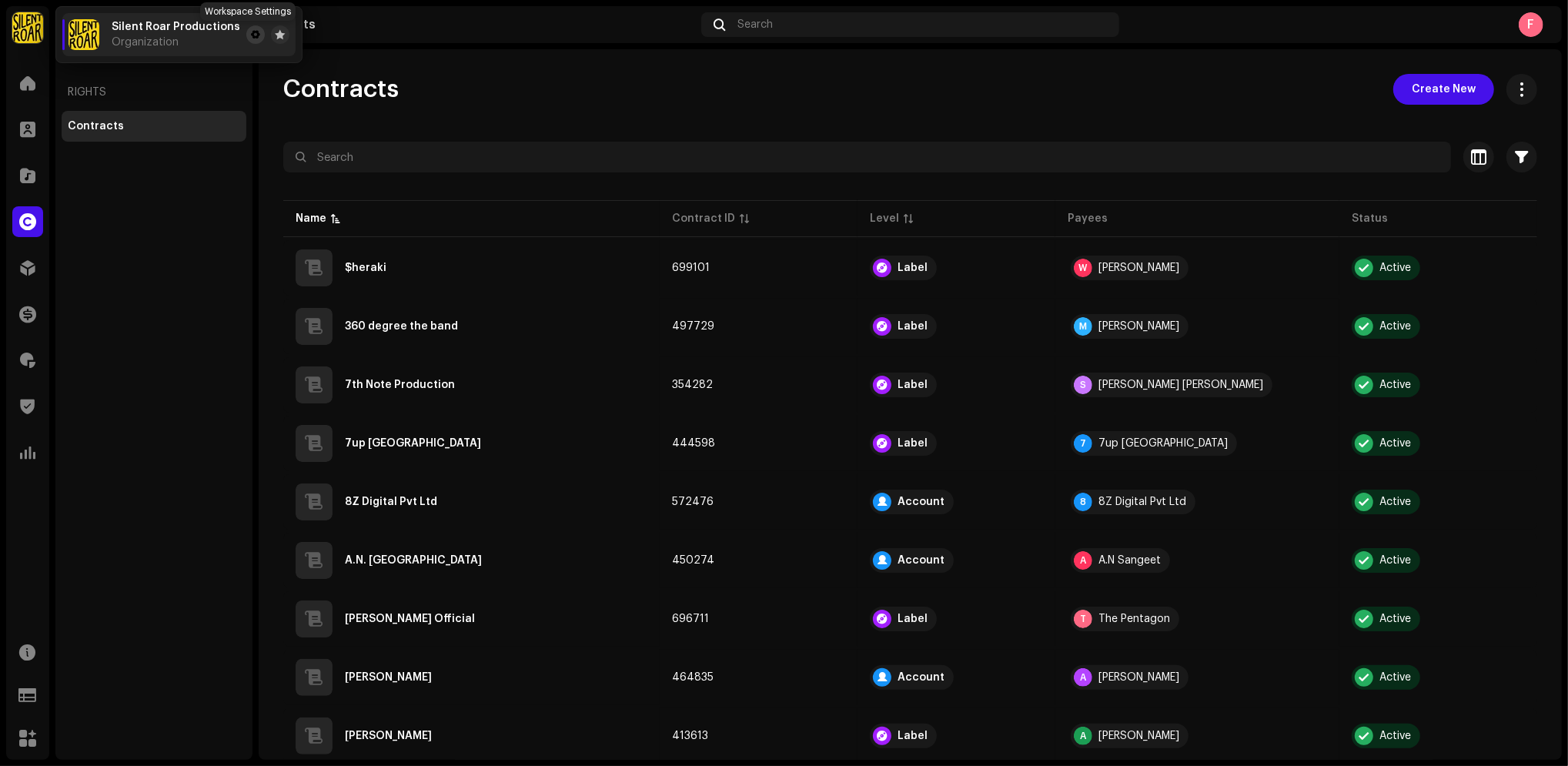
click at [251, 35] on span at bounding box center [255, 35] width 9 height 12
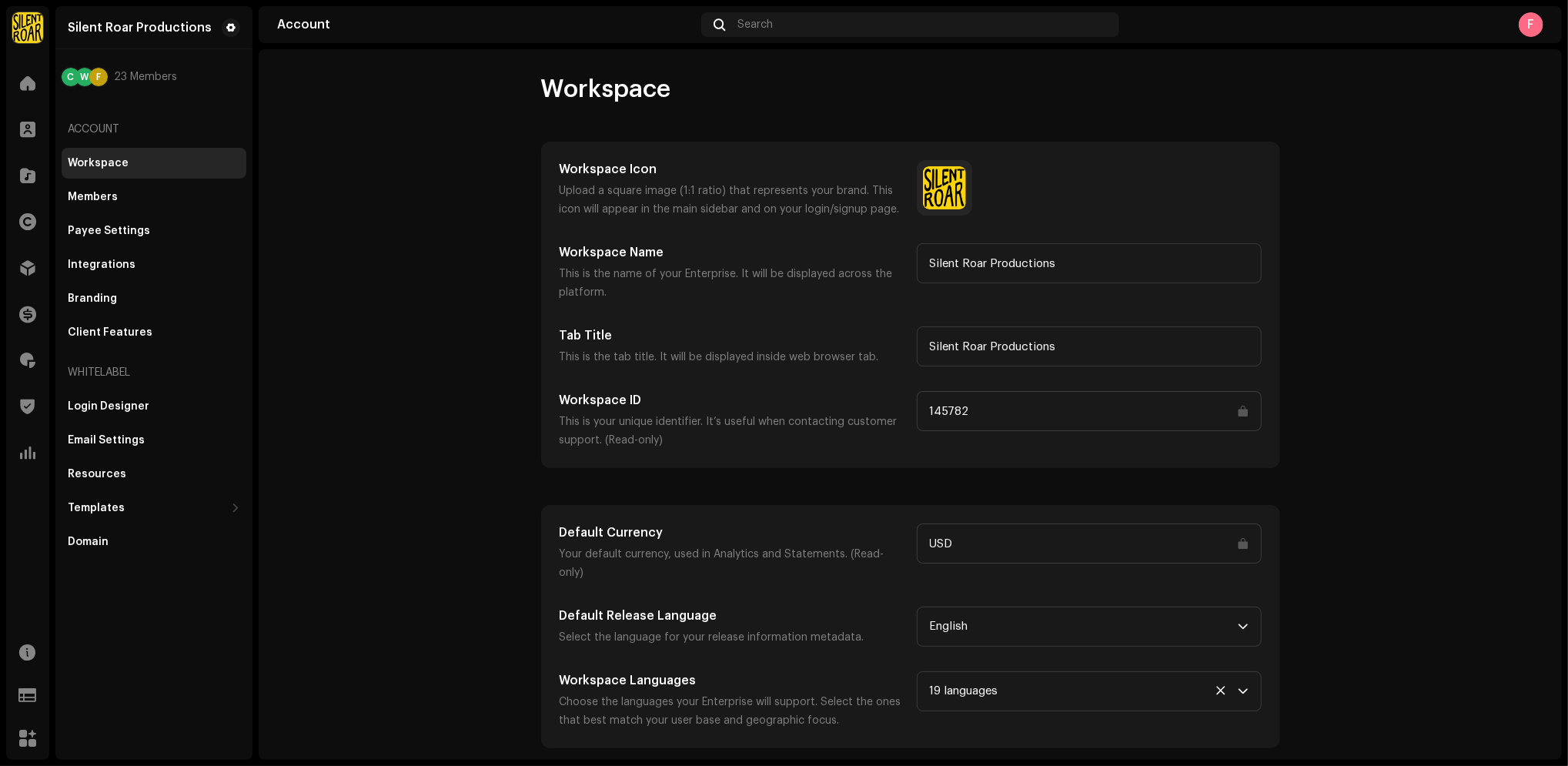
click at [420, 374] on account-workspace "Workspace Workspace Icon Upload a square image (1:1 ratio) that represents your…" at bounding box center [910, 411] width 1303 height 674
click at [388, 181] on account-workspace "Workspace Workspace Icon Upload a square image (1:1 ratio) that represents your…" at bounding box center [910, 411] width 1303 height 674
click at [1474, 204] on account-workspace "Workspace Workspace Icon Upload a square image (1:1 ratio) that represents your…" at bounding box center [910, 411] width 1303 height 674
drag, startPoint x: 397, startPoint y: 131, endPoint x: 367, endPoint y: 110, distance: 36.6
click at [396, 130] on account-workspace "Workspace Workspace Icon Upload a square image (1:1 ratio) that represents your…" at bounding box center [910, 411] width 1303 height 674
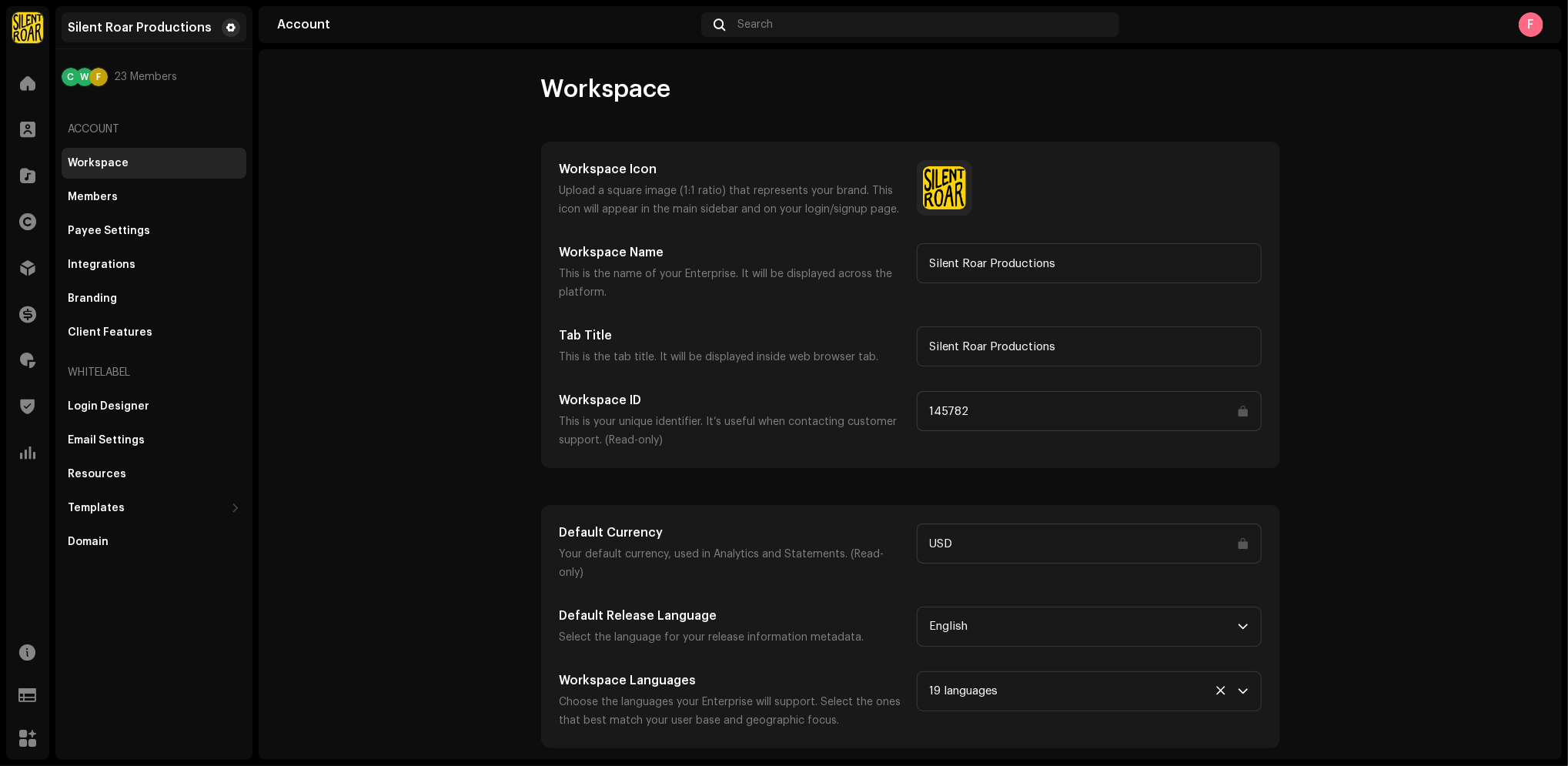
click at [228, 31] on span at bounding box center [231, 28] width 9 height 12
click at [96, 336] on div "Client Features" at bounding box center [110, 332] width 85 height 12
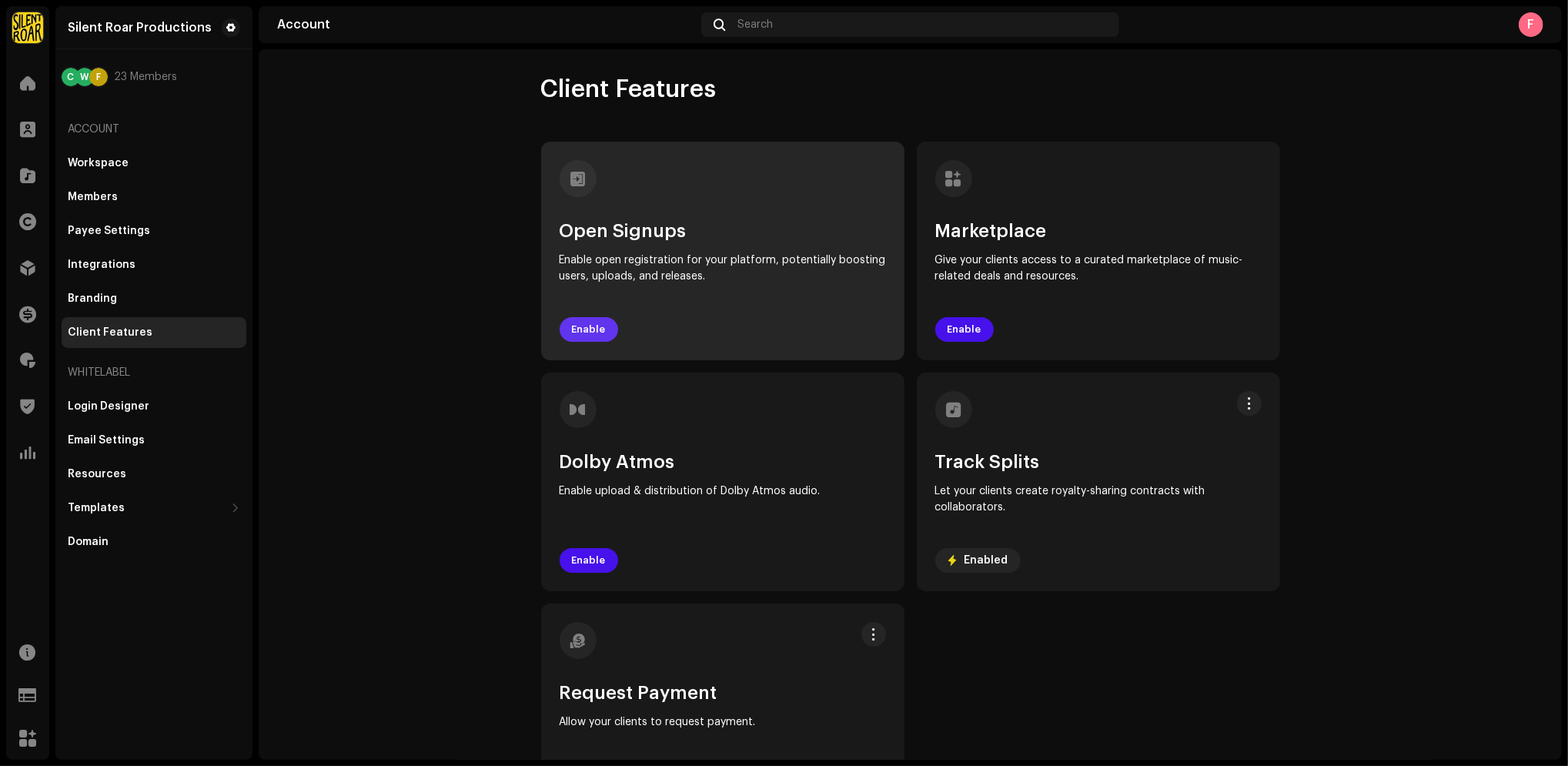
click at [595, 336] on span "Enable" at bounding box center [589, 329] width 34 height 31
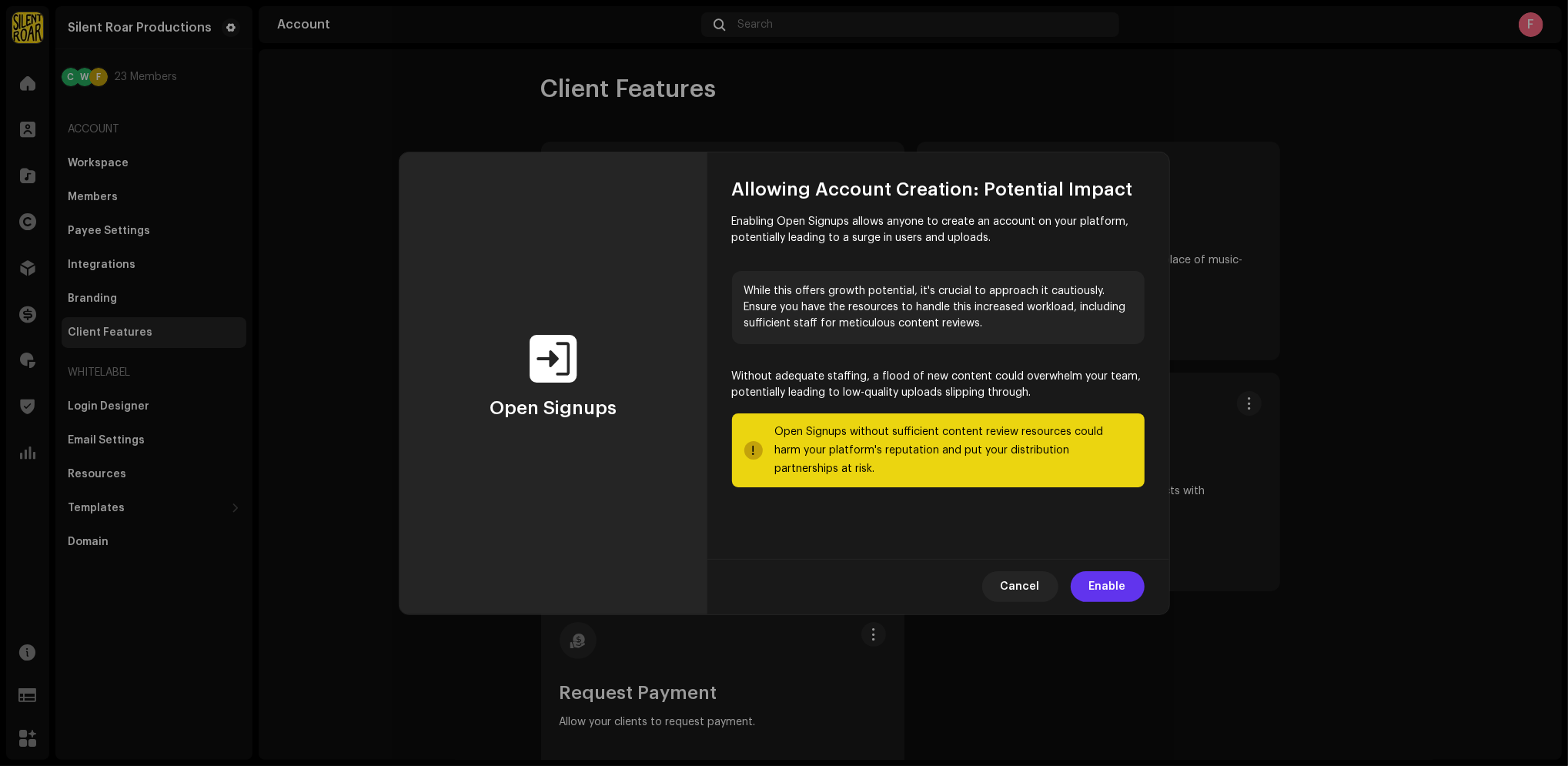
click at [1116, 582] on span "Enable" at bounding box center [1107, 587] width 37 height 31
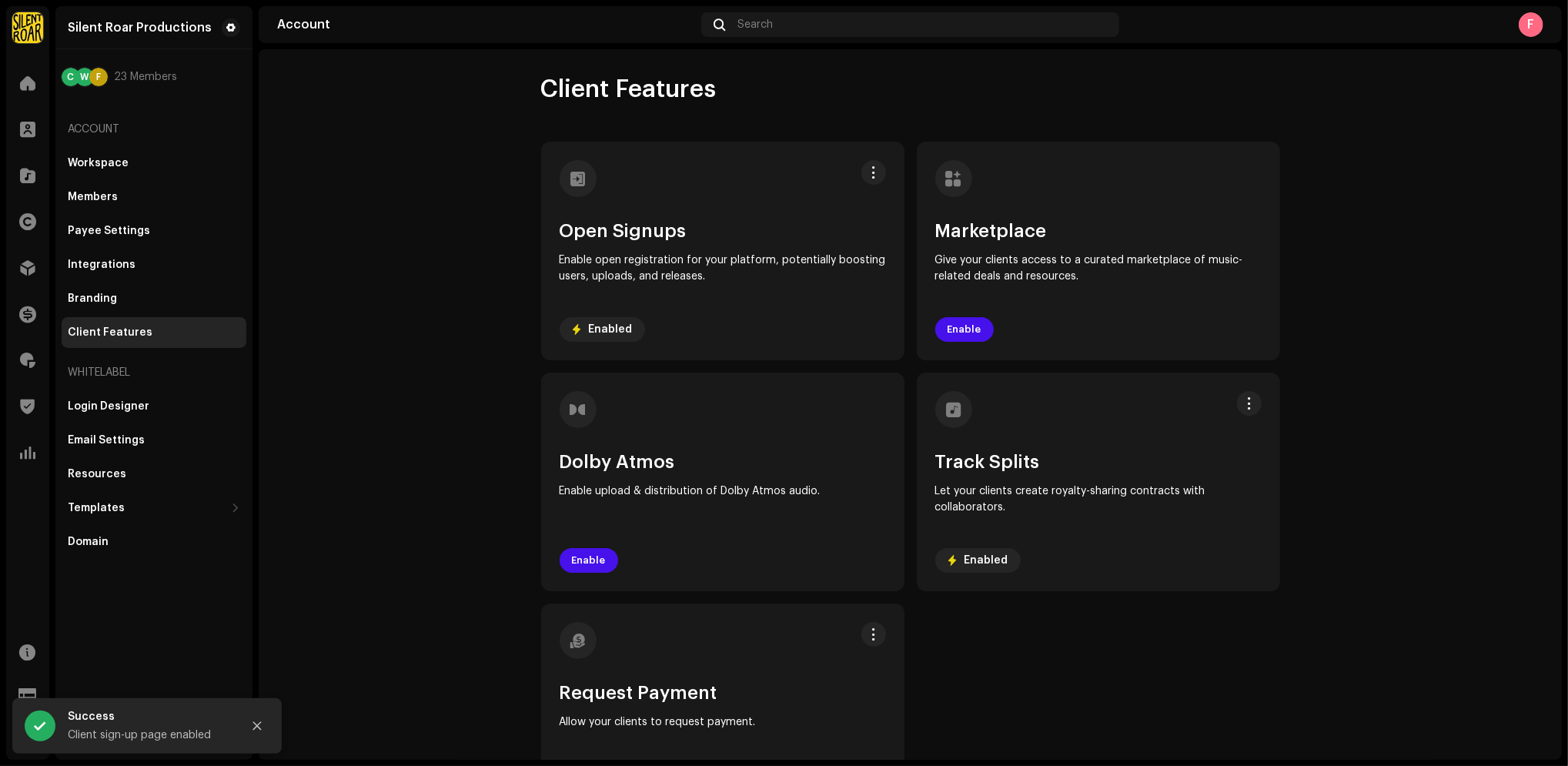
click at [456, 297] on account-client-features "Client Features Open Signups Enable open registration for your platform, potent…" at bounding box center [910, 448] width 1303 height 748
click at [316, 181] on account-client-features "Client Features Open Signups Enable open registration for your platform, potent…" at bounding box center [910, 448] width 1303 height 748
click at [230, 27] on span at bounding box center [231, 28] width 9 height 12
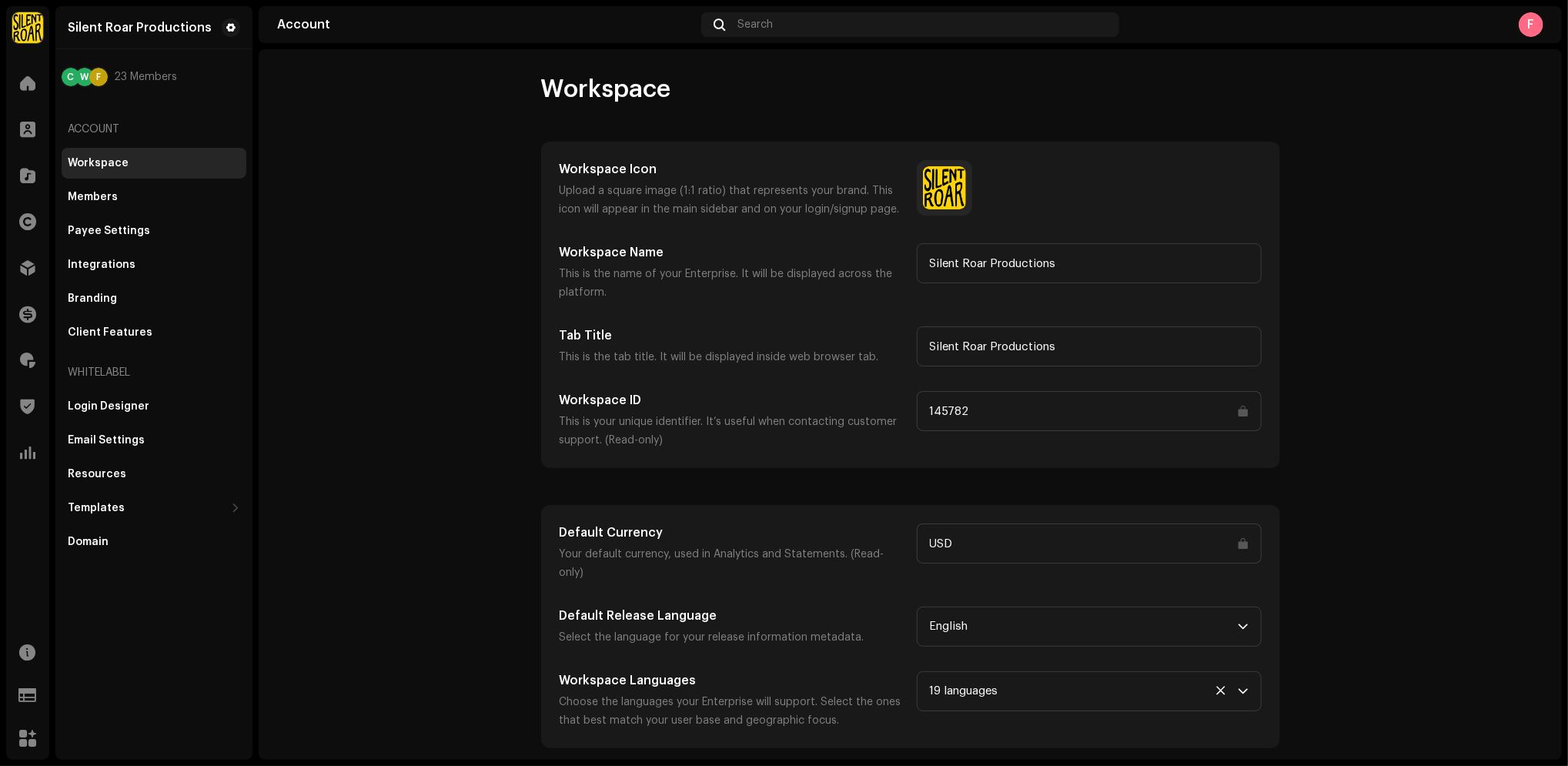
click at [386, 282] on account-workspace "Workspace Workspace Icon Upload a square image (1:1 ratio) that represents your…" at bounding box center [910, 411] width 1303 height 674
click at [1485, 174] on account-workspace "Workspace Workspace Icon Upload a square image (1:1 ratio) that represents your…" at bounding box center [910, 411] width 1303 height 674
drag, startPoint x: 1510, startPoint y: 132, endPoint x: 1073, endPoint y: 100, distance: 438.2
click at [1509, 132] on account-workspace "Workspace Workspace Icon Upload a square image (1:1 ratio) that represents your…" at bounding box center [910, 411] width 1303 height 674
click at [296, 212] on account-workspace "Workspace Workspace Icon Upload a square image (1:1 ratio) that represents your…" at bounding box center [910, 411] width 1303 height 674
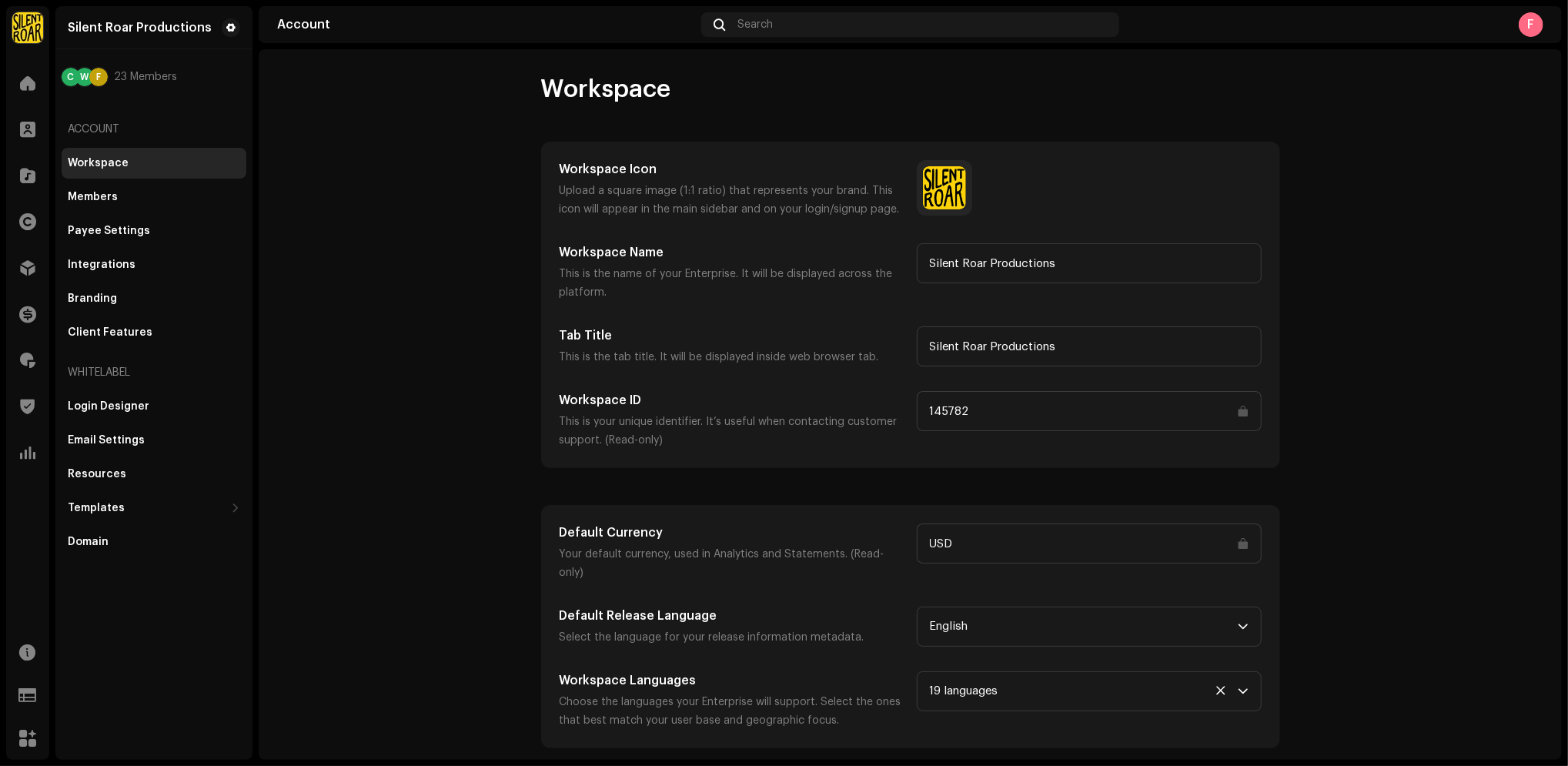
click at [1528, 26] on div "F" at bounding box center [1531, 25] width 25 height 25
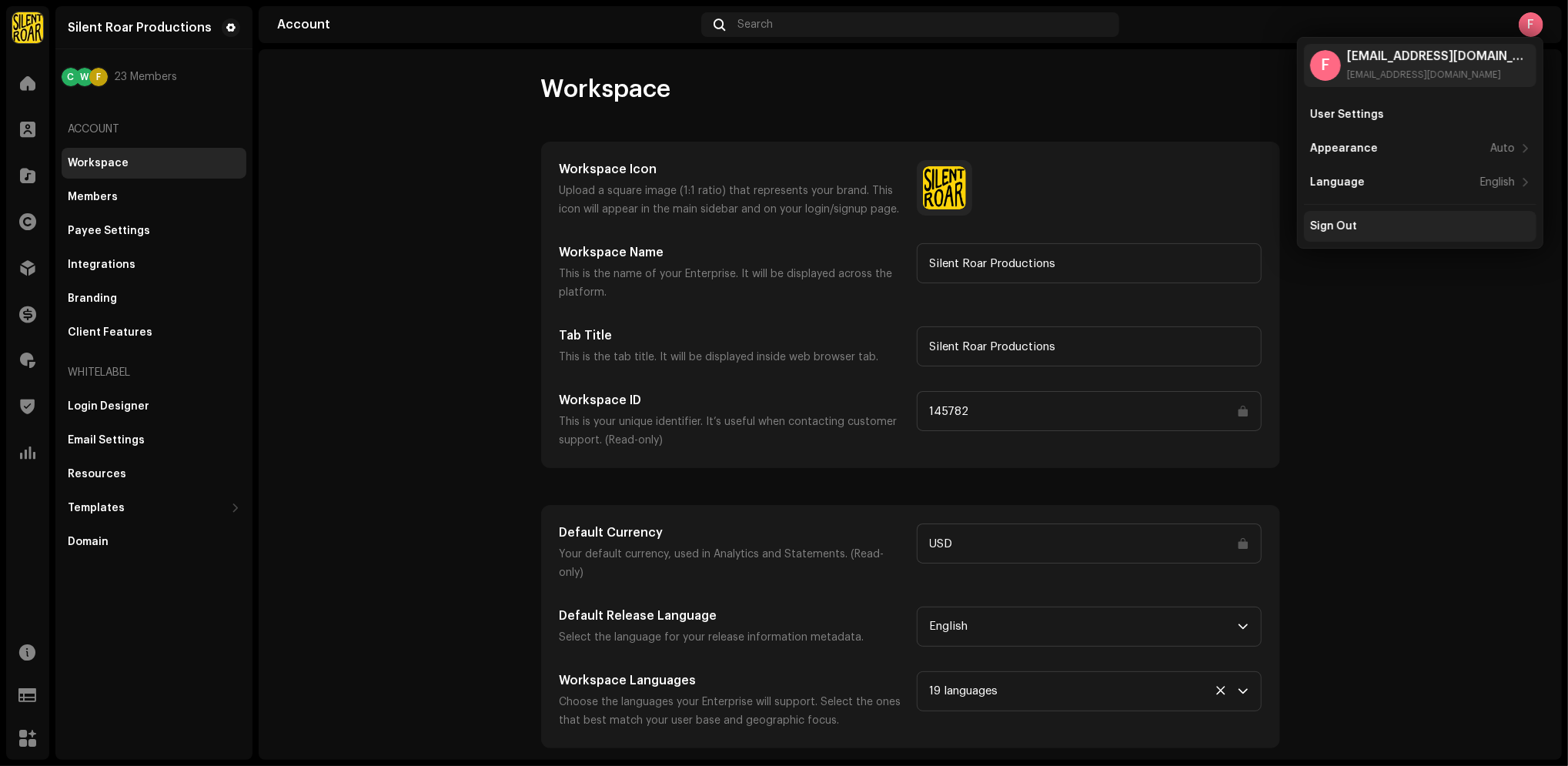
click at [1400, 234] on div "Sign Out" at bounding box center [1420, 227] width 233 height 31
